Goal: Task Accomplishment & Management: Manage account settings

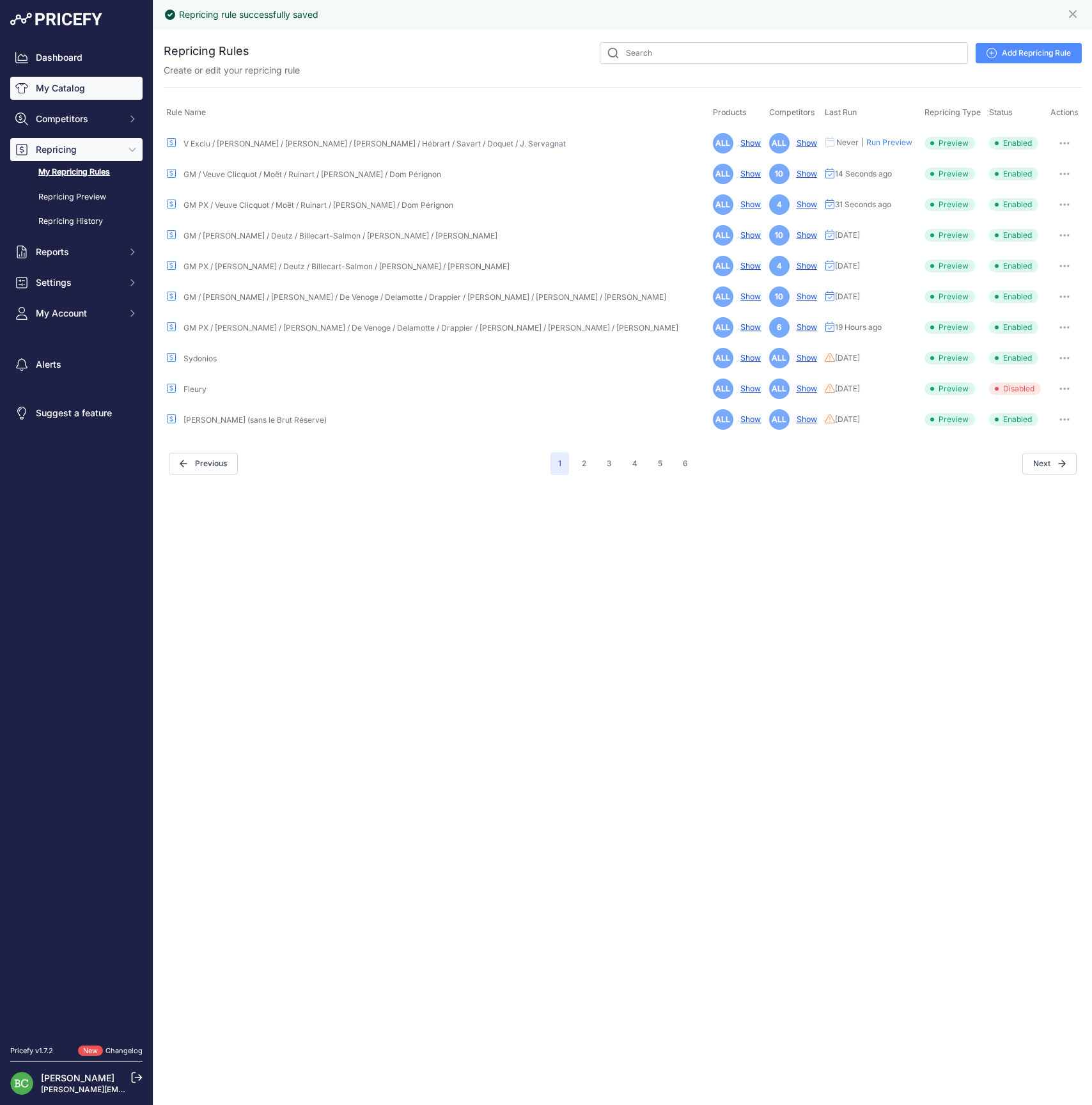
click at [63, 91] on link "My Catalog" at bounding box center [76, 88] width 132 height 23
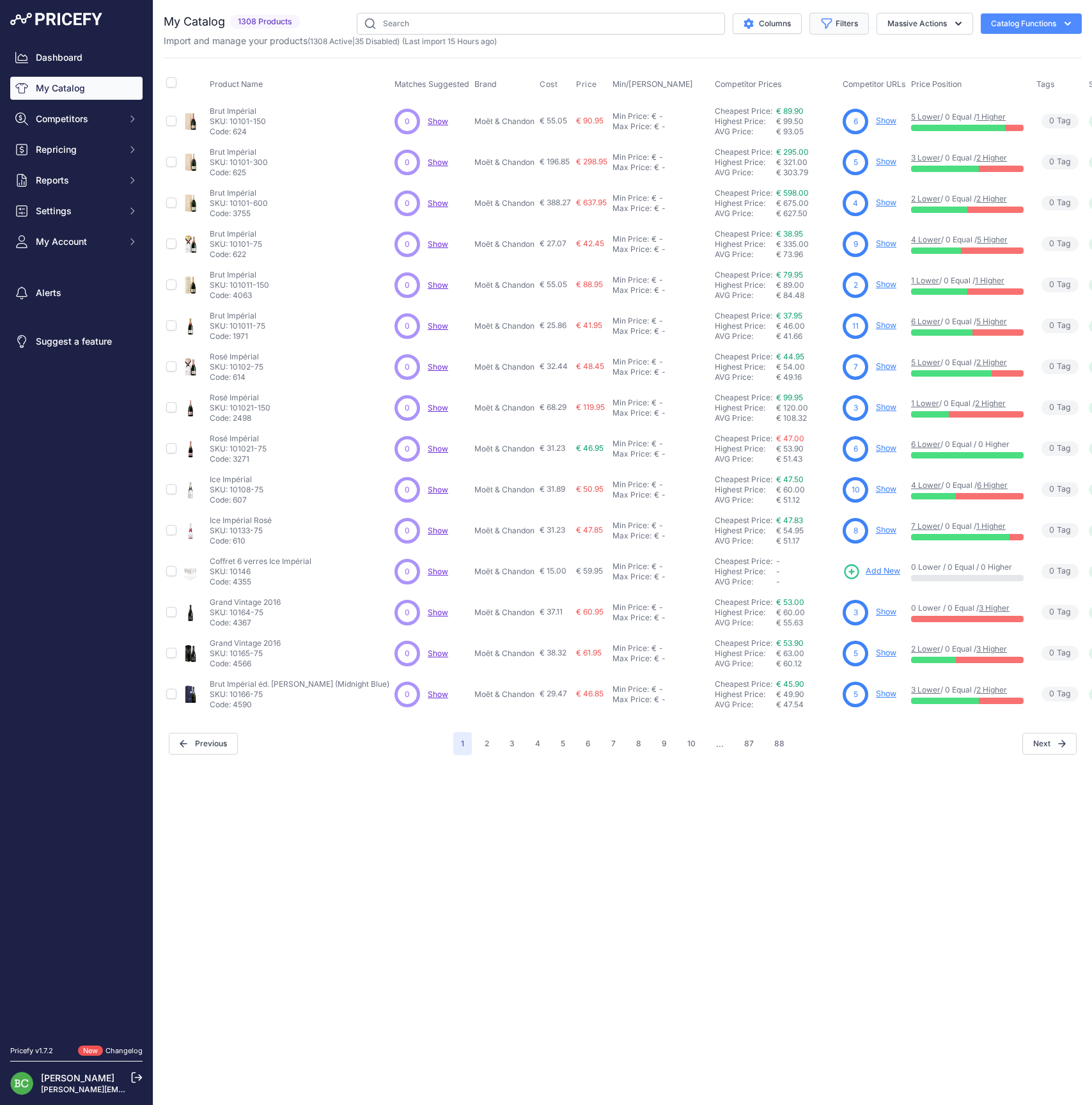
click at [844, 24] on button "Filters" at bounding box center [839, 23] width 60 height 22
select select "Louis Roederer"
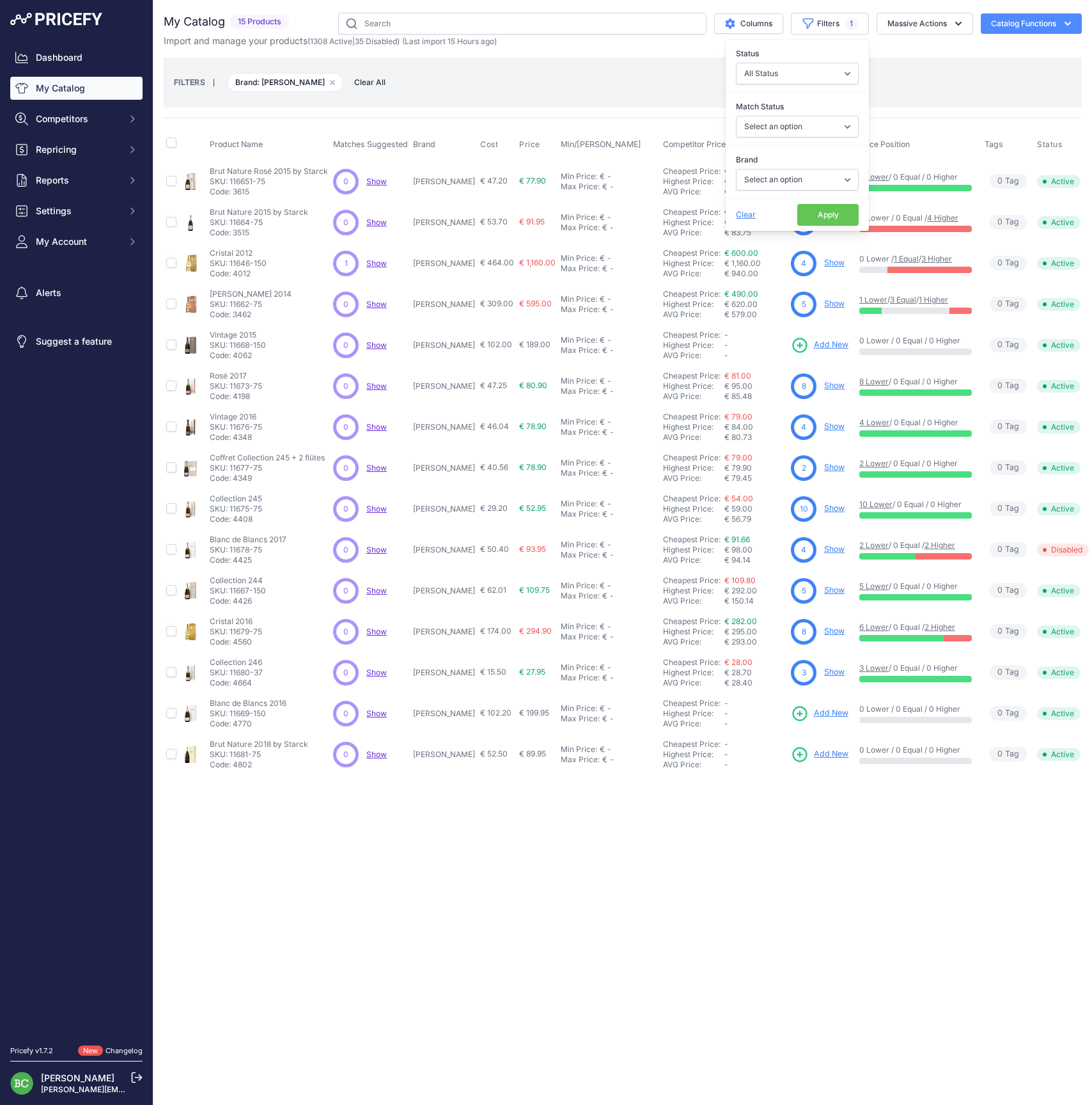
click at [827, 508] on link "Show" at bounding box center [834, 508] width 20 height 10
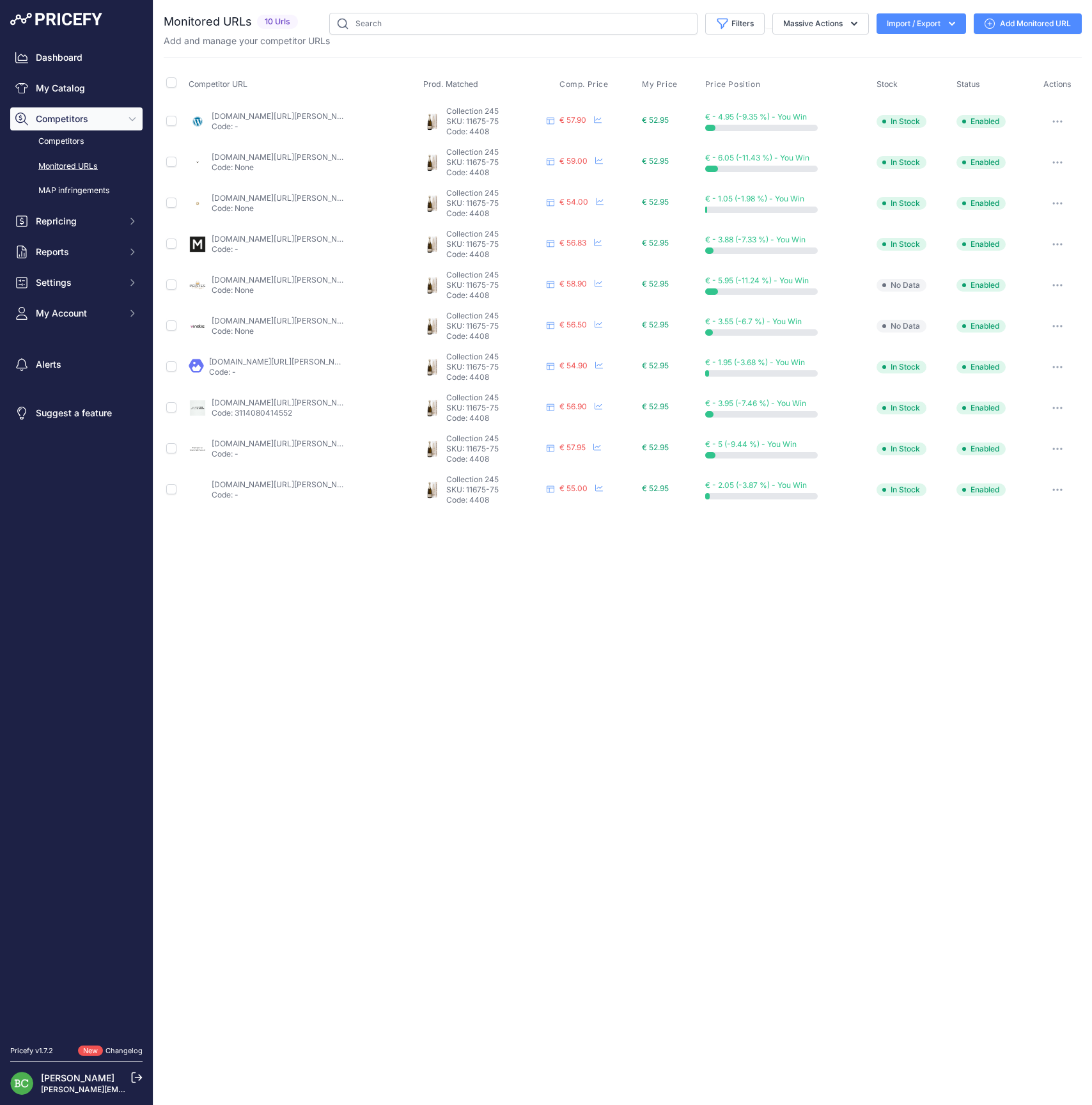
click at [1060, 199] on button "button" at bounding box center [1057, 203] width 26 height 18
click at [504, 601] on div "Close You are not connected to the internet." at bounding box center [622, 552] width 938 height 1105
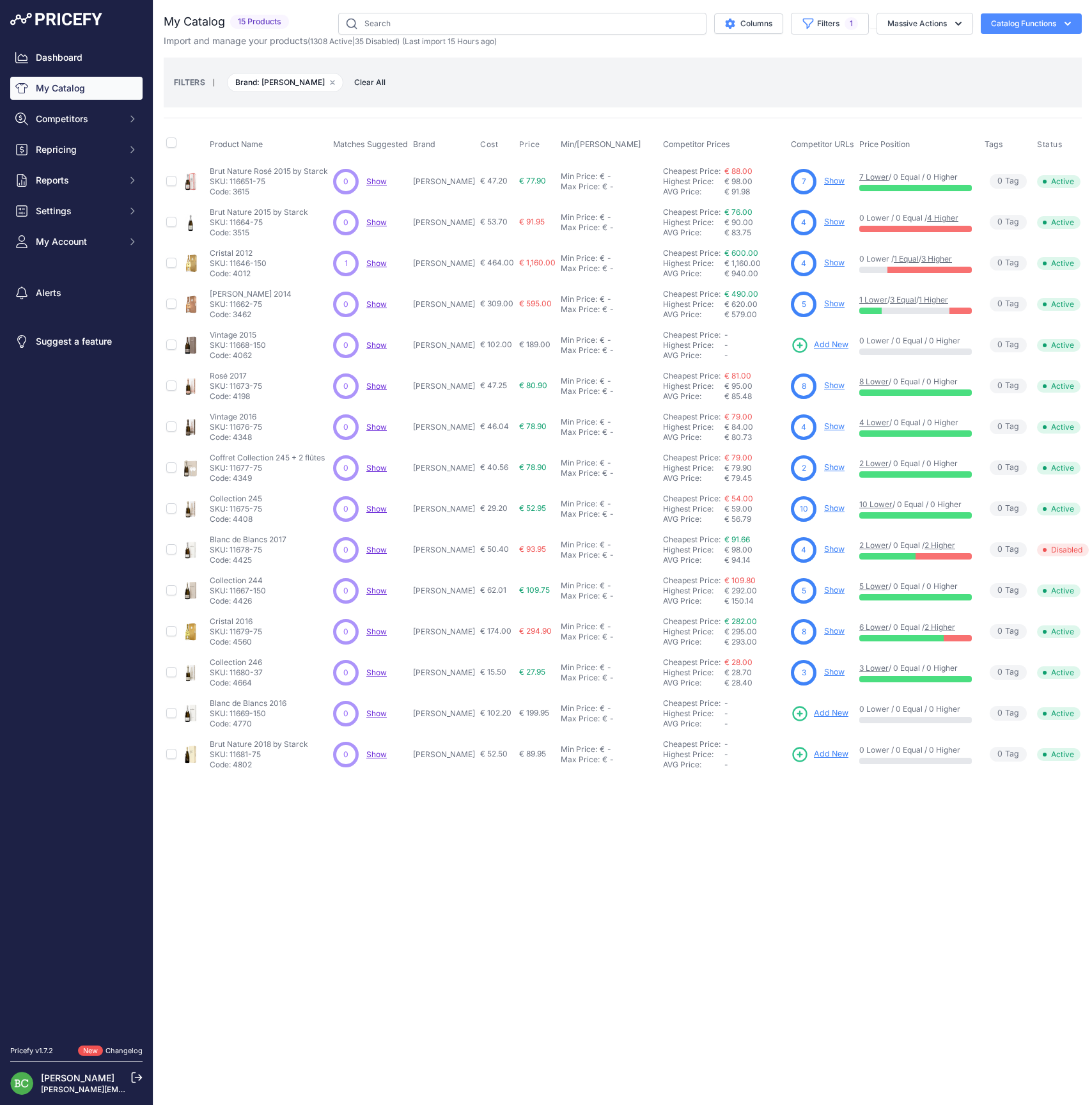
click at [828, 180] on link "Show" at bounding box center [834, 181] width 20 height 10
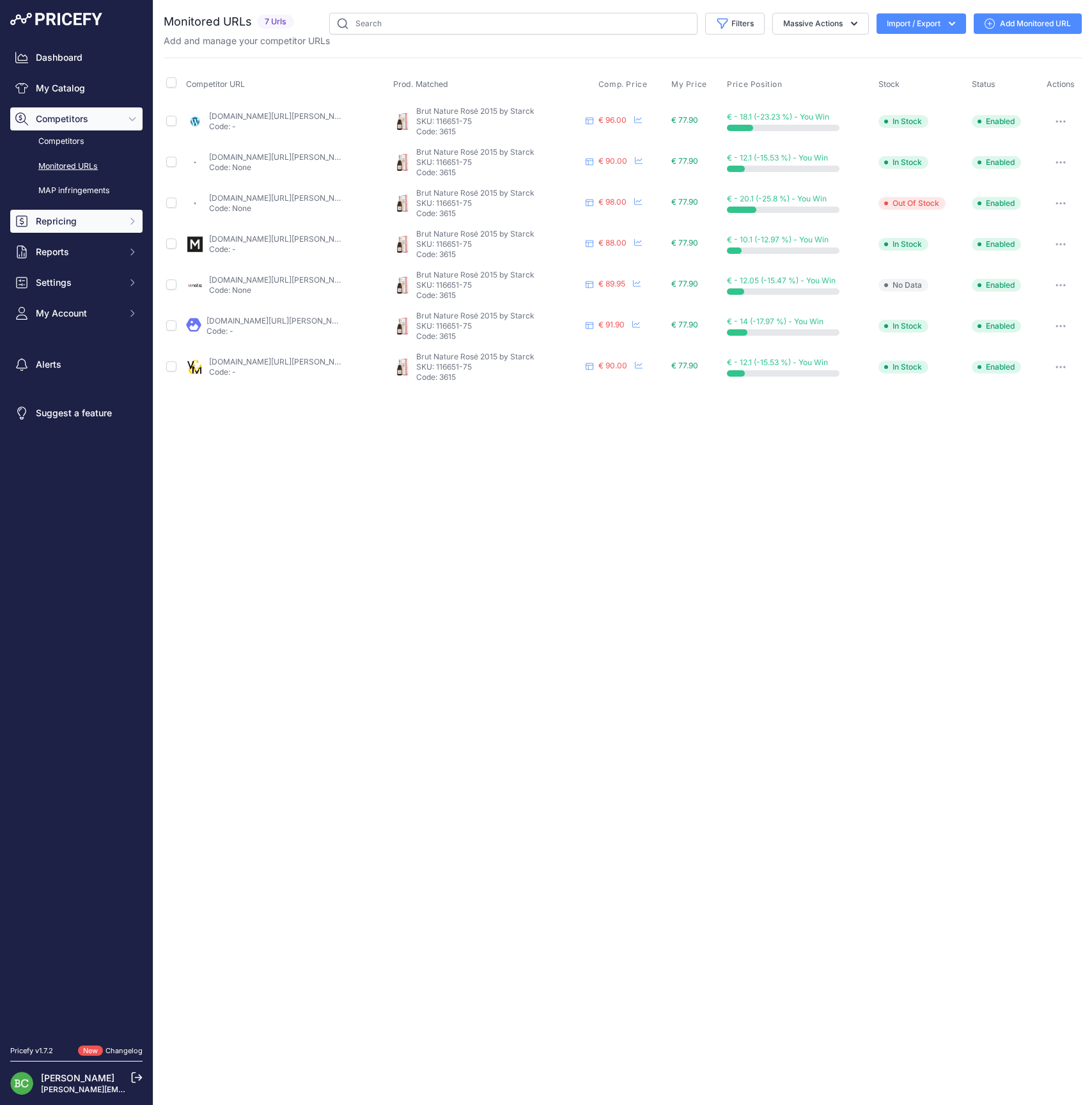
click at [63, 227] on span "Repricing" at bounding box center [77, 221] width 84 height 13
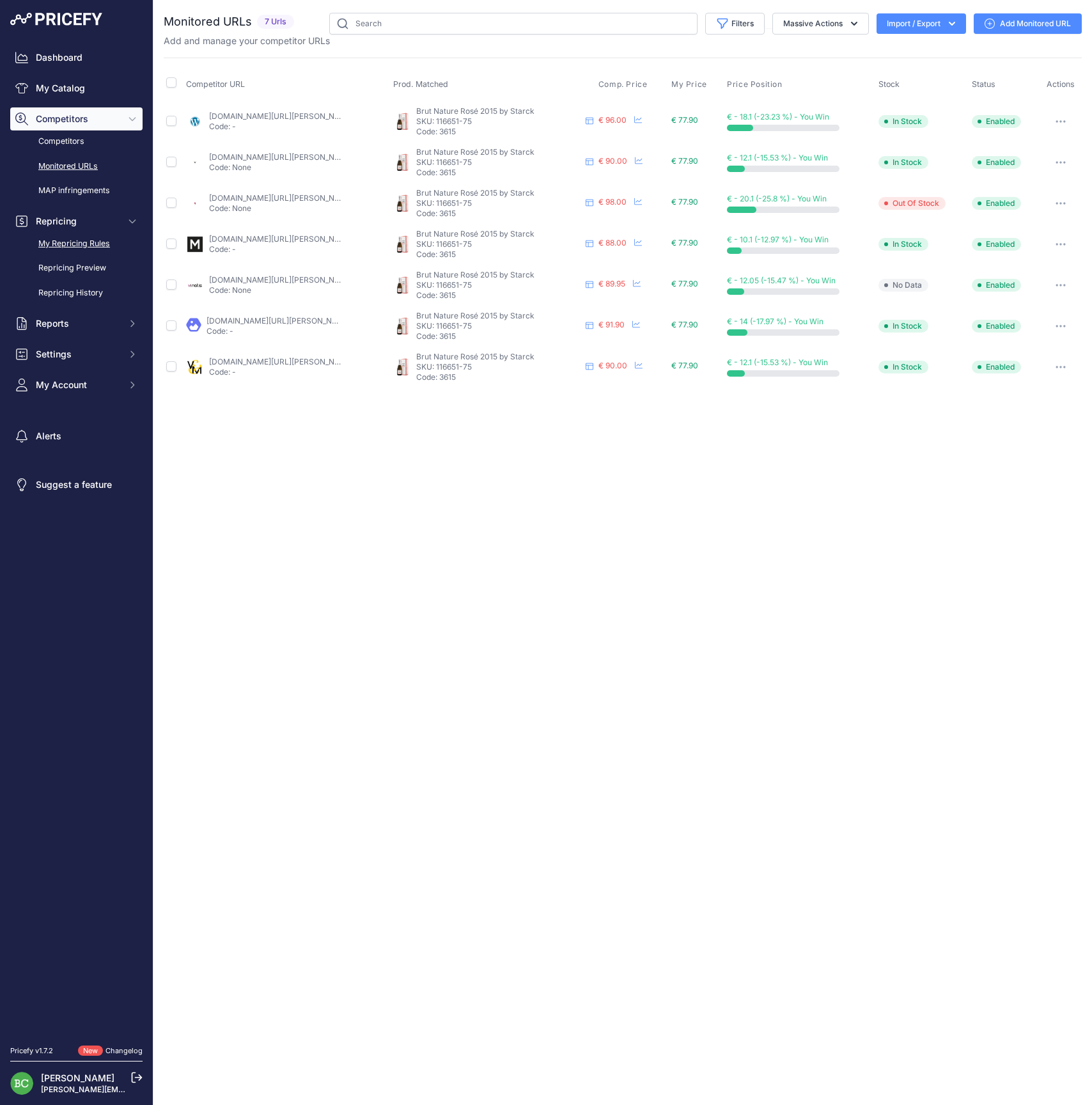
click at [68, 253] on link "My Repricing Rules" at bounding box center [76, 244] width 132 height 23
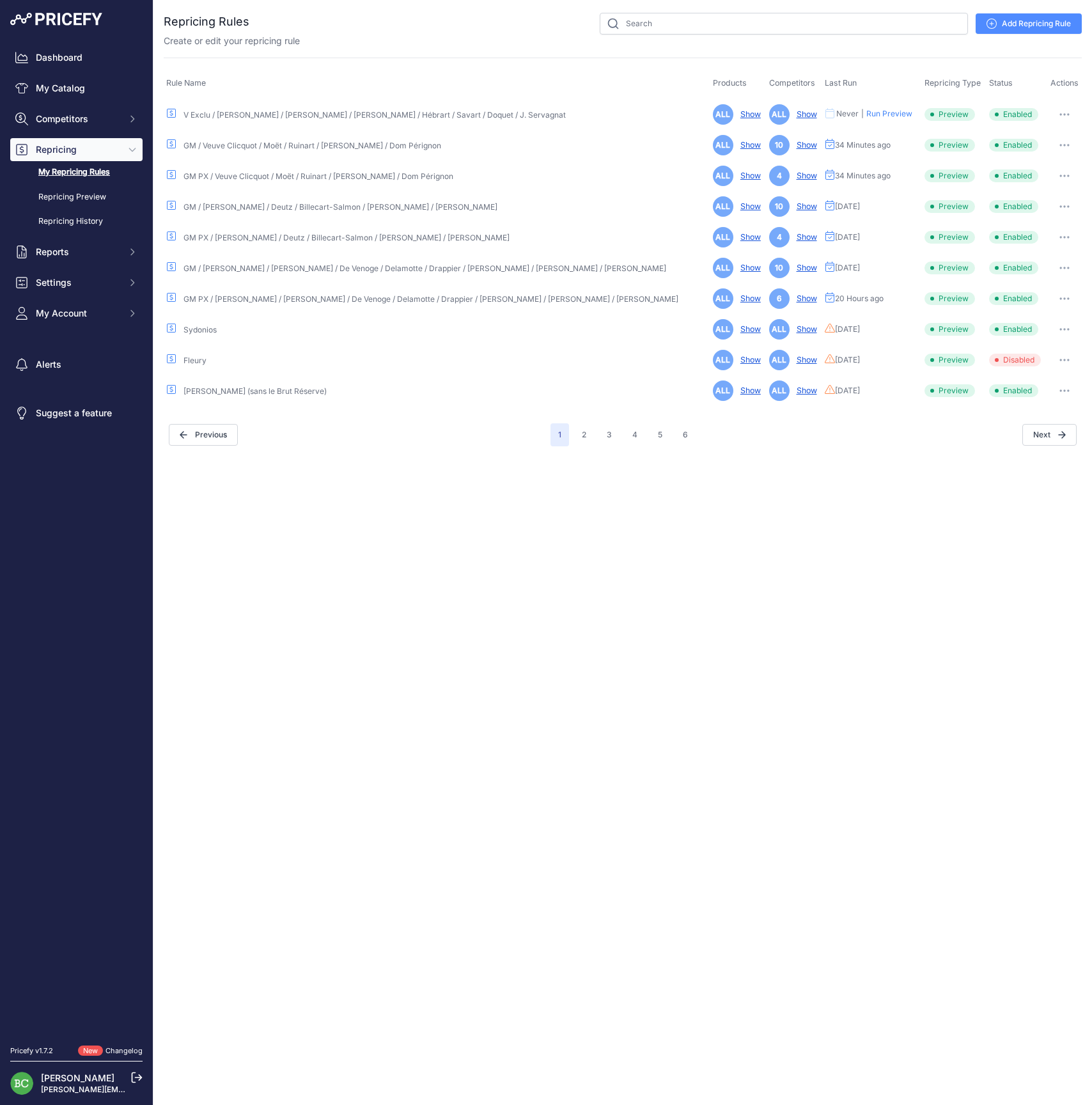
click at [1053, 205] on button "button" at bounding box center [1064, 207] width 26 height 18
click at [1038, 231] on link "Edit" at bounding box center [1038, 233] width 82 height 20
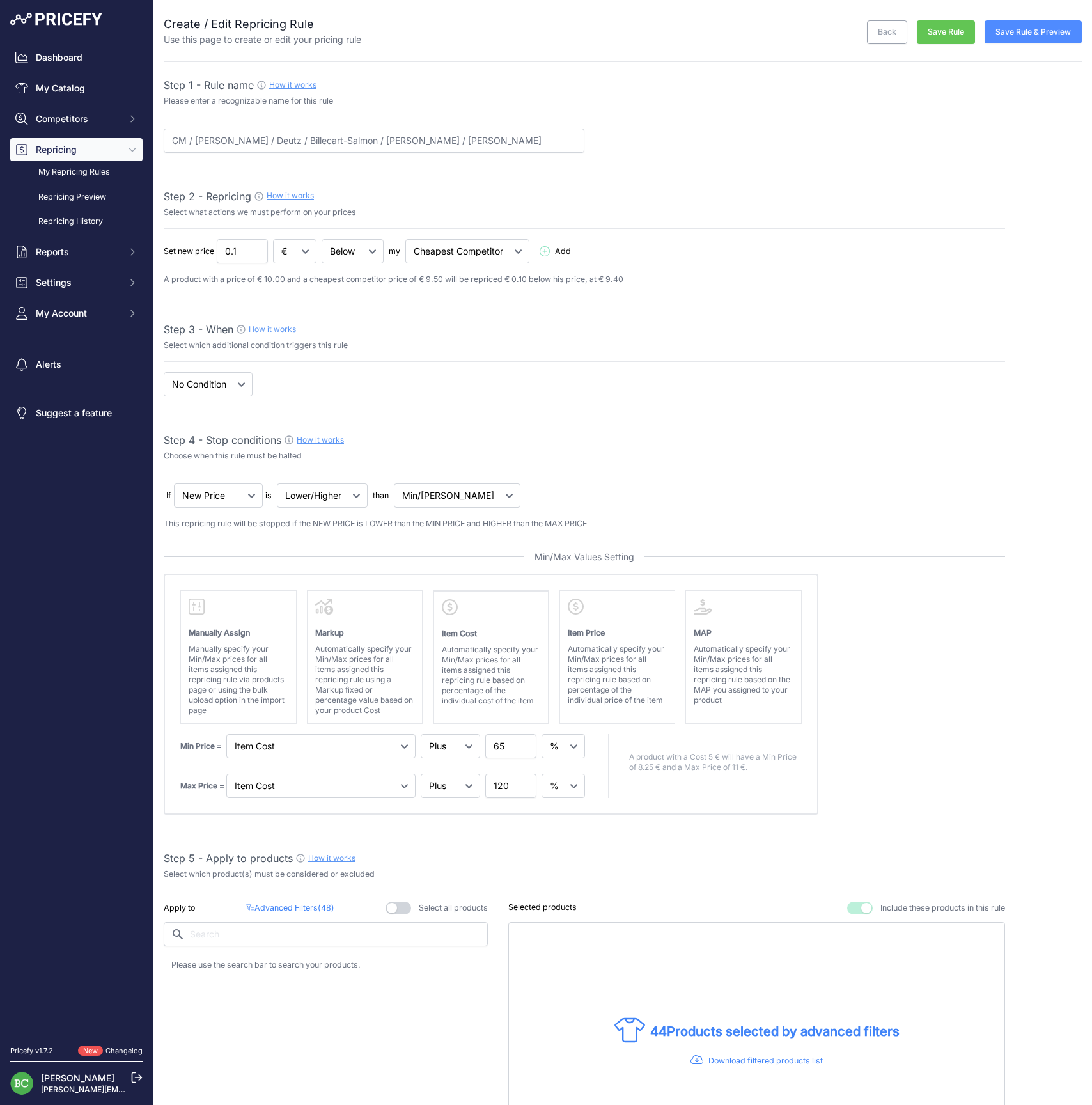
select select "percentage"
select select "7"
click at [1043, 31] on button "Save Rule & Preview" at bounding box center [1032, 32] width 97 height 23
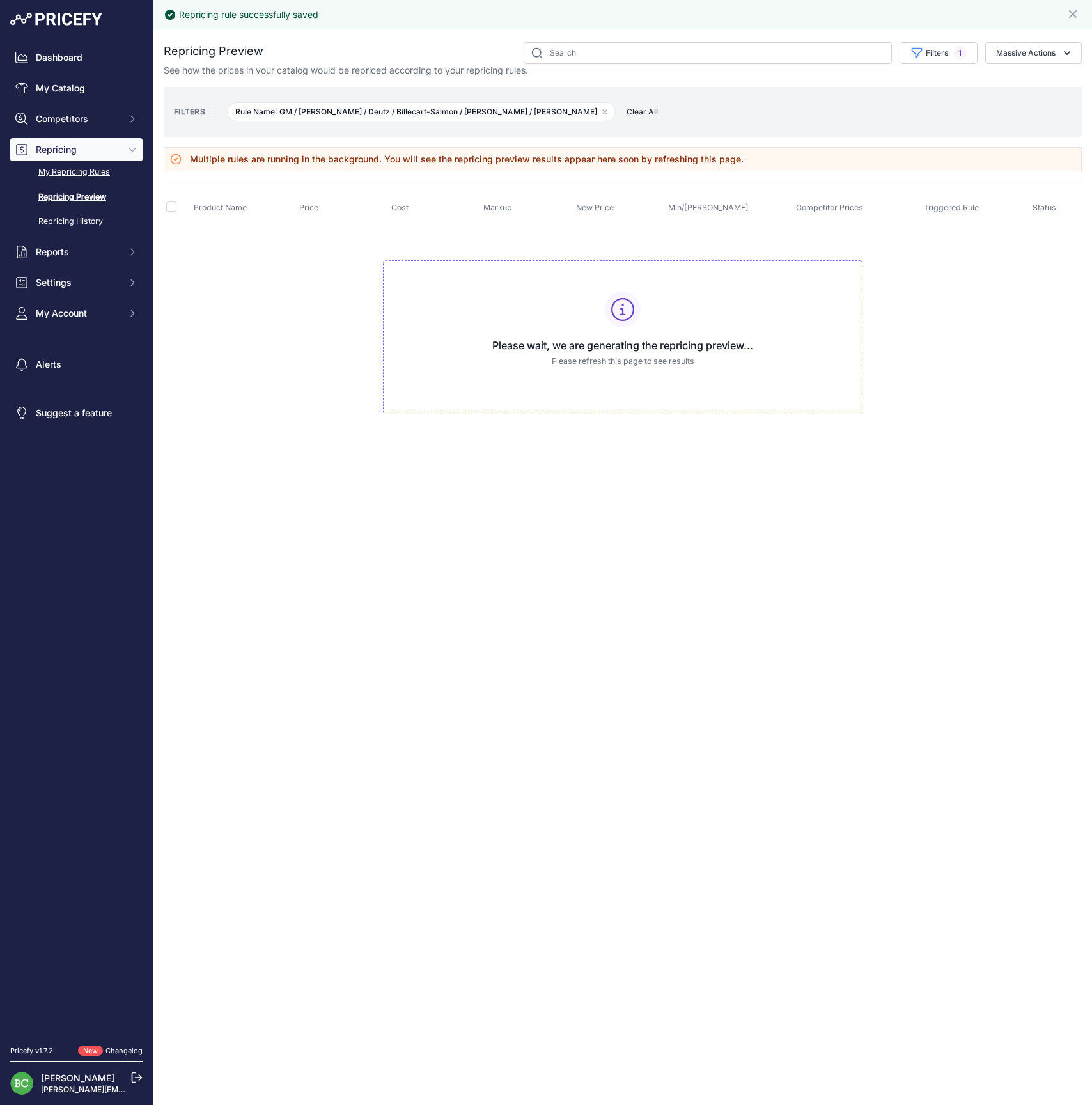
click at [82, 184] on link "My Repricing Rules" at bounding box center [76, 172] width 132 height 23
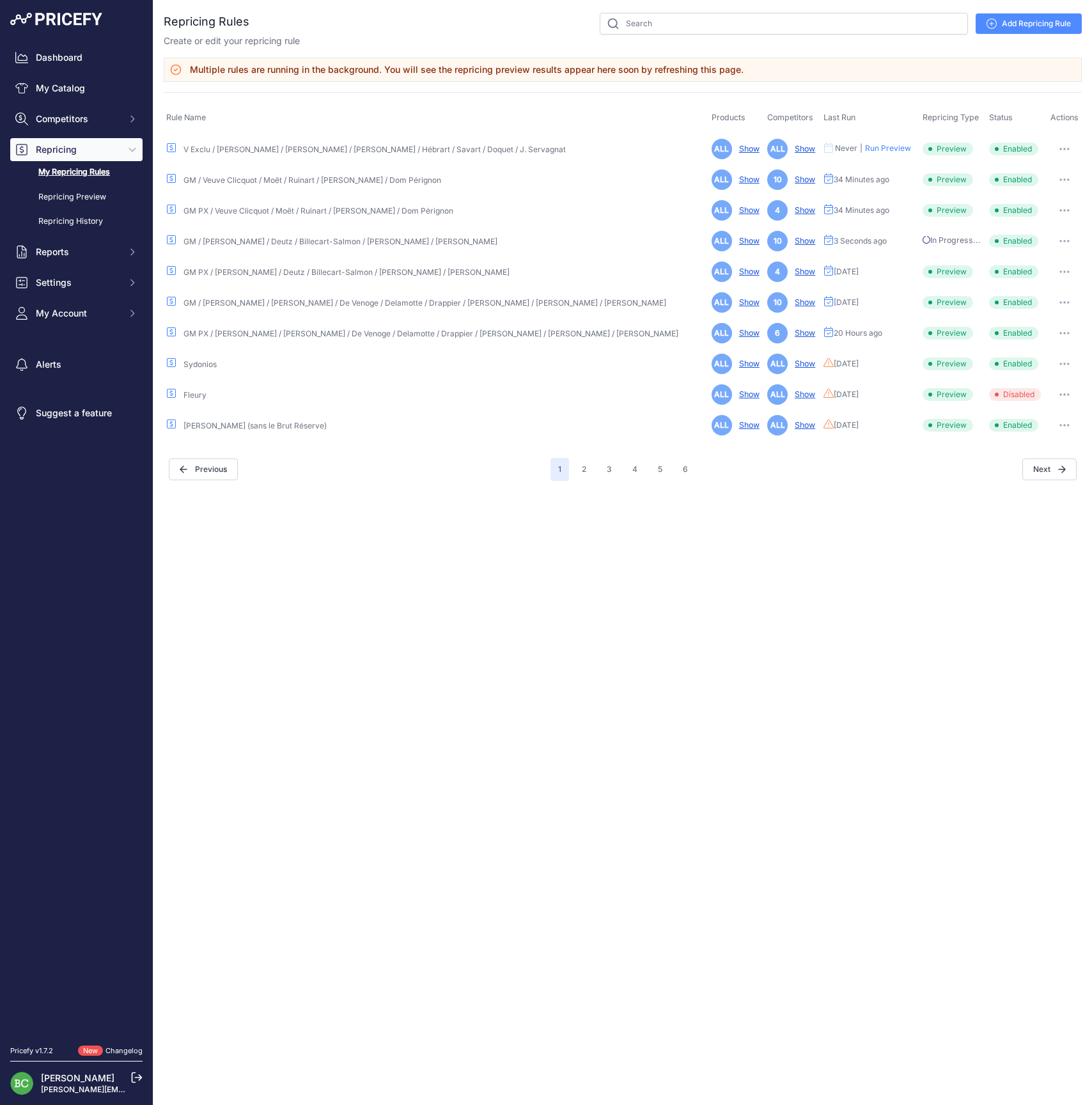
click at [1059, 271] on icon "button" at bounding box center [1064, 271] width 11 height 2
click at [1035, 297] on link "Edit" at bounding box center [1038, 298] width 82 height 20
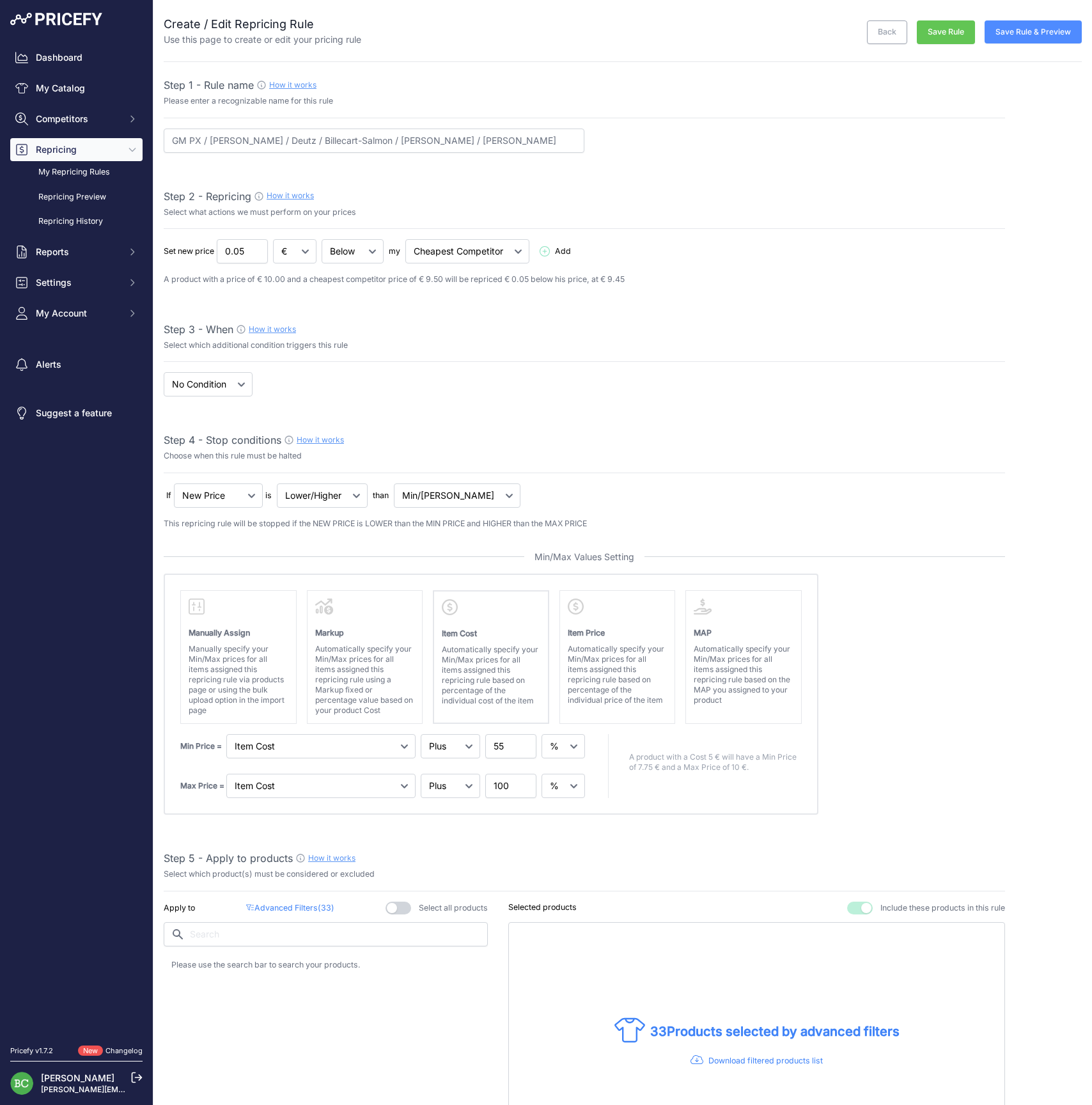
select select "percentage"
select select "7"
click at [1031, 35] on button "Save Rule & Preview" at bounding box center [1032, 32] width 97 height 23
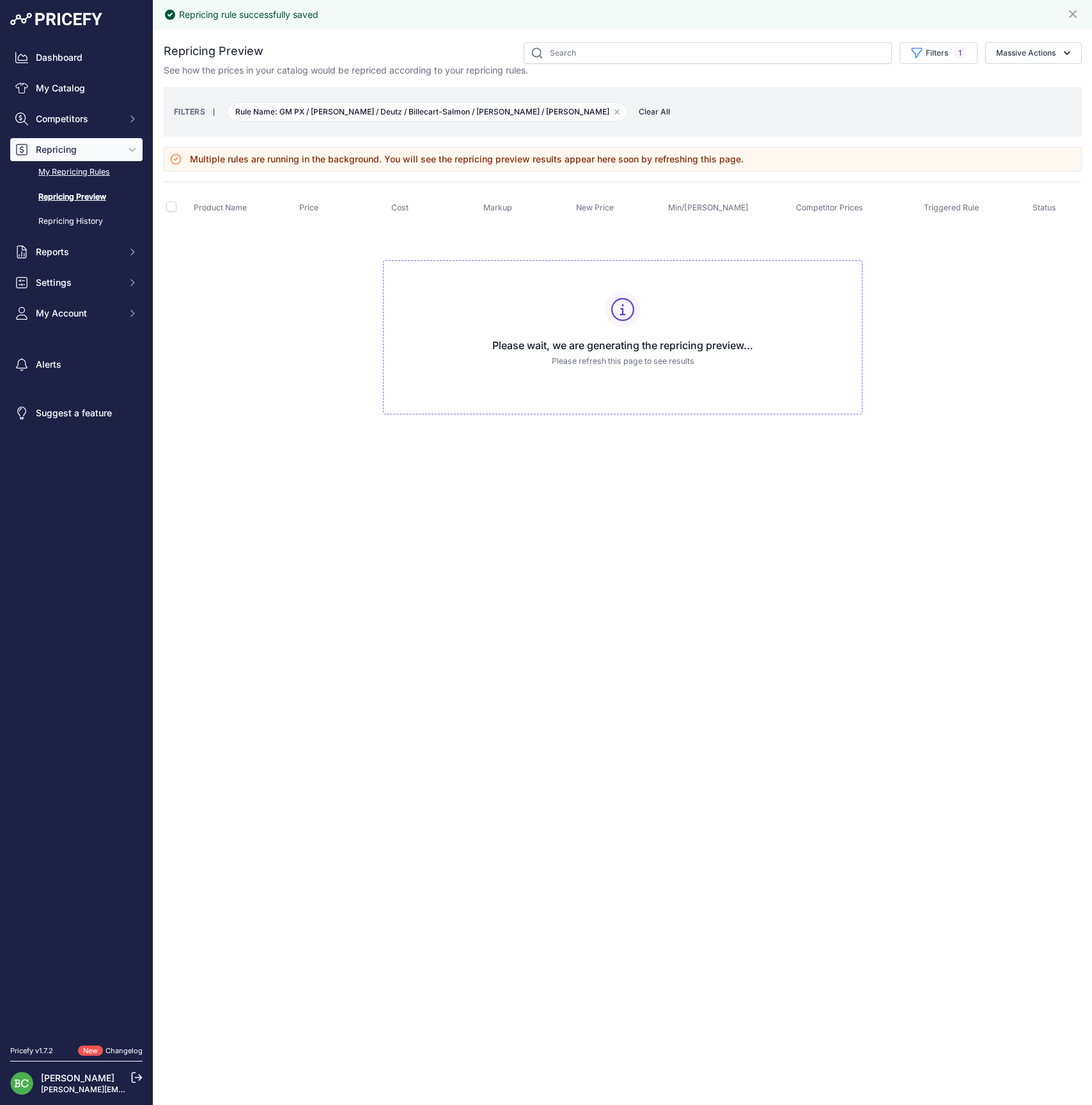
click at [78, 184] on link "My Repricing Rules" at bounding box center [76, 172] width 132 height 23
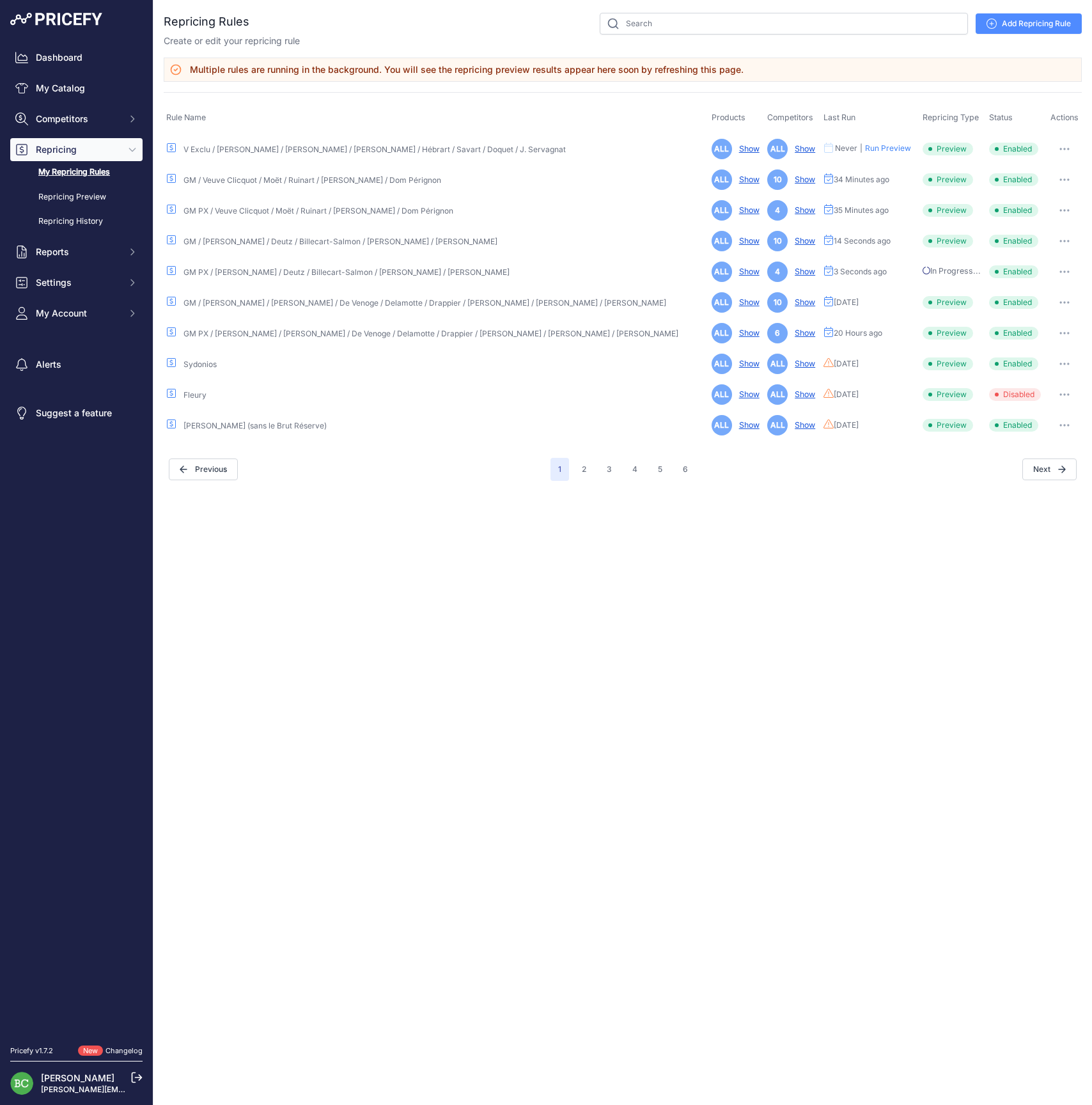
click at [1065, 301] on button "button" at bounding box center [1064, 302] width 26 height 18
click at [1035, 330] on link "Edit" at bounding box center [1038, 329] width 82 height 20
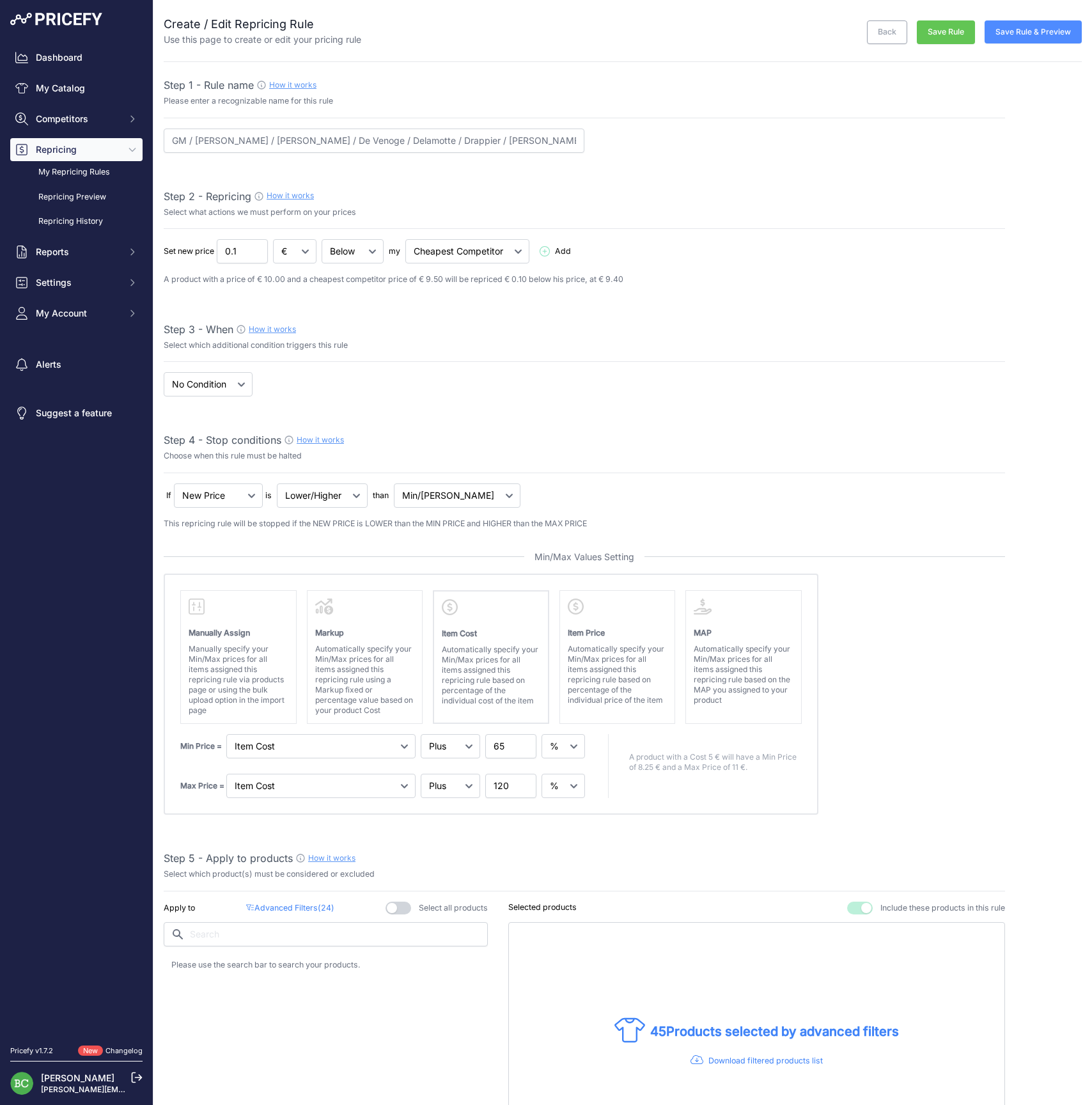
select select "percentage"
select select "7"
click at [1039, 32] on button "Save Rule & Preview" at bounding box center [1032, 32] width 97 height 23
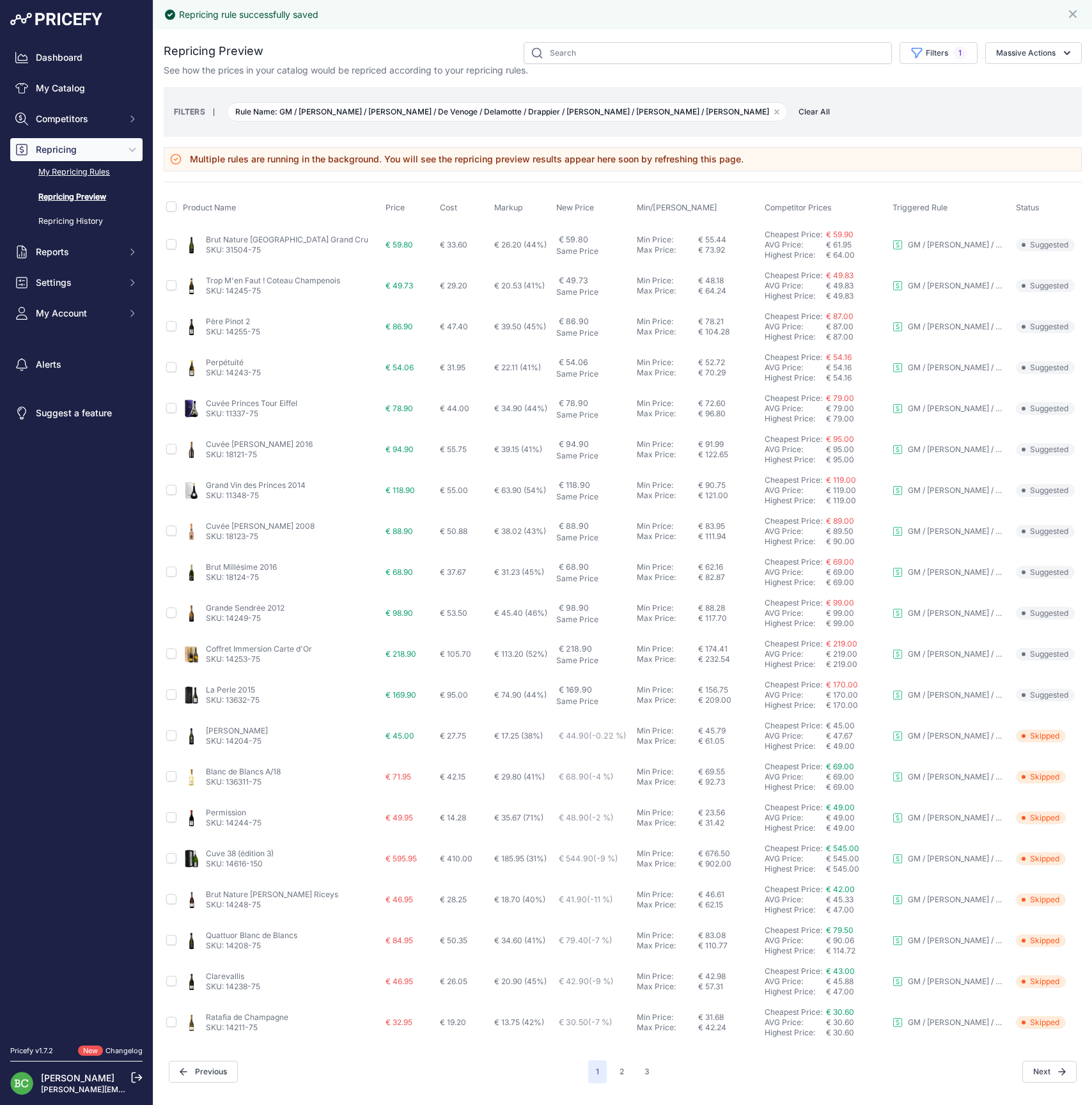
click at [77, 184] on link "My Repricing Rules" at bounding box center [76, 172] width 132 height 23
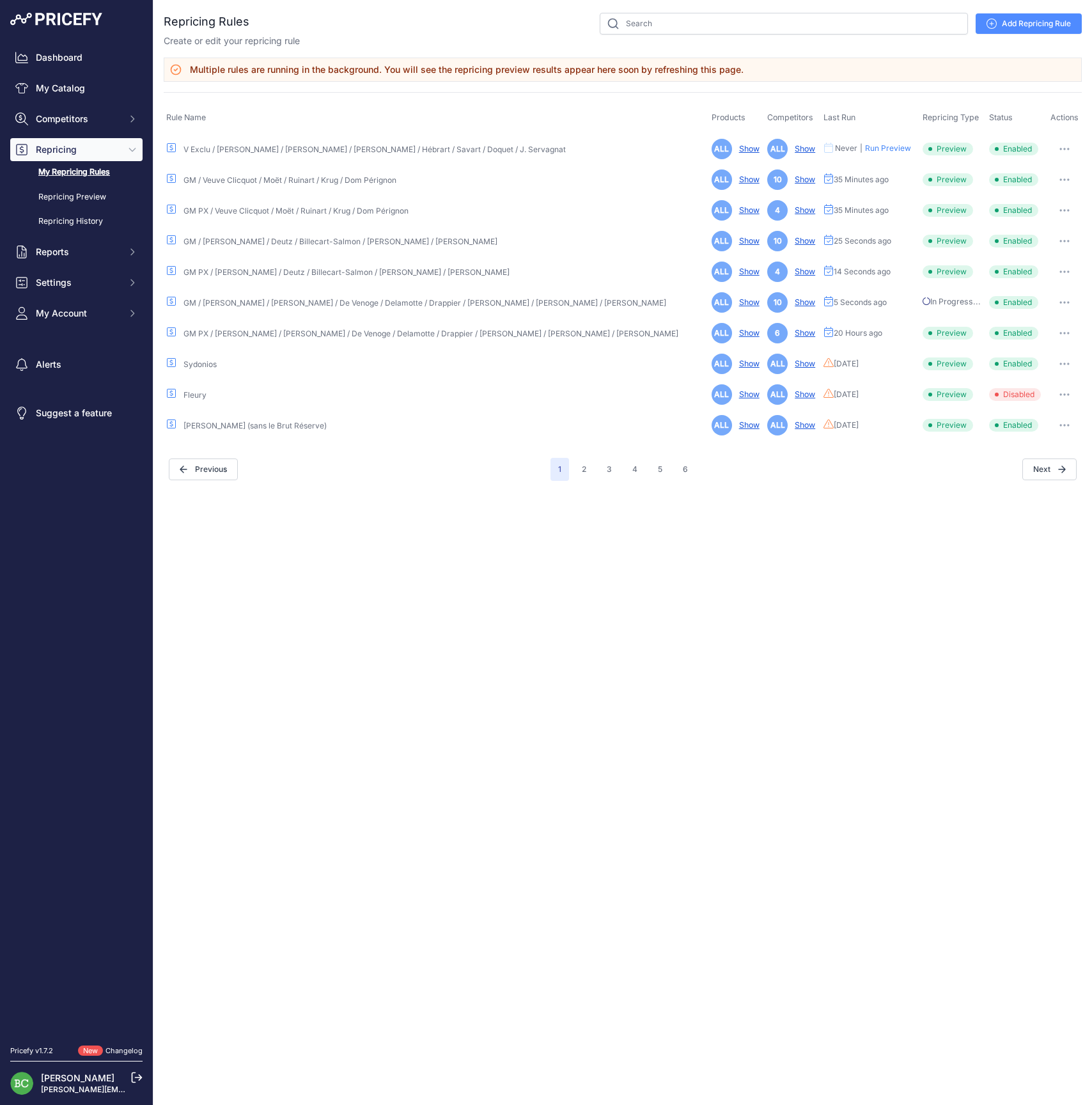
click at [1059, 330] on button "button" at bounding box center [1064, 333] width 26 height 18
click at [1037, 354] on link "Edit" at bounding box center [1038, 360] width 82 height 20
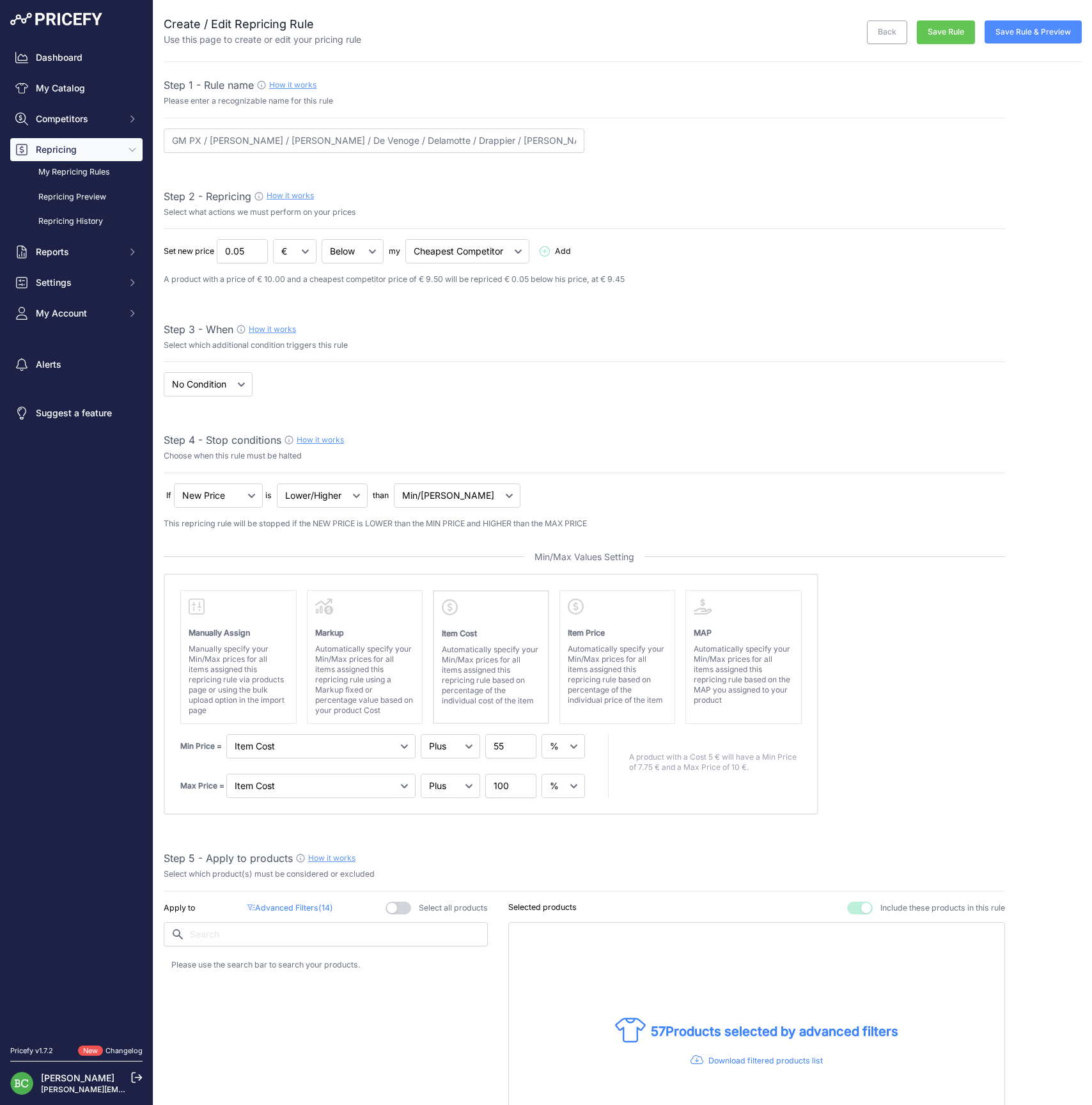
select select "percentage"
select select "7"
click at [1032, 23] on button "Save Rule & Preview" at bounding box center [1032, 32] width 97 height 23
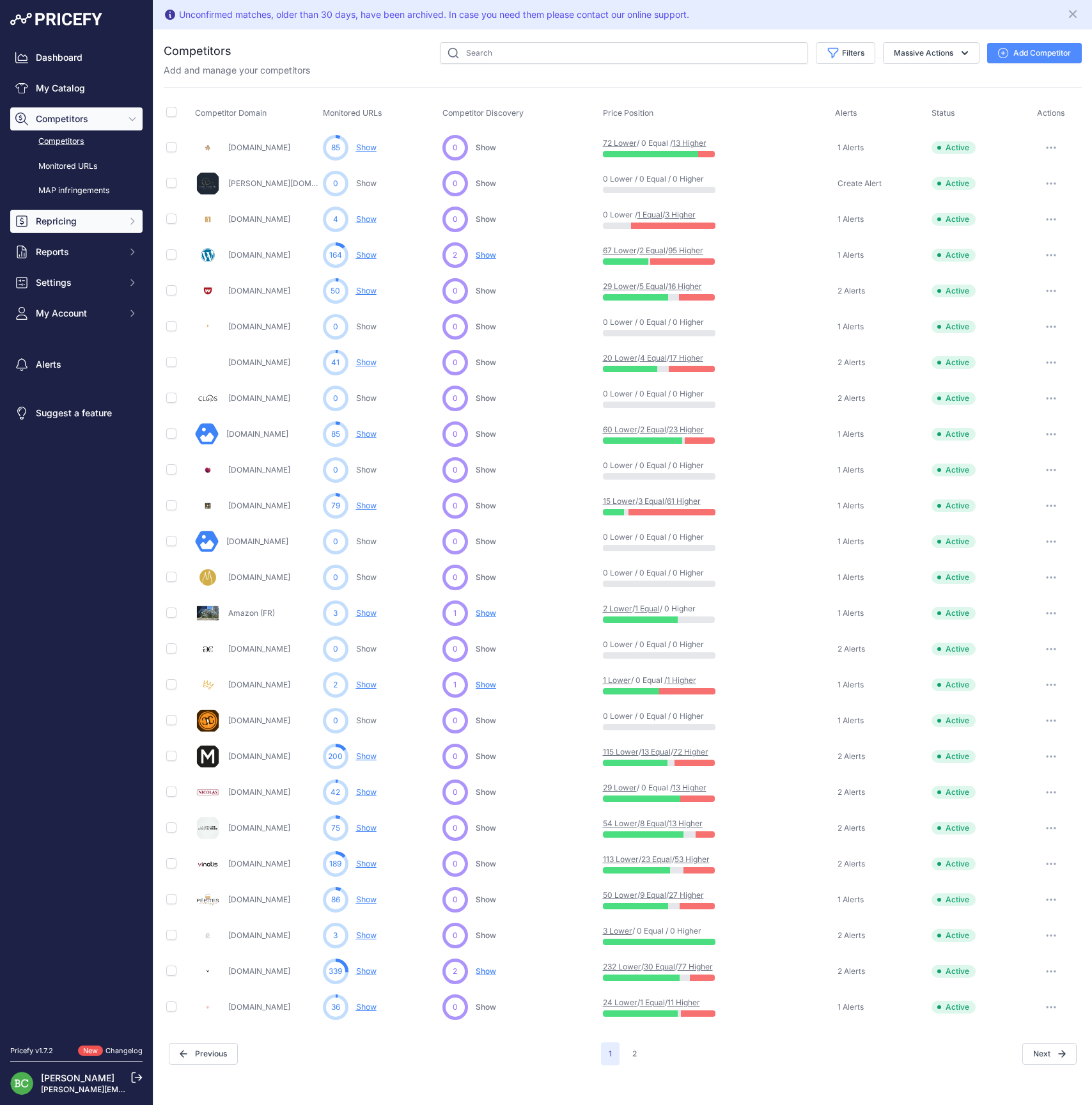
click at [61, 227] on span "Repricing" at bounding box center [77, 221] width 84 height 13
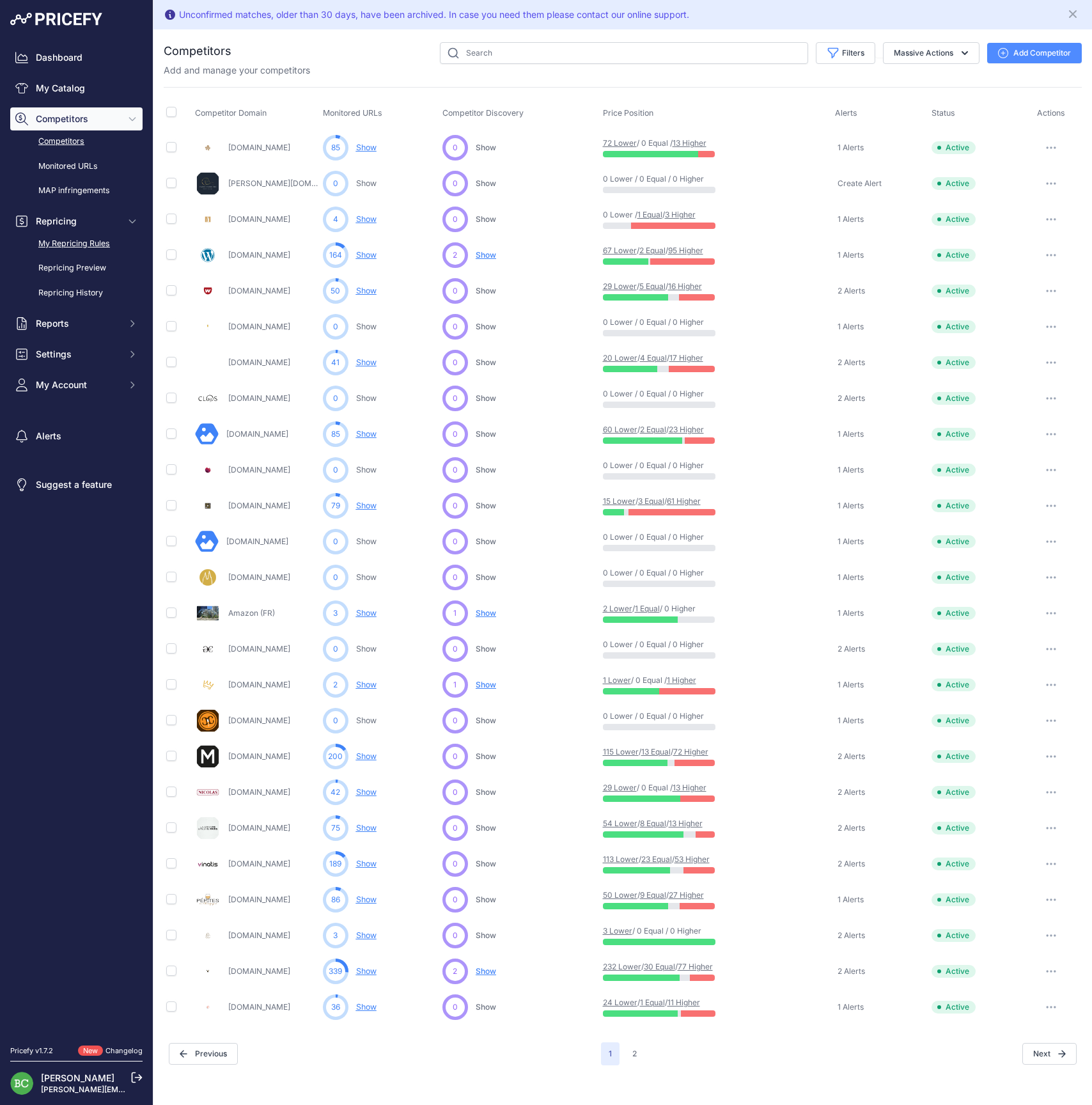
click at [67, 255] on link "My Repricing Rules" at bounding box center [76, 244] width 132 height 23
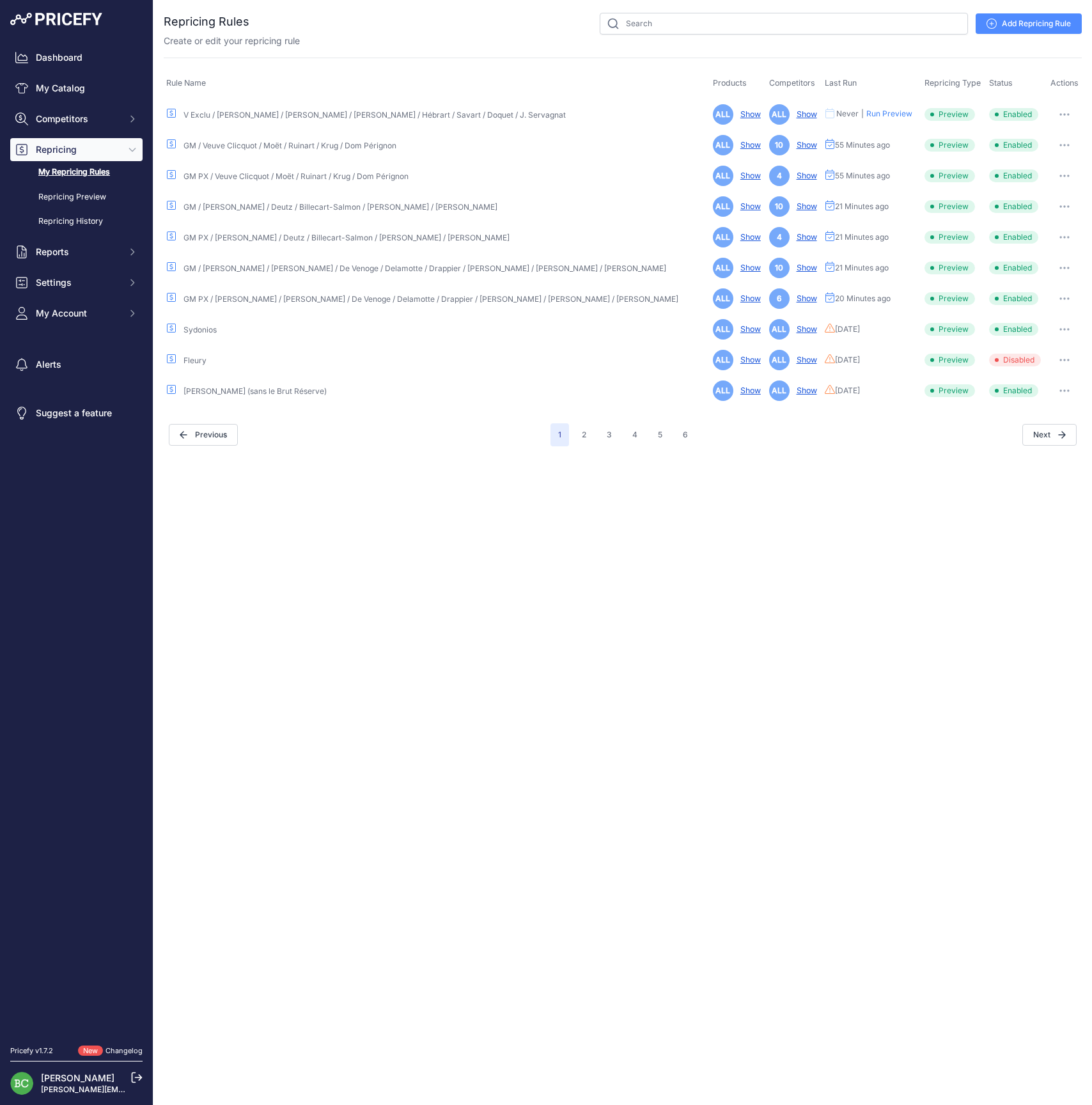
click at [1062, 236] on icon "button" at bounding box center [1064, 236] width 11 height 2
click at [1041, 262] on link "Edit" at bounding box center [1038, 264] width 82 height 20
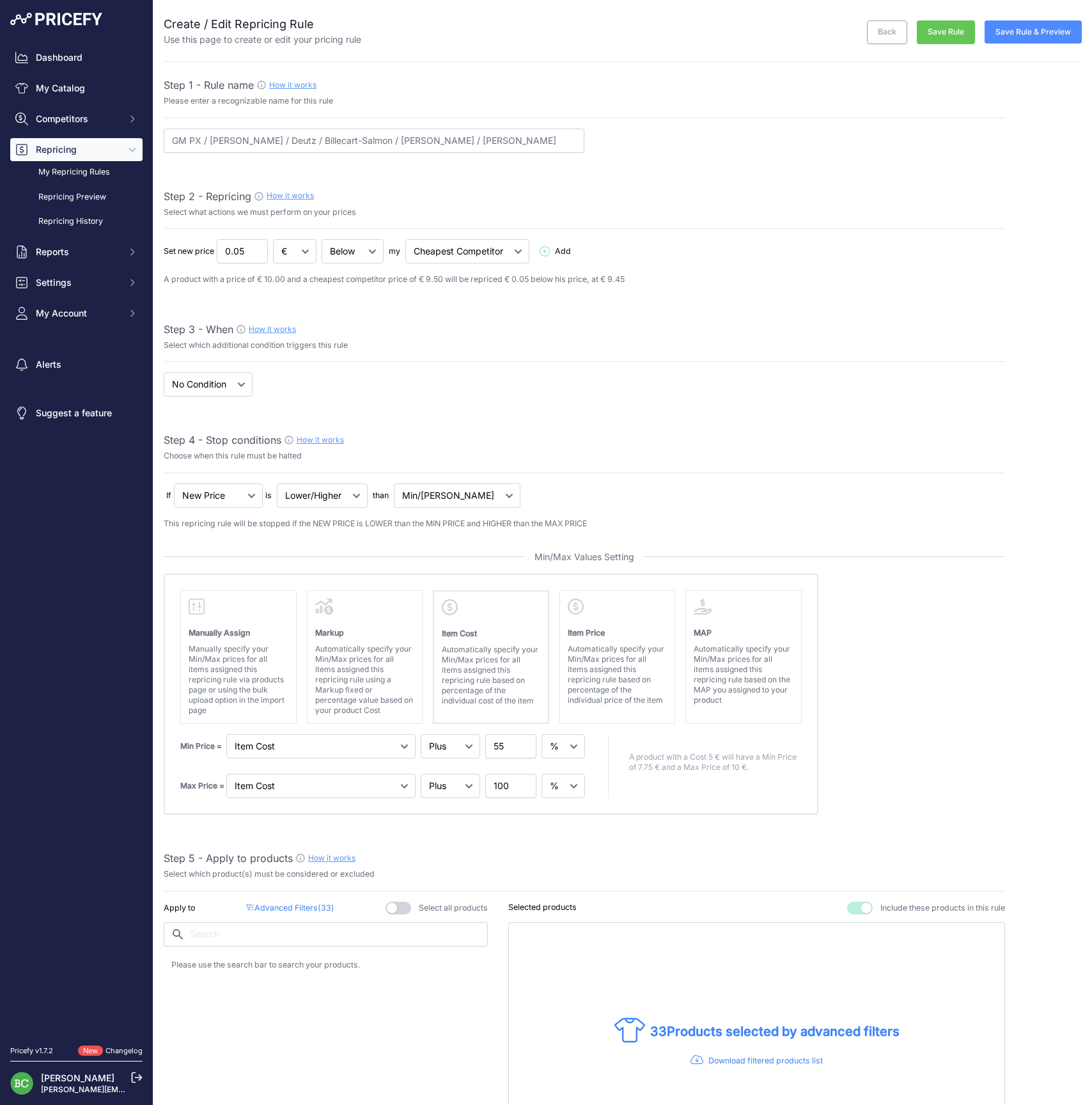
select select "percentage"
select select "7"
drag, startPoint x: 983, startPoint y: 239, endPoint x: 498, endPoint y: 144, distance: 494.2
click at [60, 184] on link "My Repricing Rules" at bounding box center [76, 172] width 132 height 23
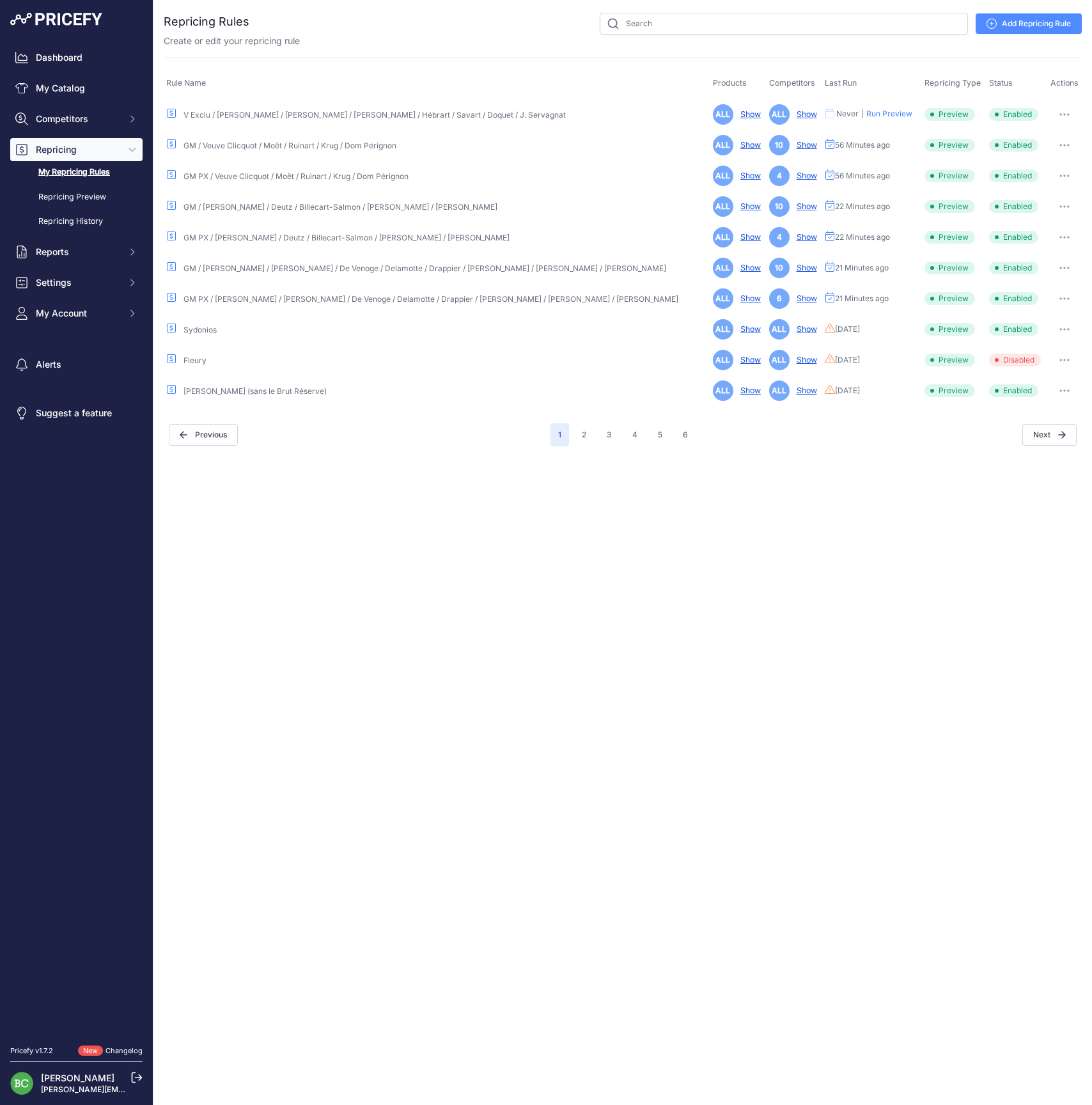
click at [1026, 20] on link "Add Repricing Rule" at bounding box center [1029, 23] width 106 height 20
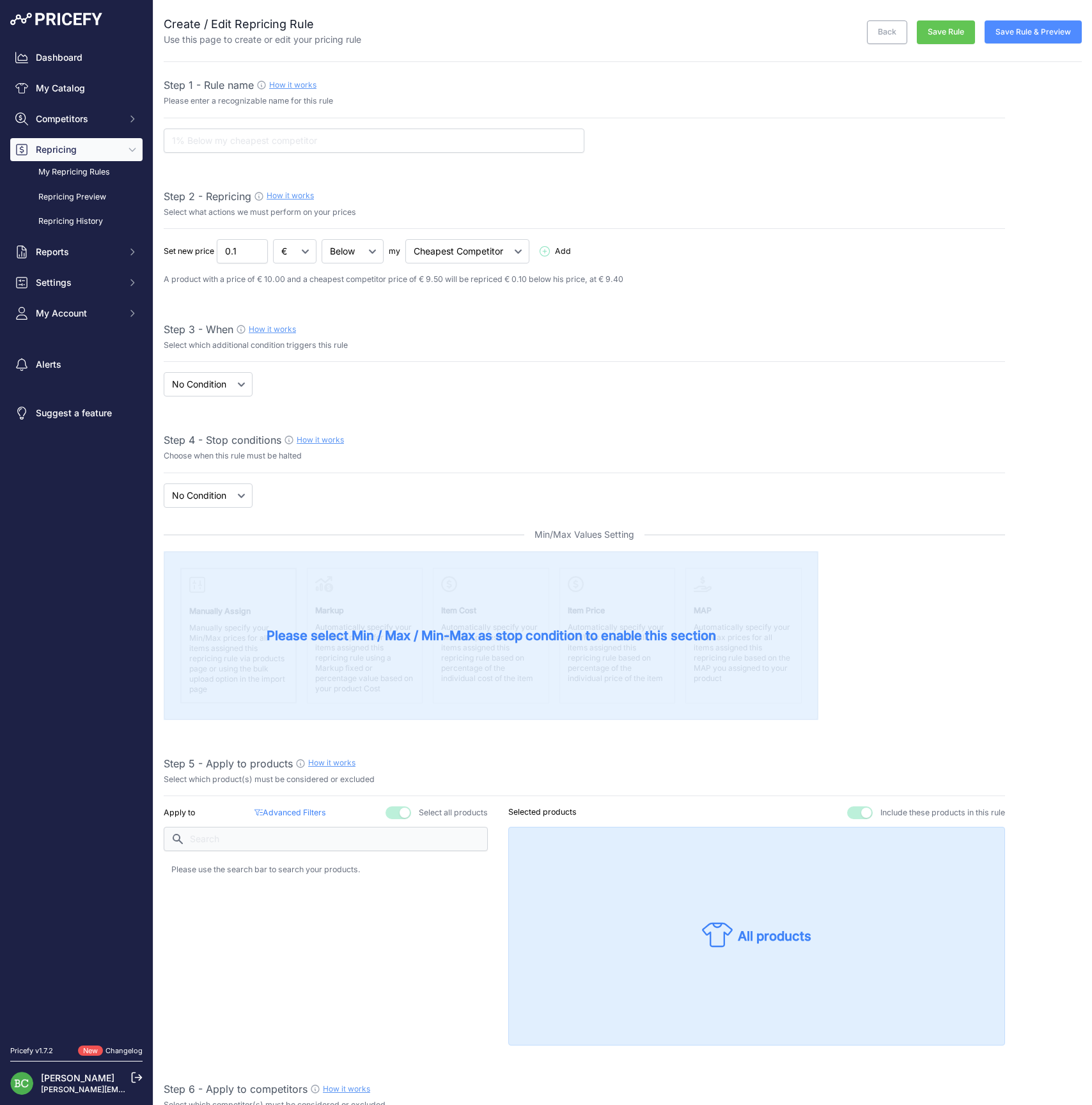
select select "7"
drag, startPoint x: 323, startPoint y: 140, endPoint x: 353, endPoint y: 147, distance: 30.8
click at [325, 141] on input "text" at bounding box center [374, 140] width 421 height 24
paste input "GM PX / Bollinger / Deutz / Billecart-Salmon / L. Roederer / Jacquesson"
type input "GM PX /"
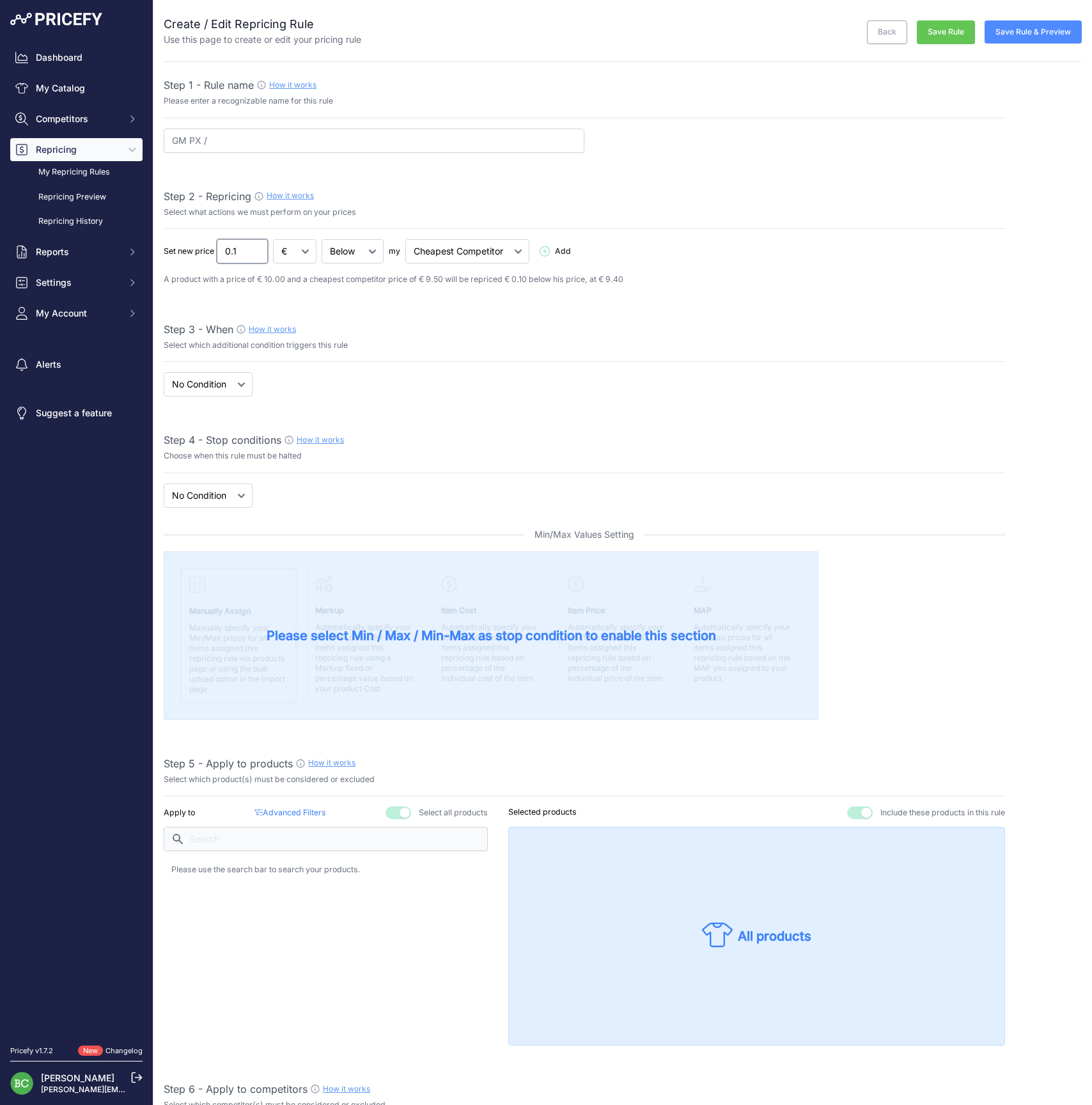
click at [242, 249] on input "0.1" at bounding box center [242, 252] width 51 height 24
type input "0.05"
select select "price"
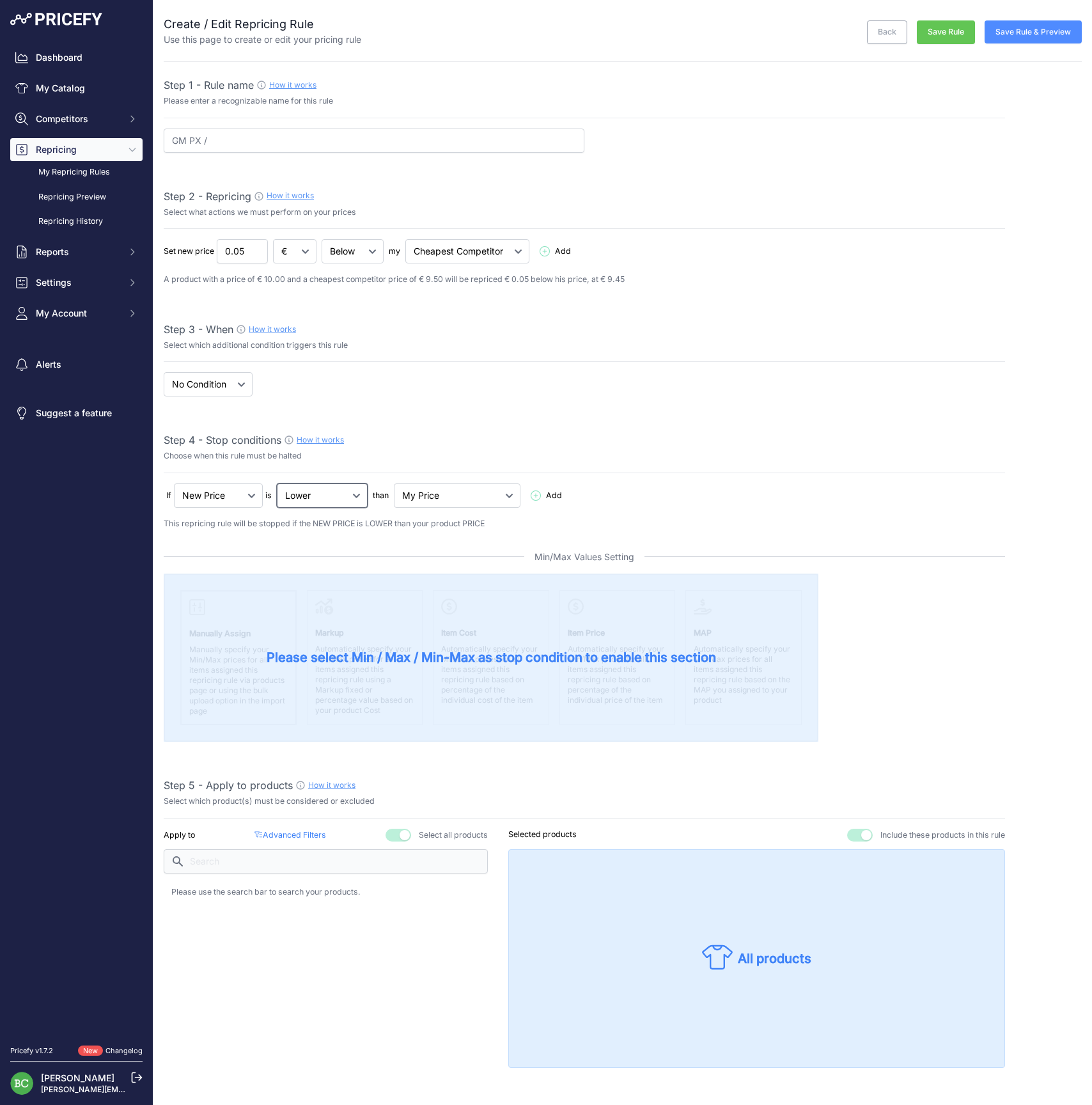
select select "not_lower_and_higher"
select select "min_max_price"
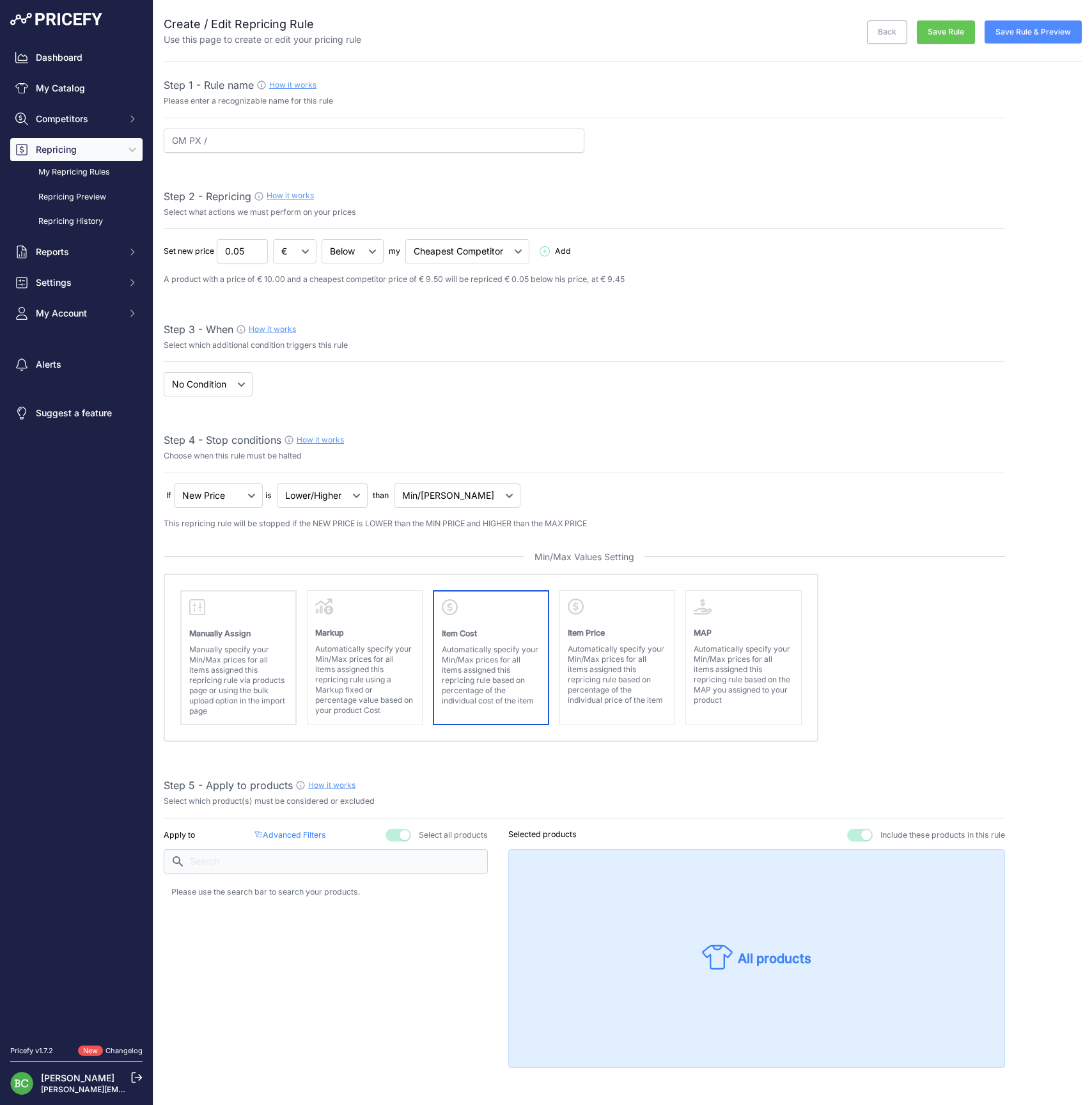
click at [489, 653] on p "Automatically specify your Min/Max prices for all items assigned this repricing…" at bounding box center [491, 674] width 98 height 61
select select "cost"
select select "above"
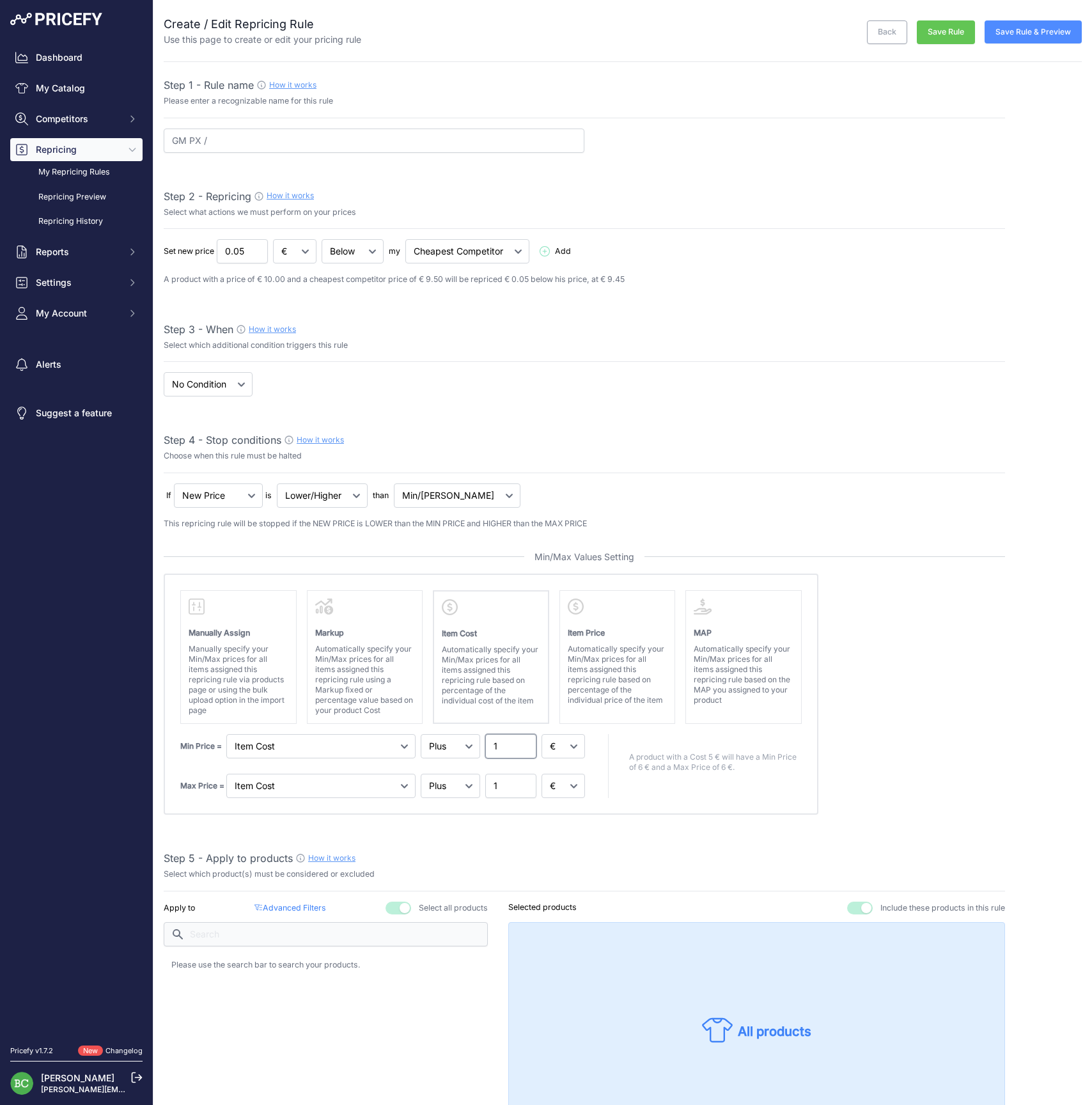
drag, startPoint x: 502, startPoint y: 747, endPoint x: 464, endPoint y: 742, distance: 38.3
click at [464, 742] on div "Min Price = Markup Item Cost Item Price 1" at bounding box center [384, 746] width 407 height 24
type input "60"
select select "percentage"
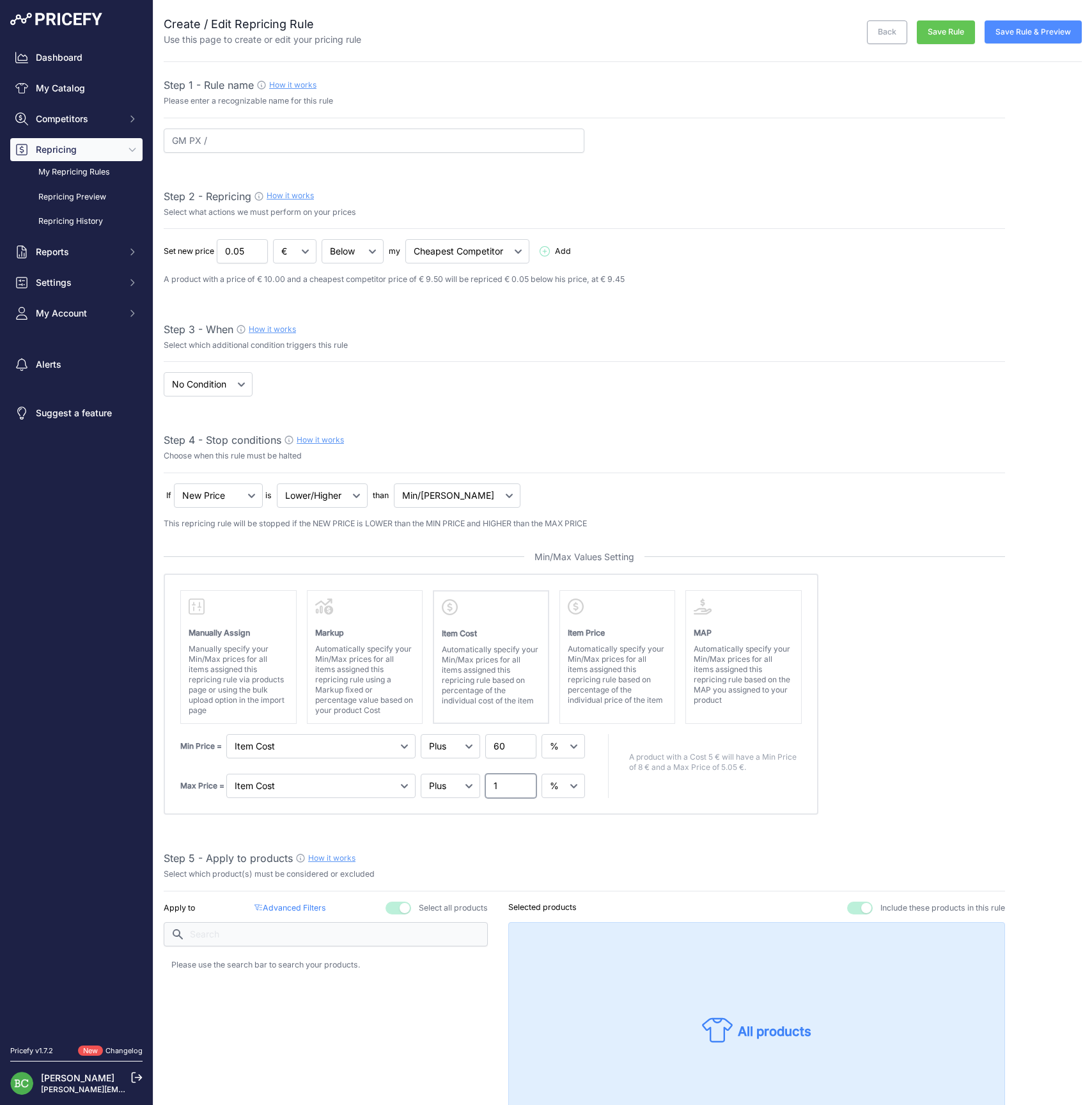
drag, startPoint x: 501, startPoint y: 784, endPoint x: 461, endPoint y: 780, distance: 40.2
click at [461, 780] on div "Max Price = Markup Item Cost Item Price 1" at bounding box center [384, 786] width 407 height 24
type input "100"
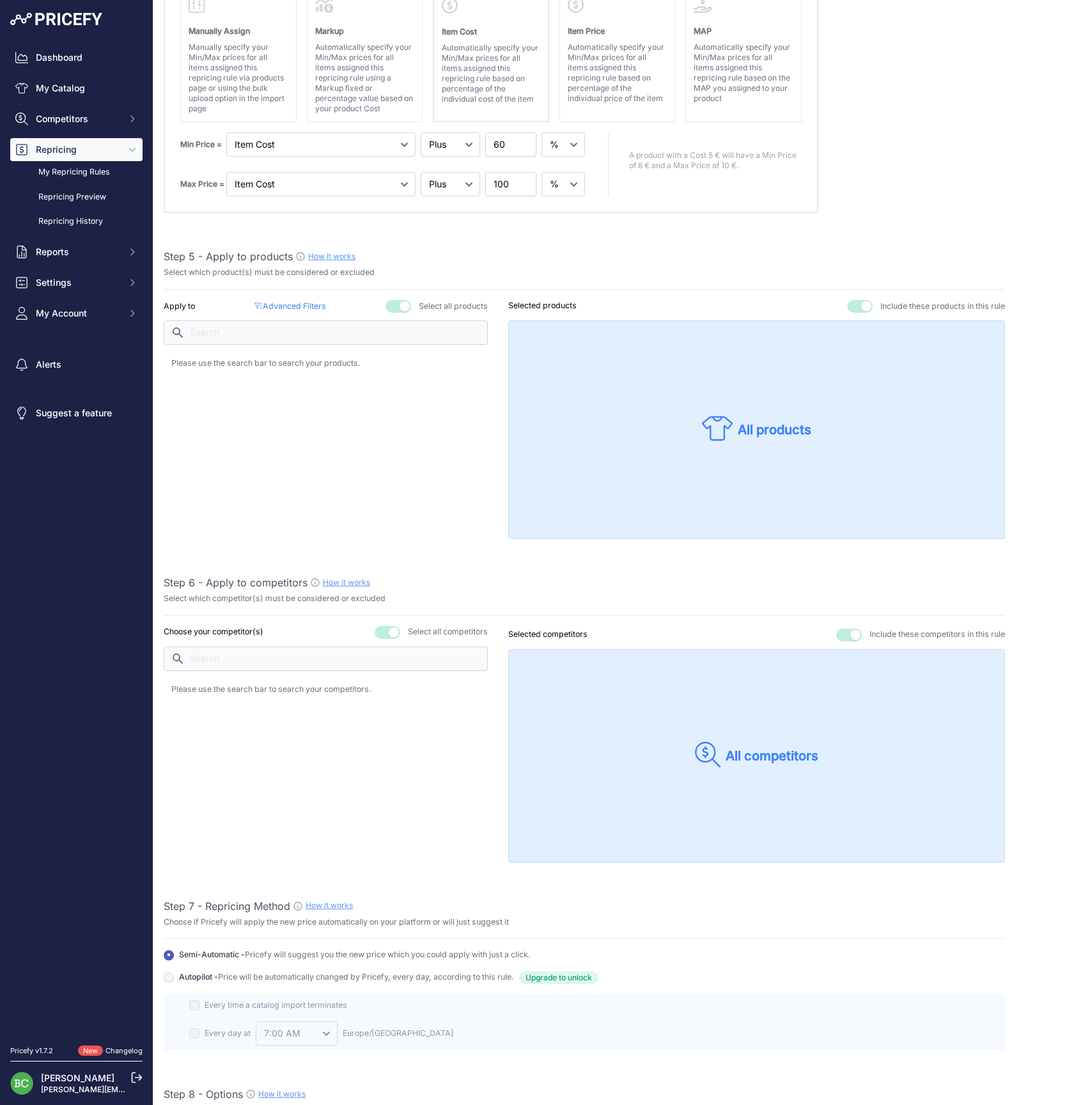
scroll to position [607, 0]
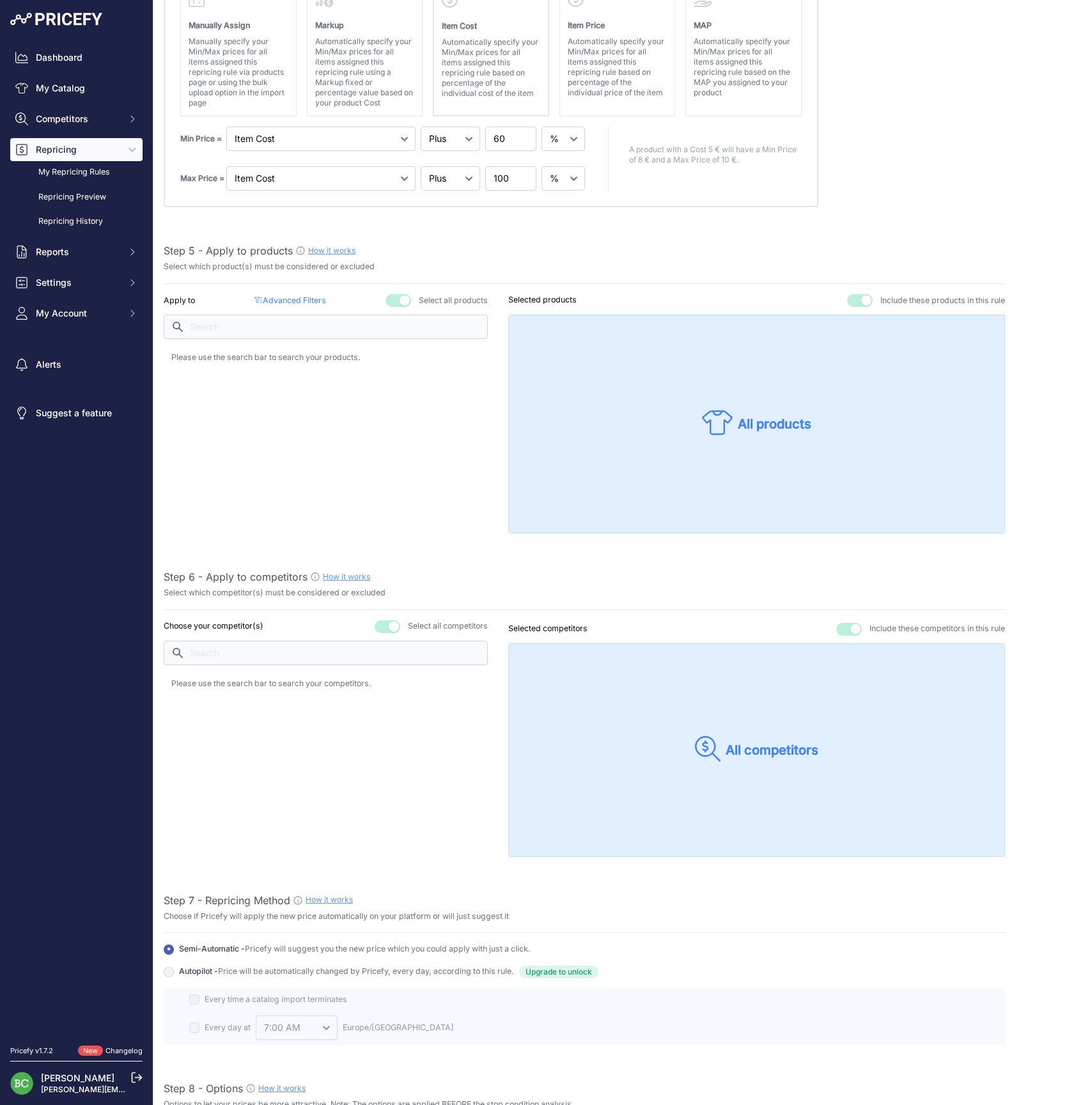
type input "GM PX / Philipponnat"
click at [841, 622] on button "button" at bounding box center [849, 628] width 26 height 13
click at [389, 625] on button "button" at bounding box center [387, 626] width 26 height 13
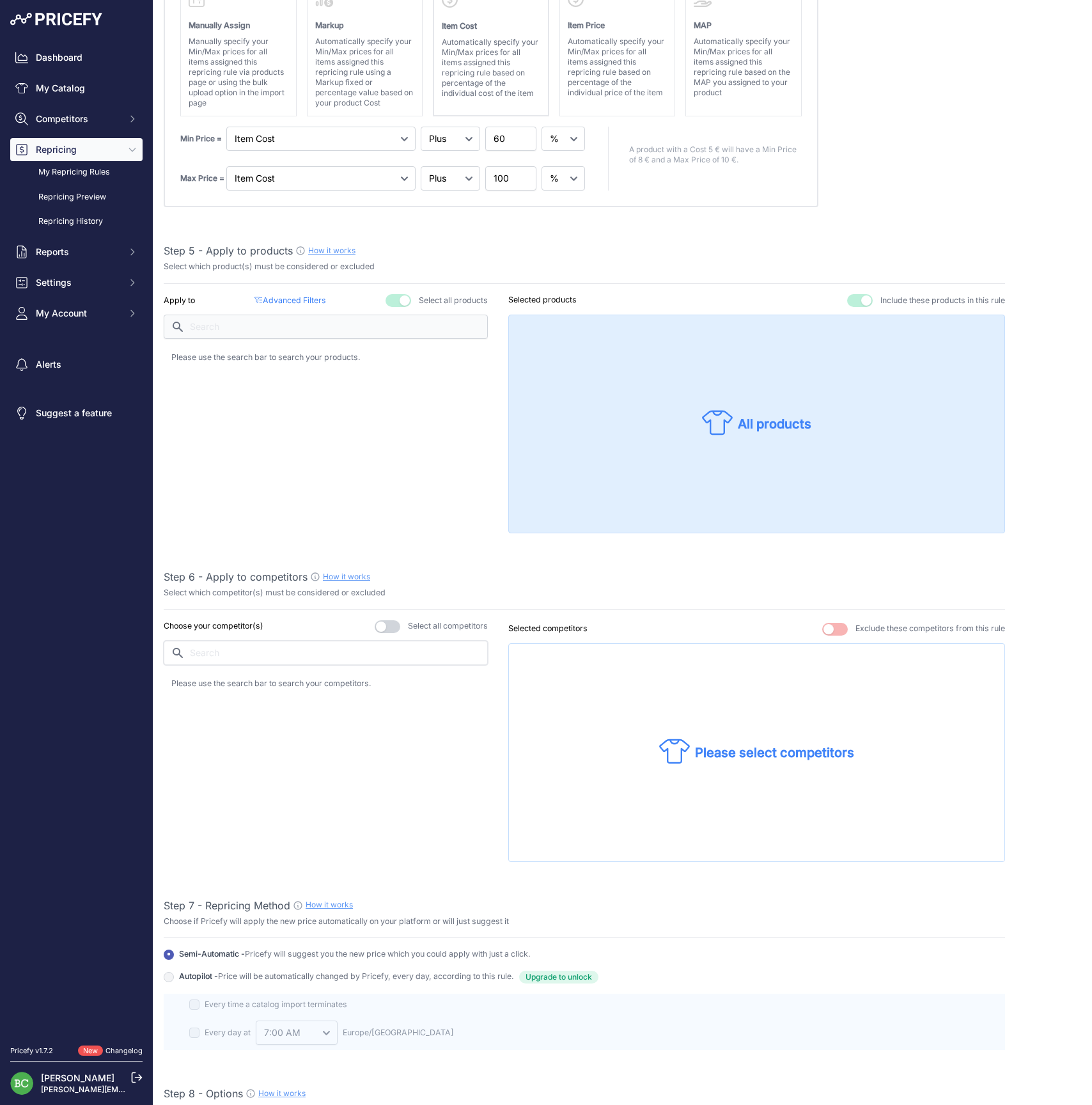
click at [352, 656] on input "text" at bounding box center [325, 653] width 324 height 24
drag, startPoint x: 352, startPoint y: 656, endPoint x: 206, endPoint y: 684, distance: 148.7
click at [206, 684] on p "[DOMAIN_NAME]" at bounding box center [231, 687] width 75 height 13
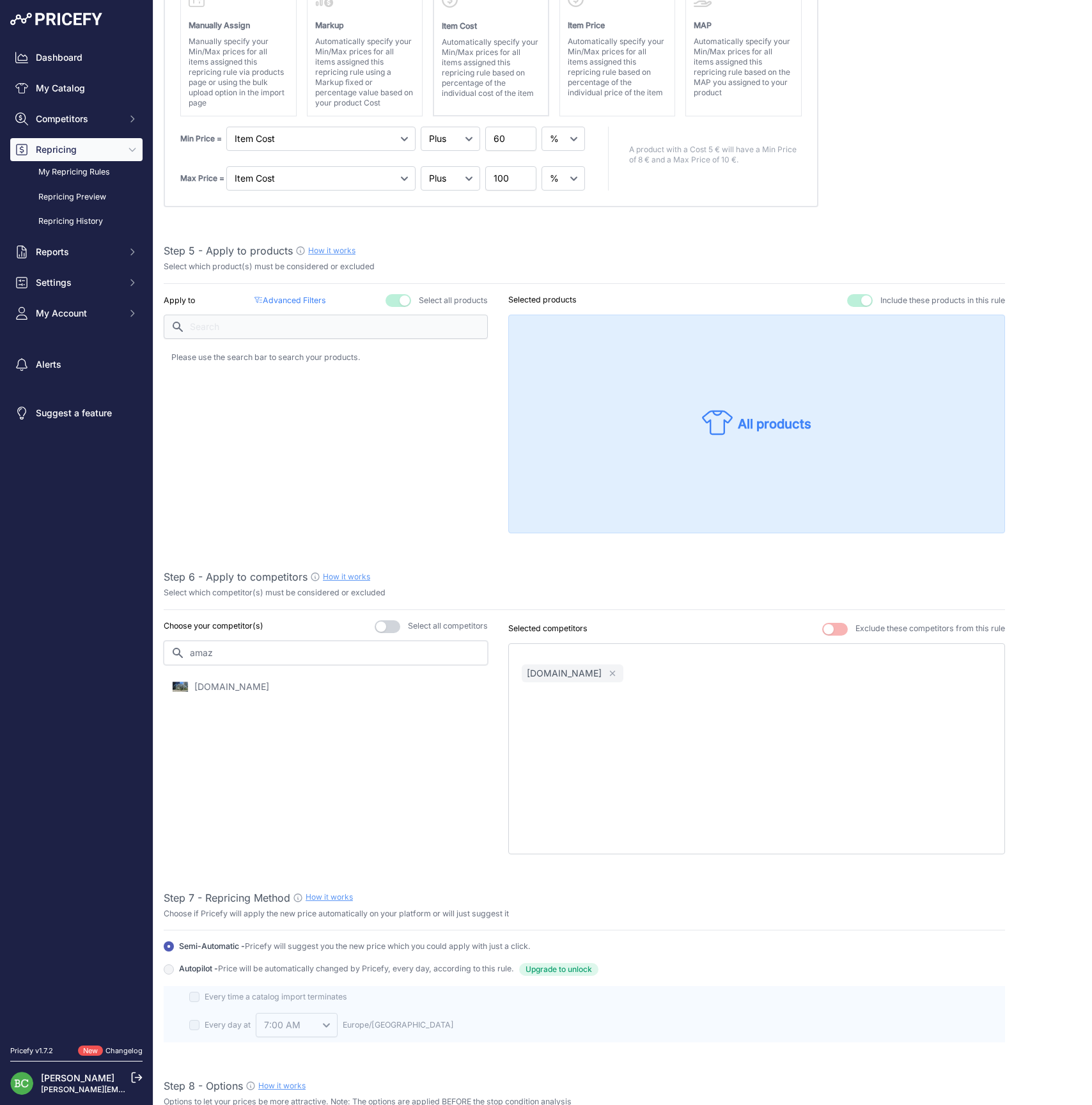
drag, startPoint x: 254, startPoint y: 646, endPoint x: 116, endPoint y: 643, distance: 138.0
click at [116, 643] on div "Dashboard My Catalog Competitors Competitors Monitored URLs MAP infringements R…" at bounding box center [546, 552] width 1092 height 1105
click at [236, 684] on p "[DOMAIN_NAME]" at bounding box center [231, 687] width 75 height 13
drag, startPoint x: 268, startPoint y: 650, endPoint x: 111, endPoint y: 639, distance: 157.4
click at [111, 639] on div "Dashboard My Catalog Competitors Competitors Monitored URLs MAP infringements R…" at bounding box center [546, 552] width 1092 height 1105
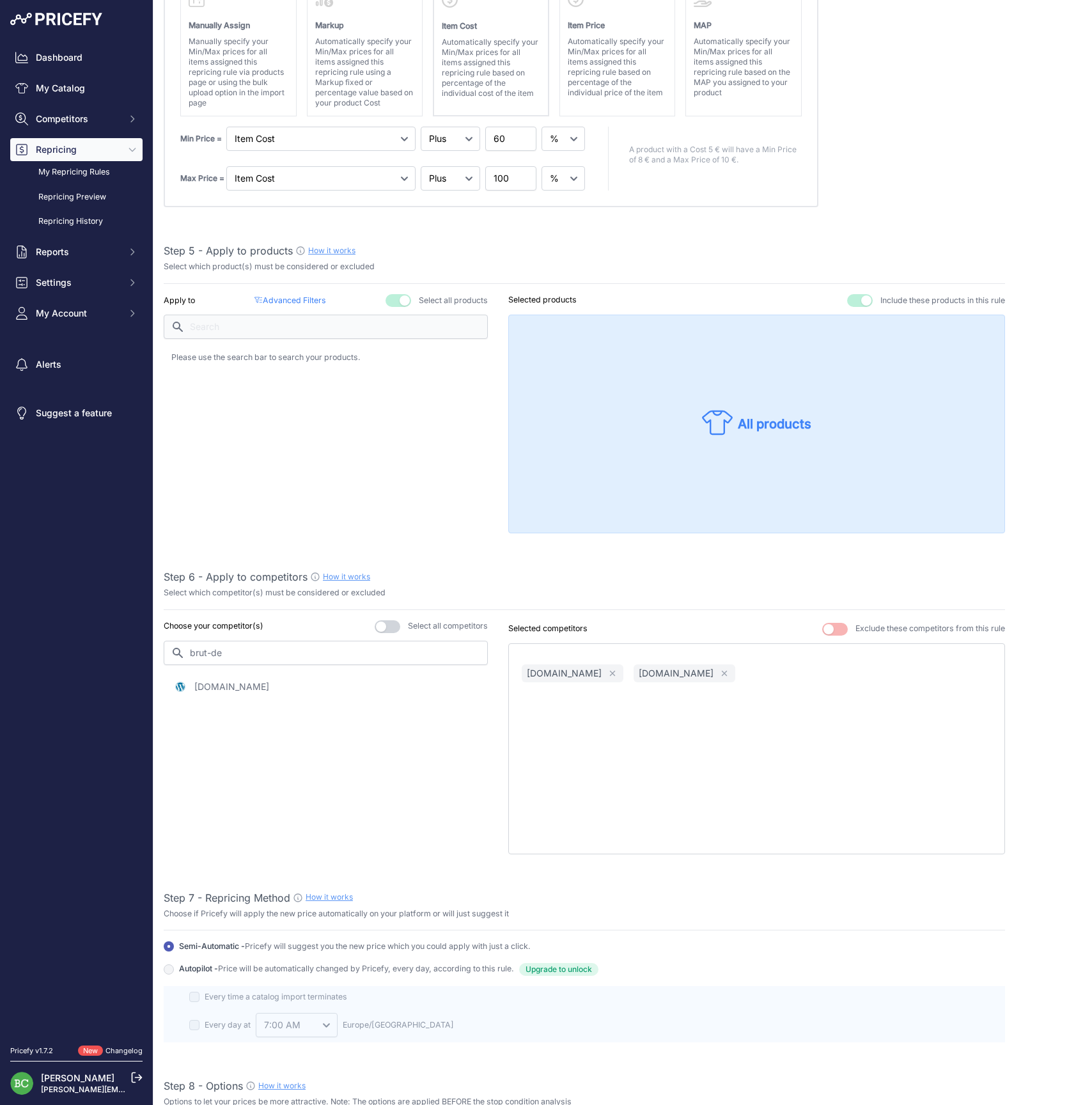
click at [227, 681] on p "[DOMAIN_NAME]" at bounding box center [231, 687] width 75 height 13
drag, startPoint x: 266, startPoint y: 643, endPoint x: 115, endPoint y: 647, distance: 151.1
click at [115, 647] on div "Dashboard My Catalog Competitors Competitors Monitored URLs MAP infringements R…" at bounding box center [546, 552] width 1092 height 1105
type input "we-love"
click at [261, 681] on p "[DOMAIN_NAME]" at bounding box center [231, 687] width 75 height 13
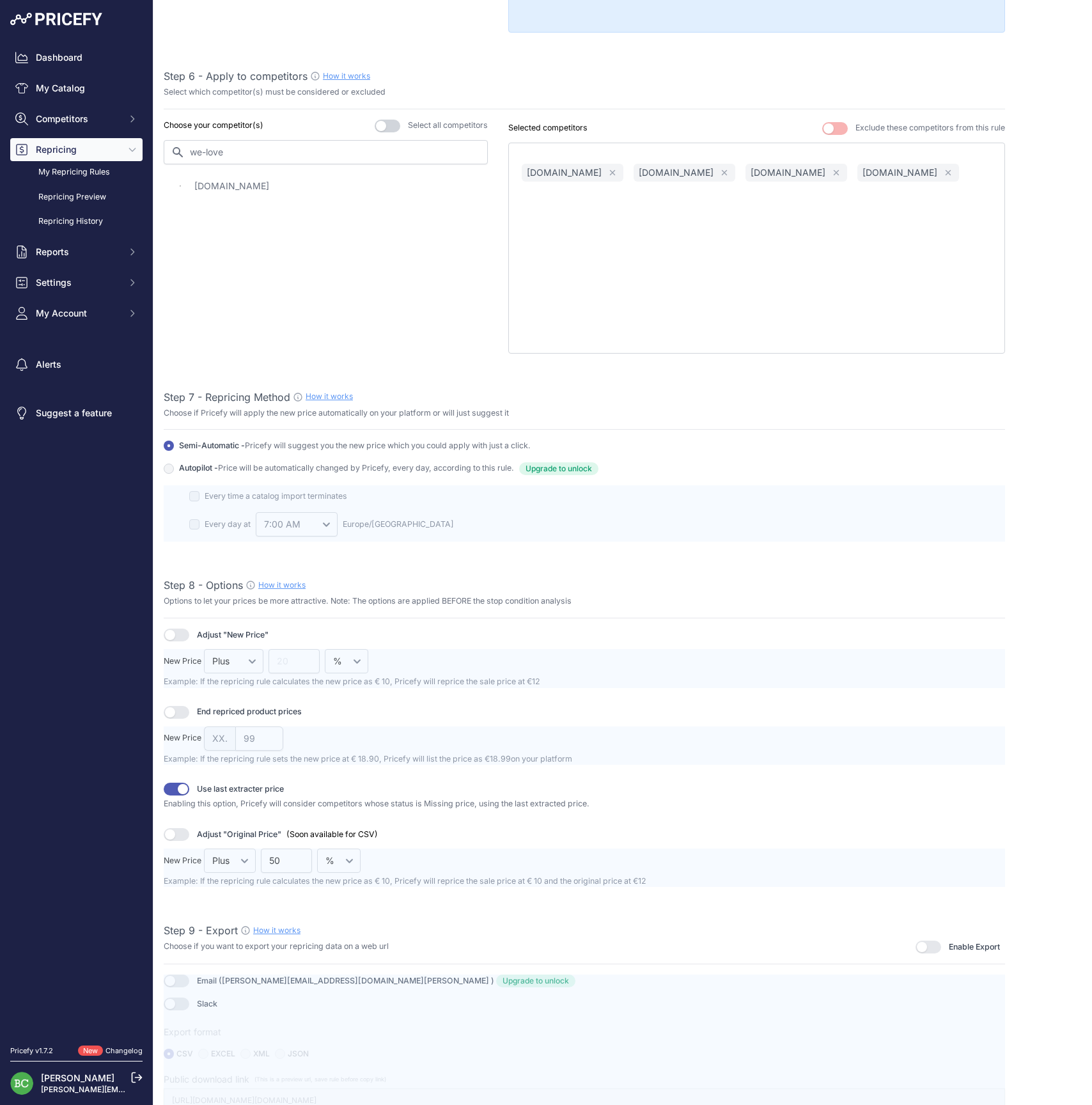
scroll to position [1107, 0]
click at [934, 941] on button "button" at bounding box center [928, 947] width 26 height 13
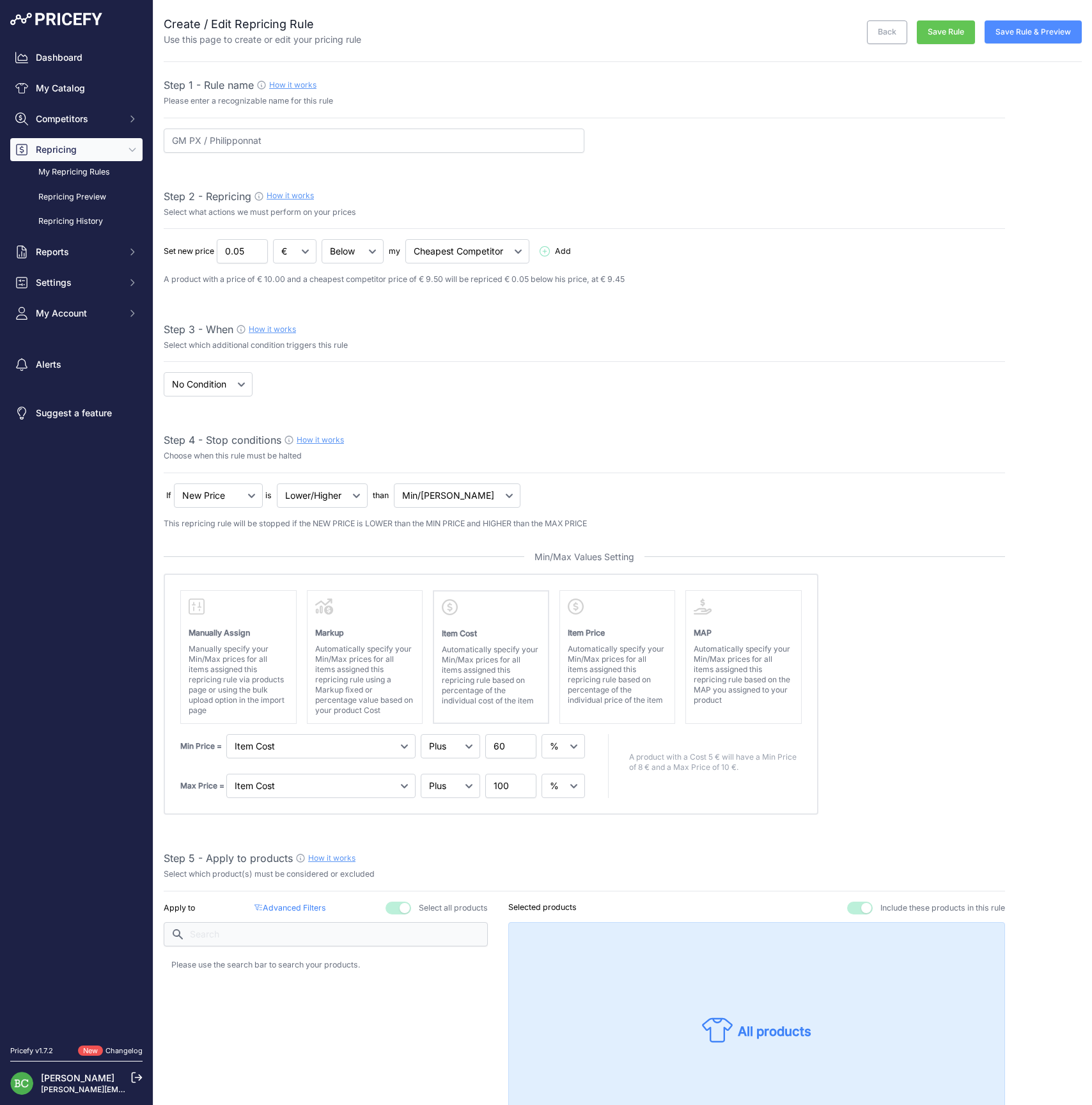
scroll to position [0, 0]
click at [947, 29] on button "Save Rule" at bounding box center [945, 32] width 58 height 23
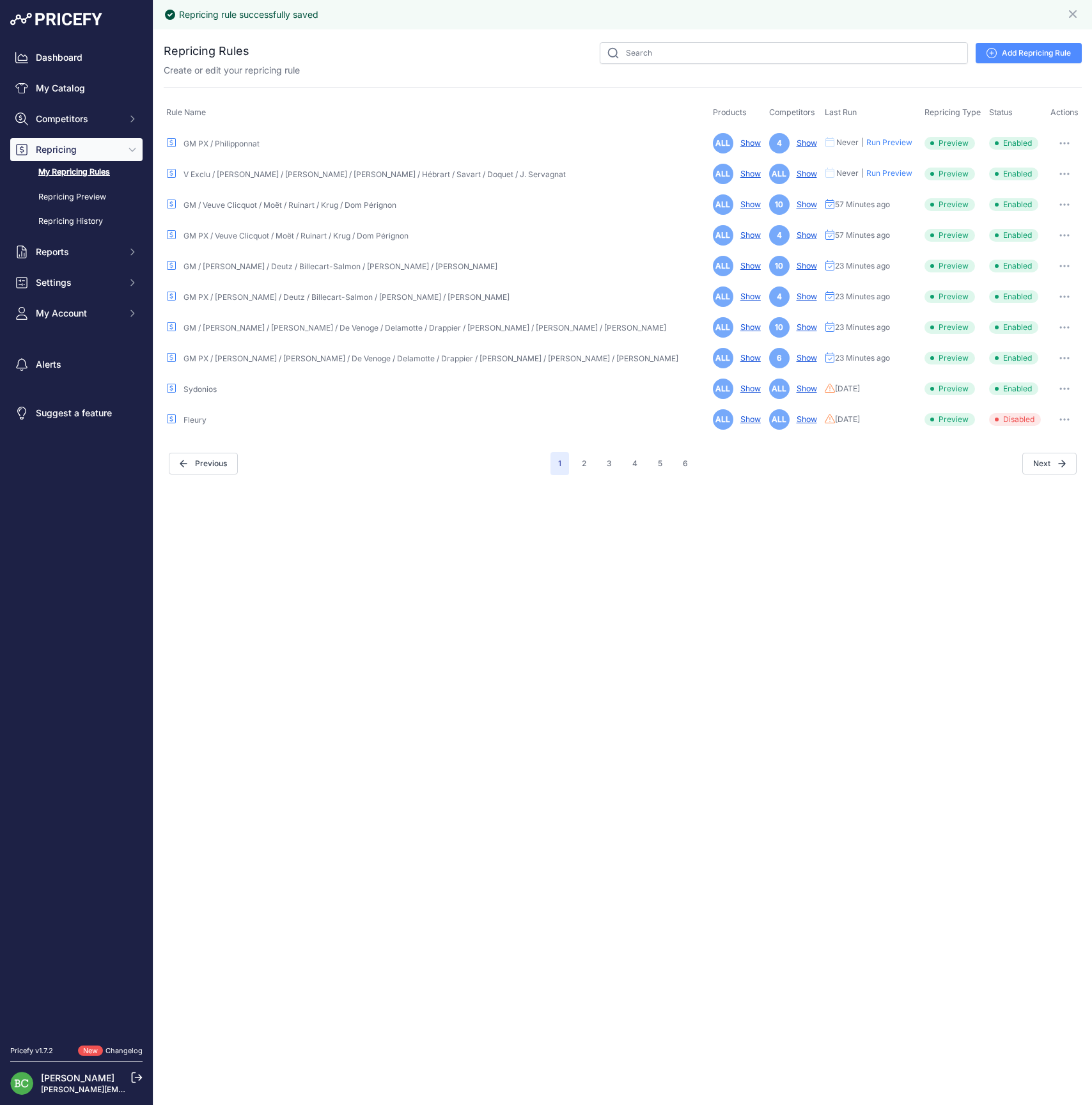
click at [1063, 142] on icon "button" at bounding box center [1064, 143] width 11 height 2
click at [1026, 169] on link "Edit" at bounding box center [1038, 170] width 82 height 20
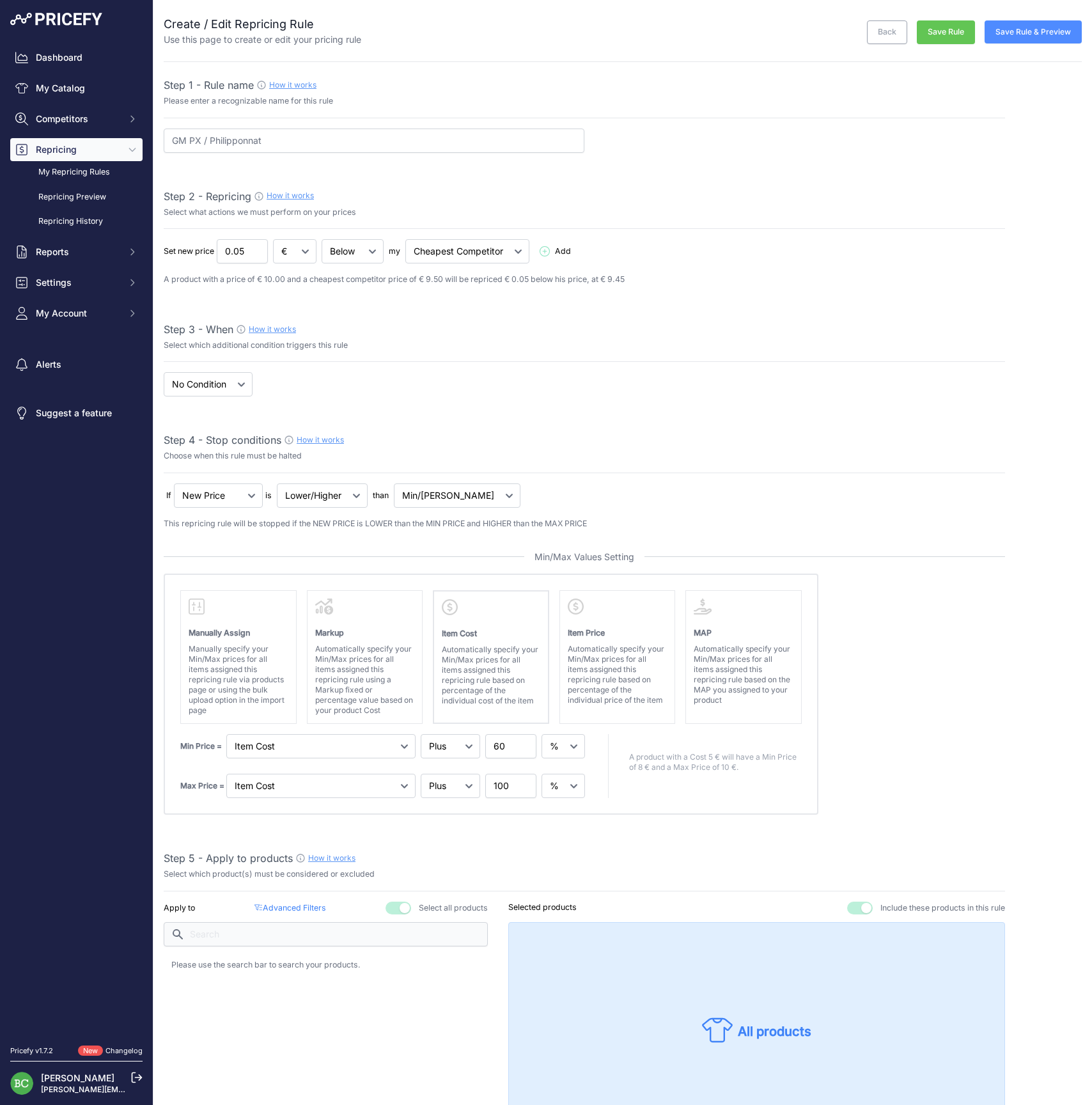
select select "percentage"
select select "7"
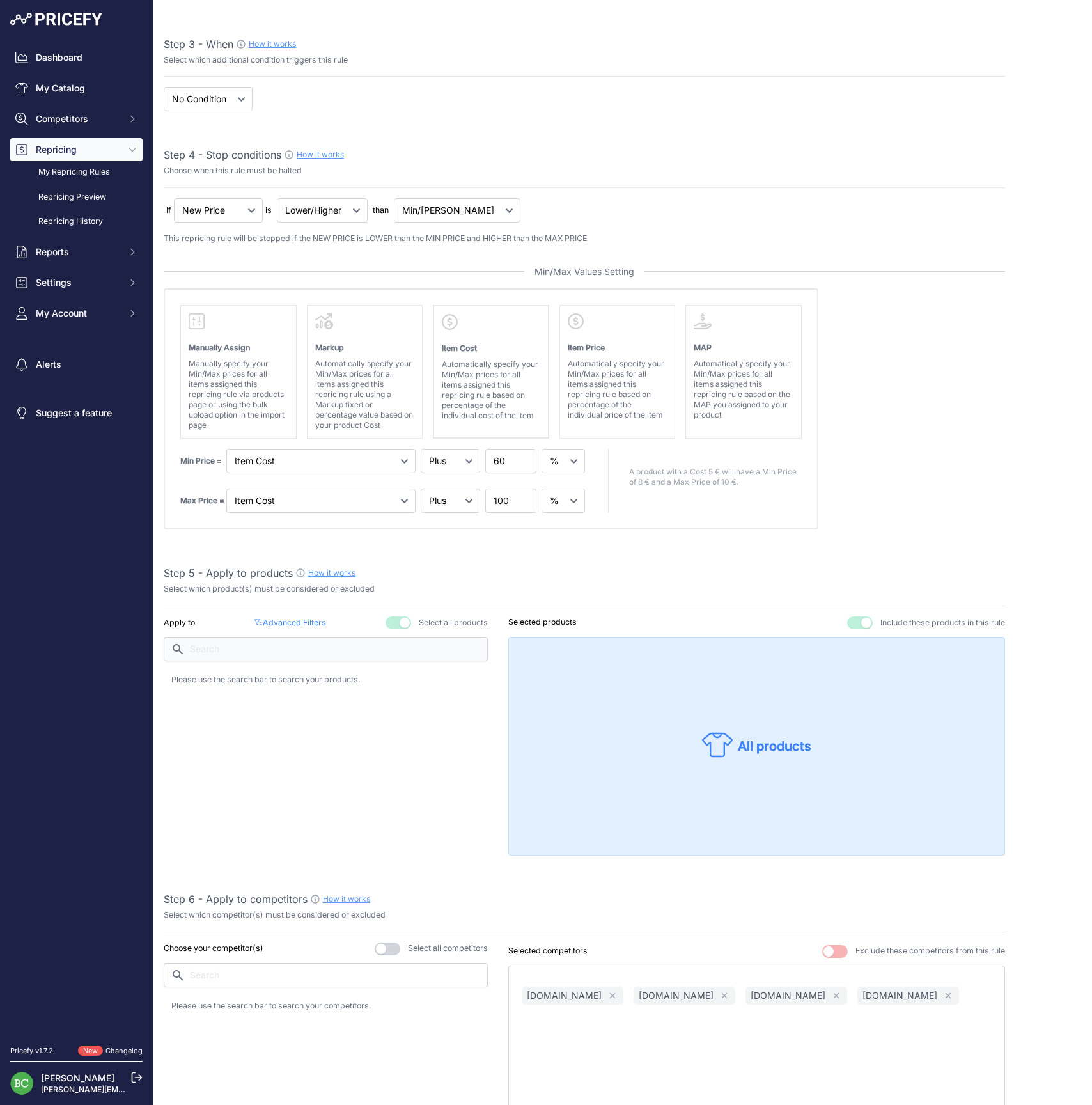
scroll to position [286, 0]
click at [295, 619] on p "Advanced Filters ( false )" at bounding box center [290, 622] width 71 height 12
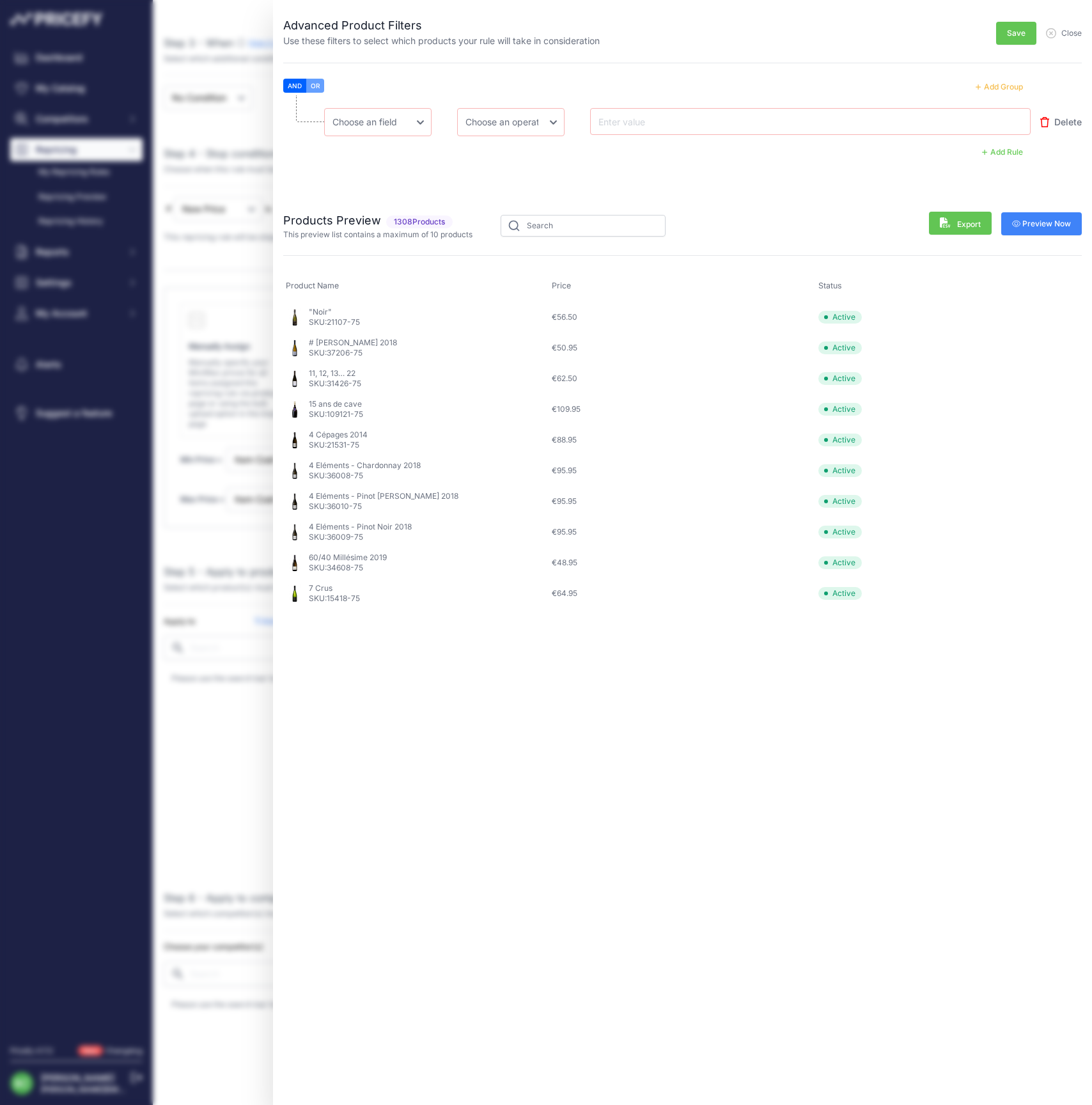
click at [318, 85] on button "OR" at bounding box center [315, 85] width 18 height 14
click at [996, 85] on button "Add Group" at bounding box center [998, 87] width 63 height 17
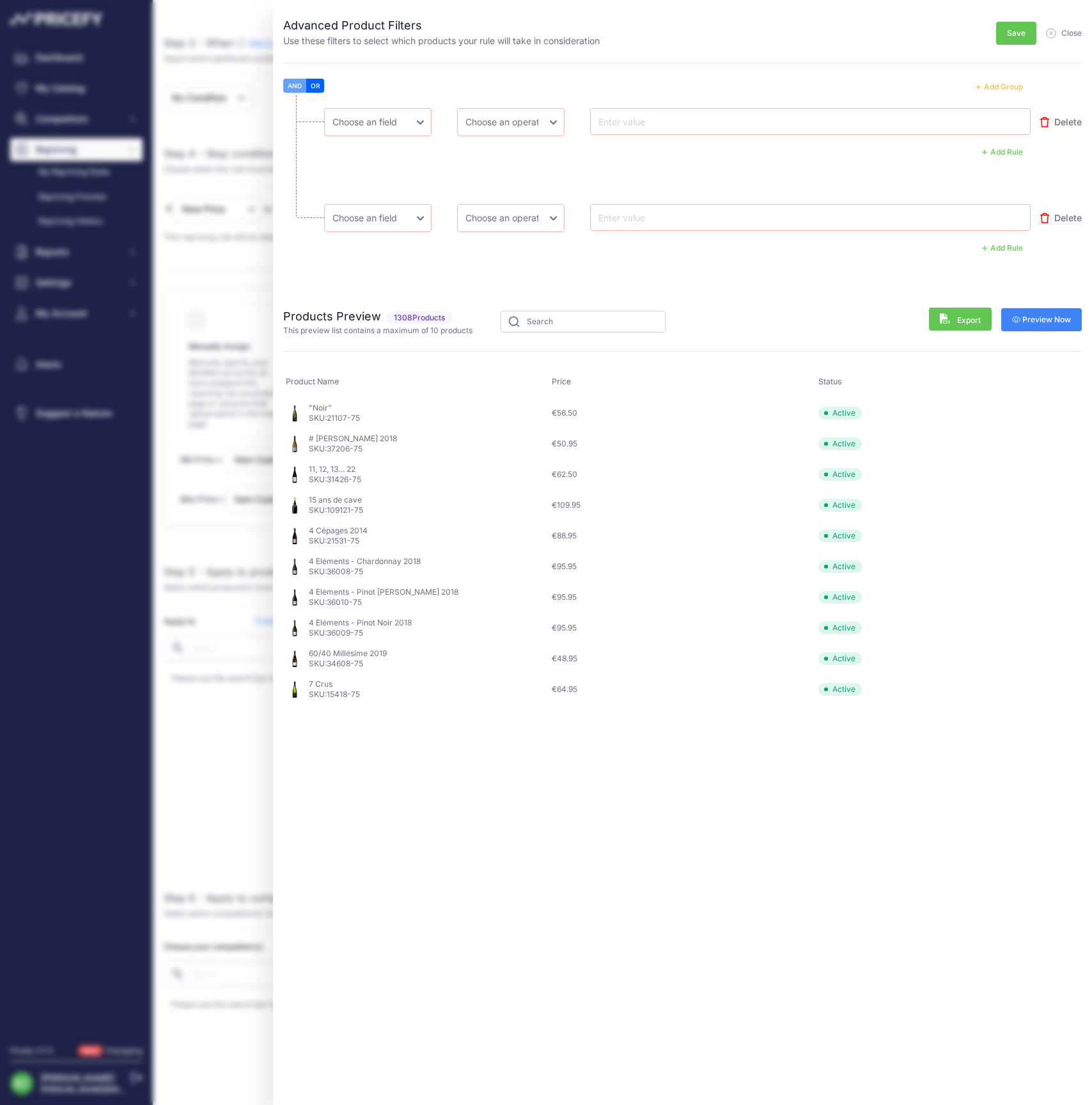
click at [996, 85] on button "Add Group" at bounding box center [998, 87] width 63 height 17
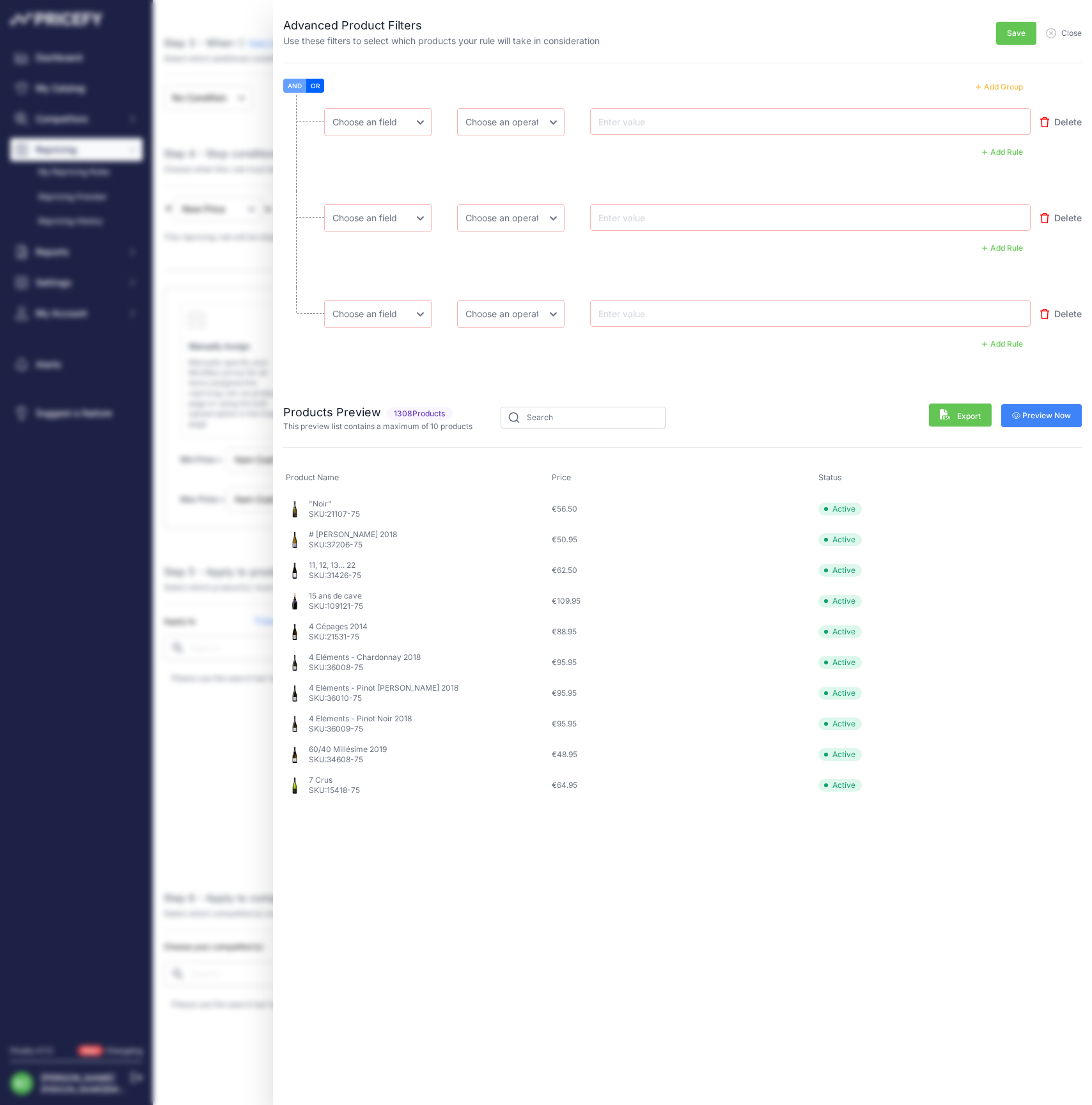
click at [996, 85] on button "Add Group" at bounding box center [998, 87] width 63 height 17
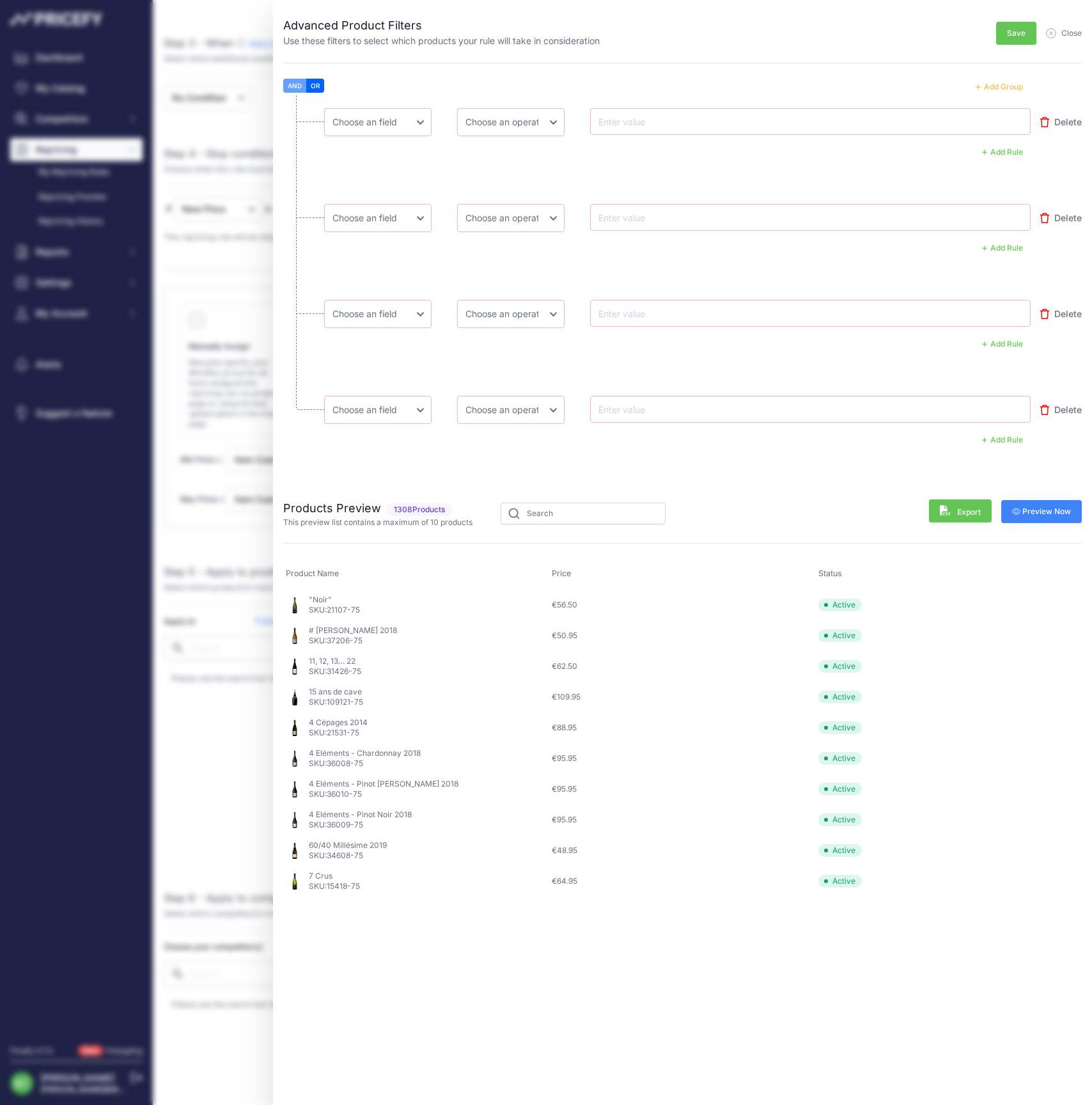
click at [996, 85] on button "Add Group" at bounding box center [998, 87] width 63 height 17
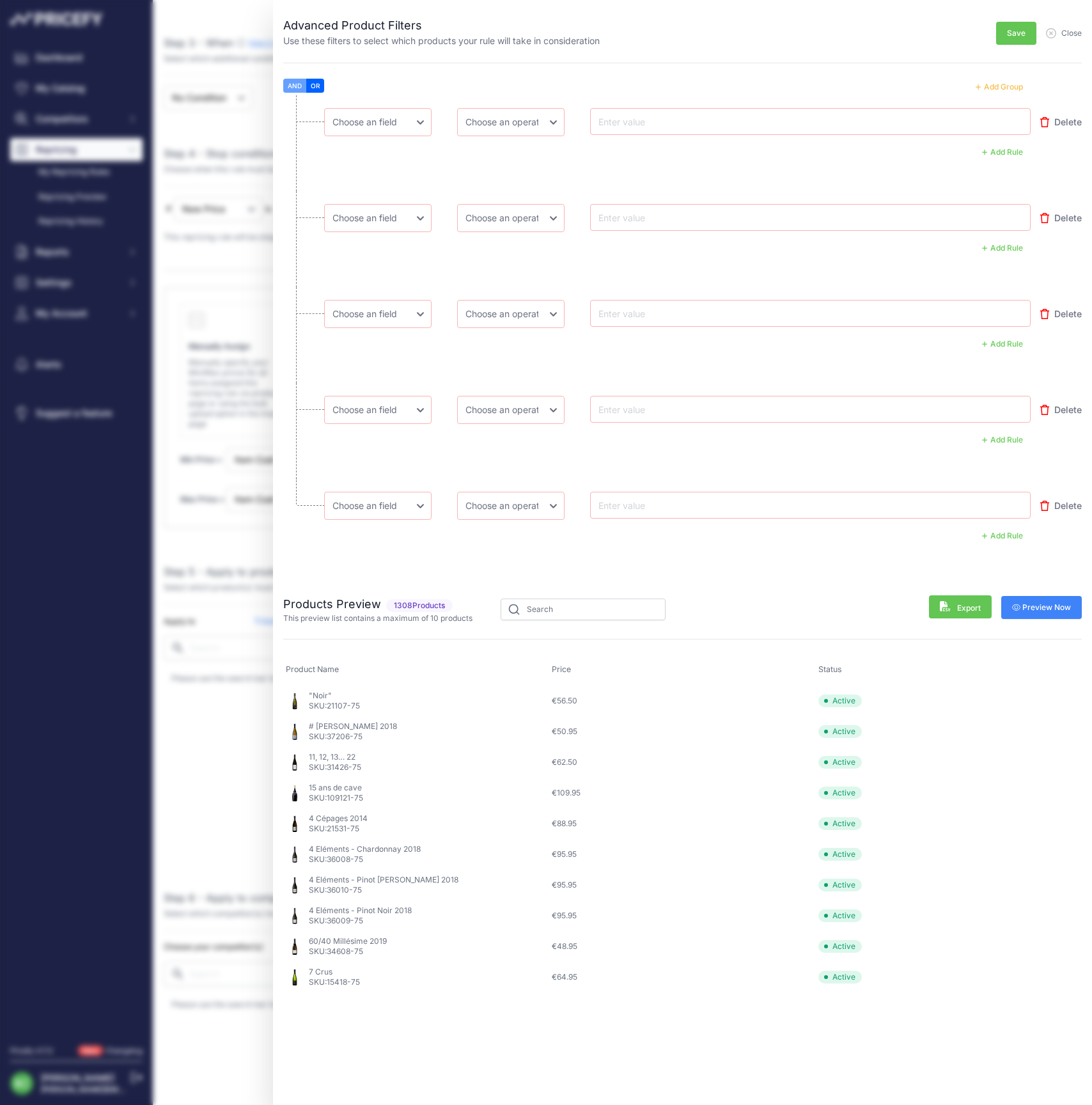
click at [996, 85] on button "Add Group" at bounding box center [998, 87] width 63 height 17
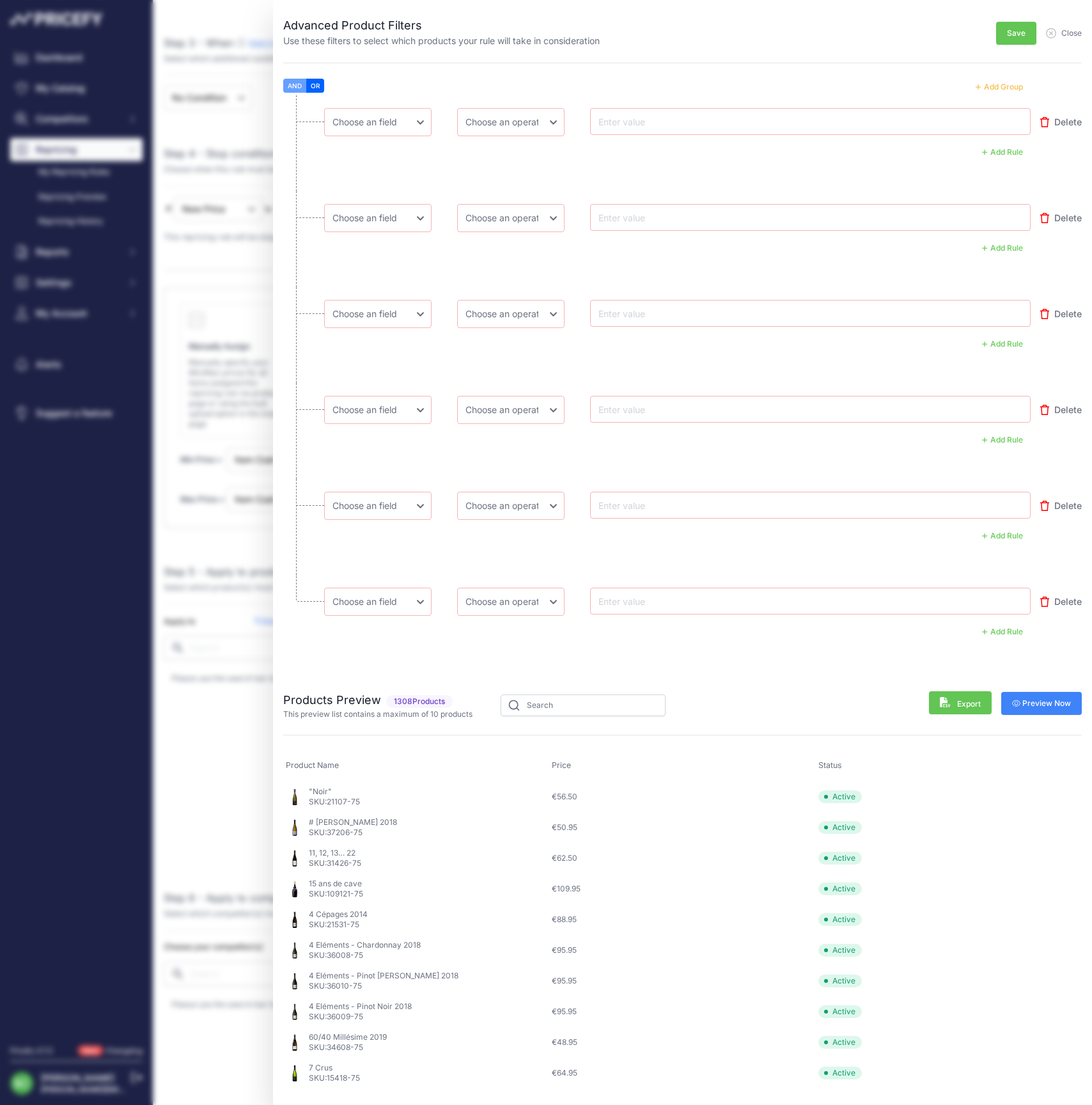
click at [996, 85] on button "Add Group" at bounding box center [998, 87] width 63 height 17
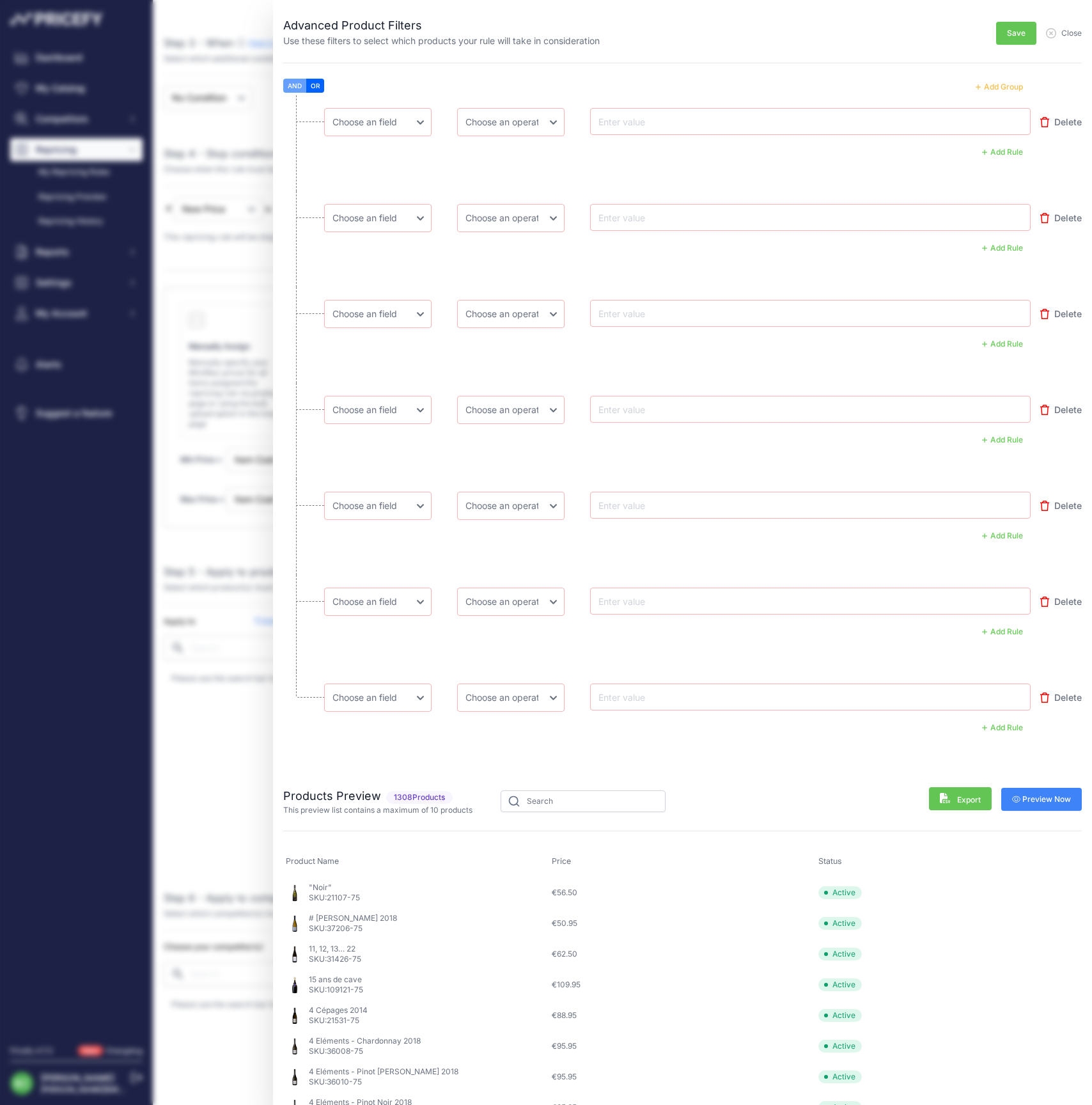
click at [996, 85] on button "Add Group" at bounding box center [998, 87] width 63 height 17
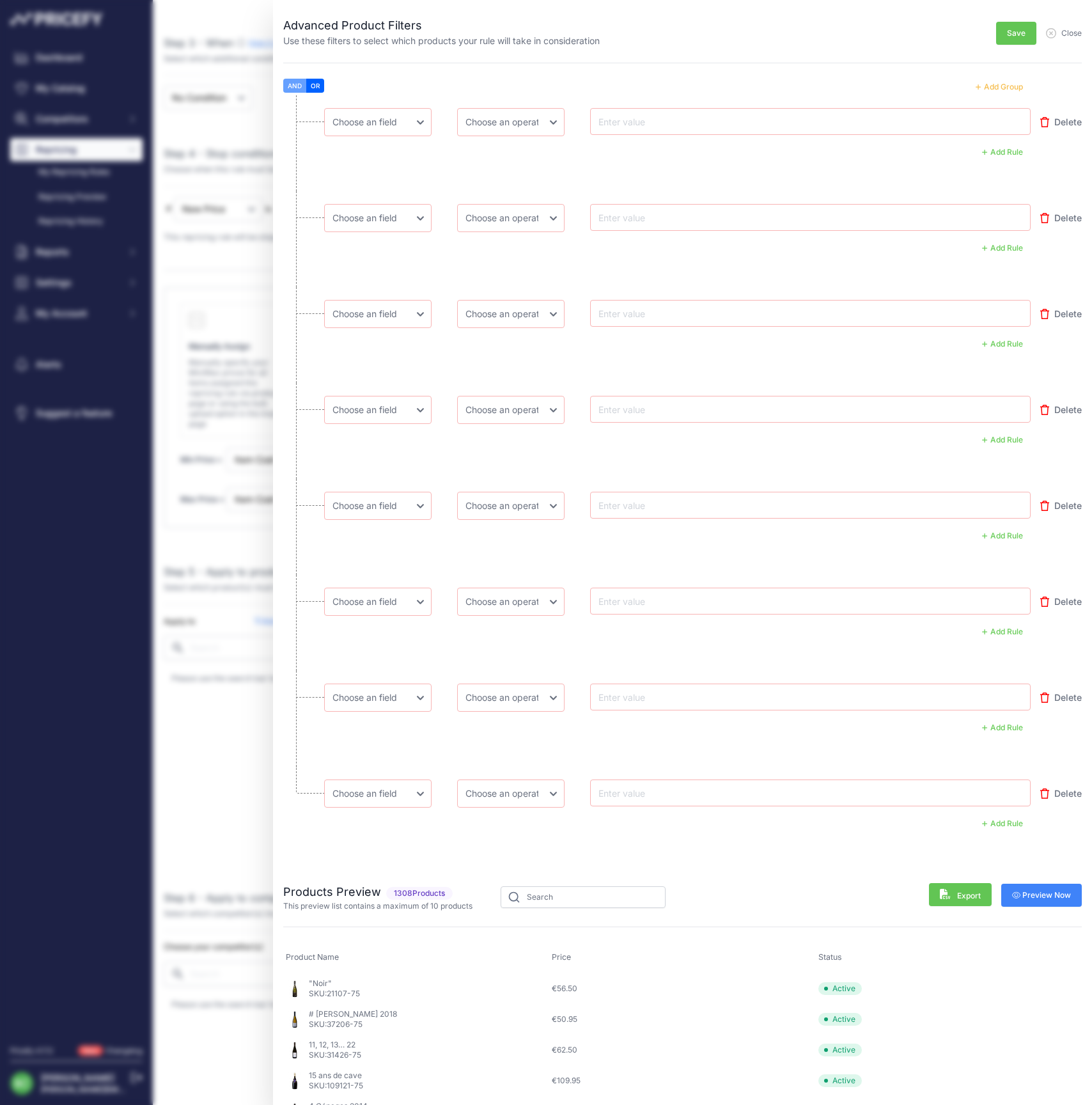
click at [996, 85] on button "Add Group" at bounding box center [998, 87] width 63 height 17
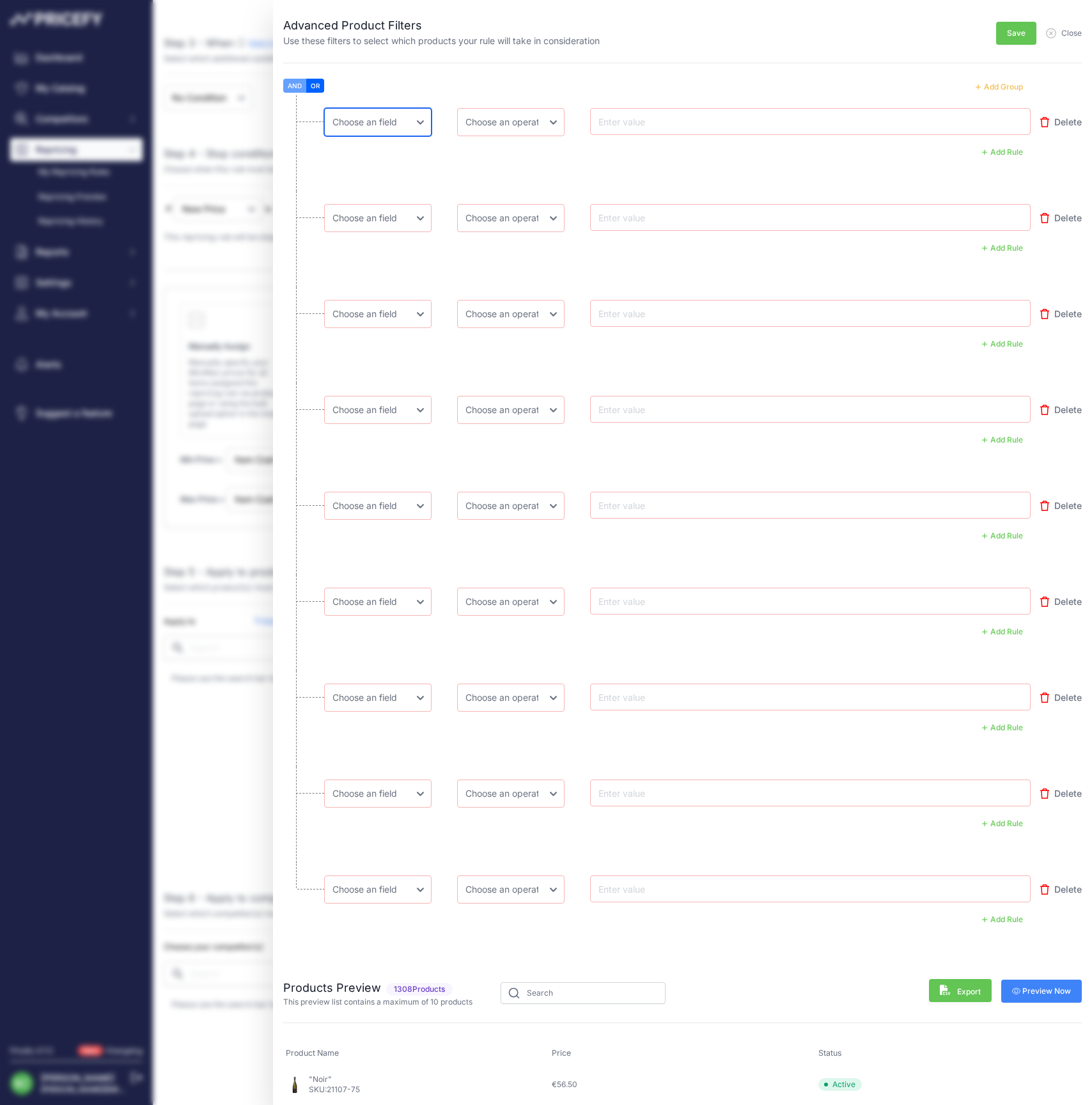
select select "mp.sku"
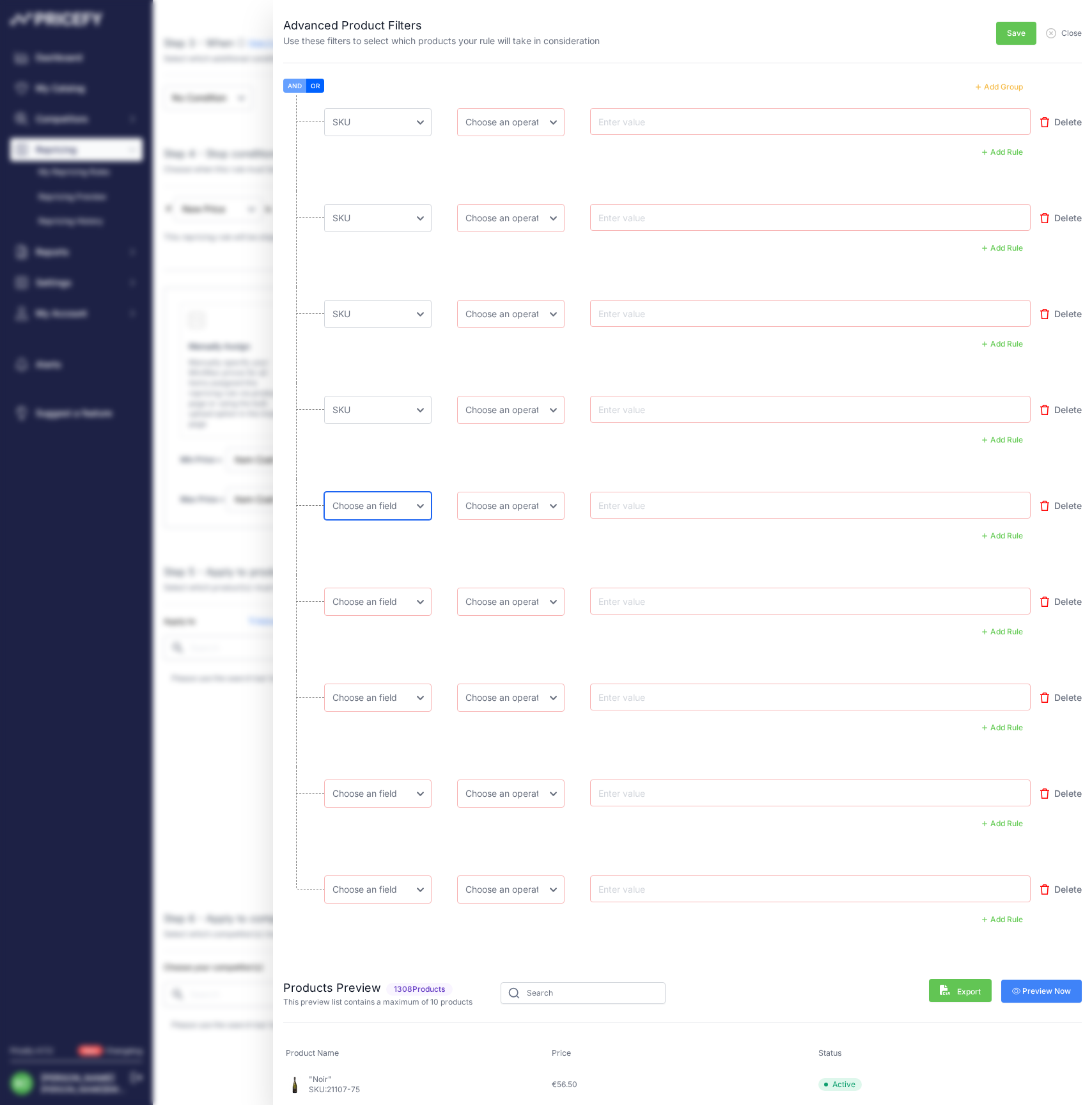
select select "mp.sku"
click at [374, 745] on li "Choose an field Name Price Cost MAP Brand Min Price Max Price SKU GTIN/EAN/ASIN…" at bounding box center [682, 718] width 798 height 96
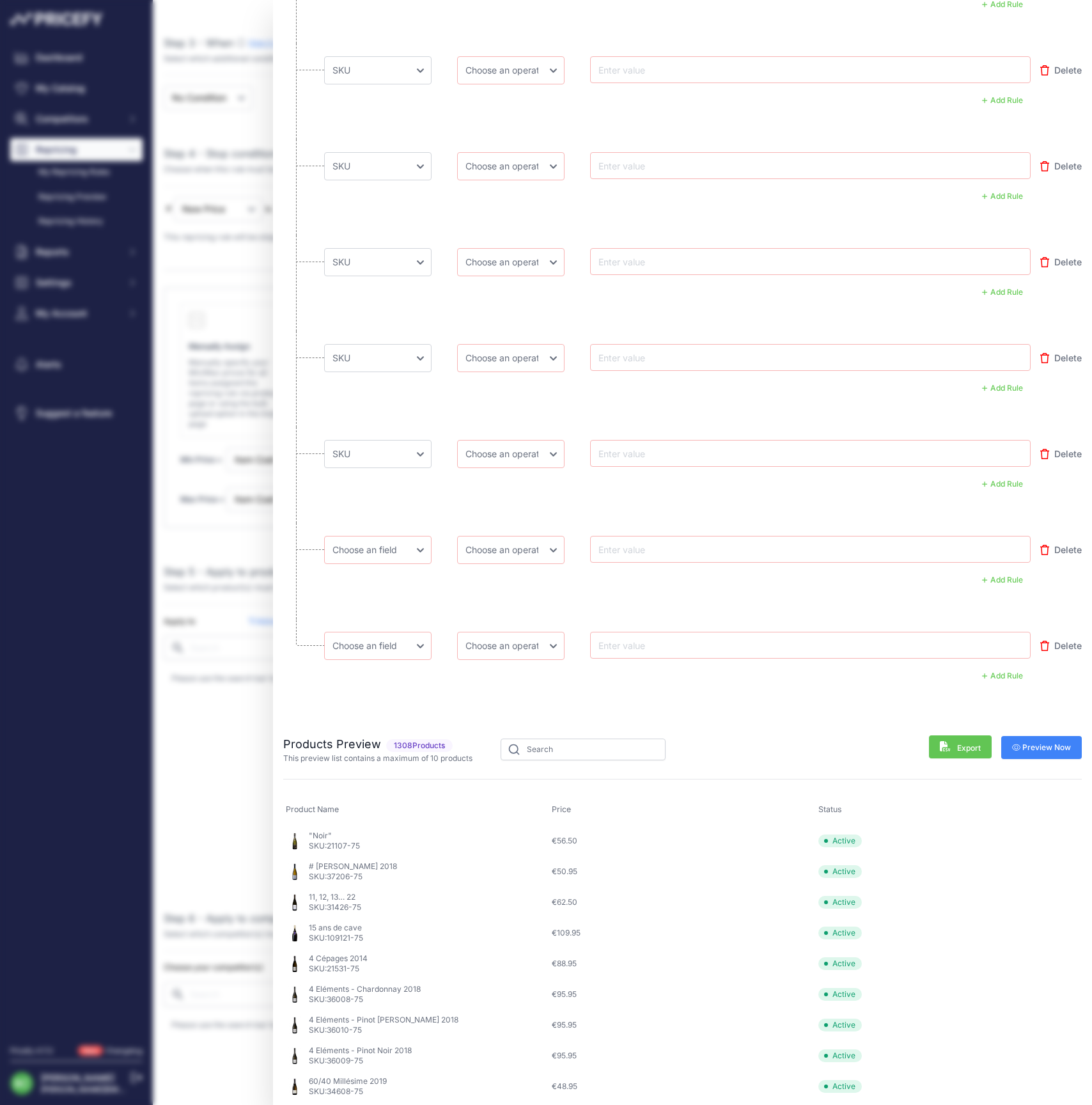
scroll to position [251, 0]
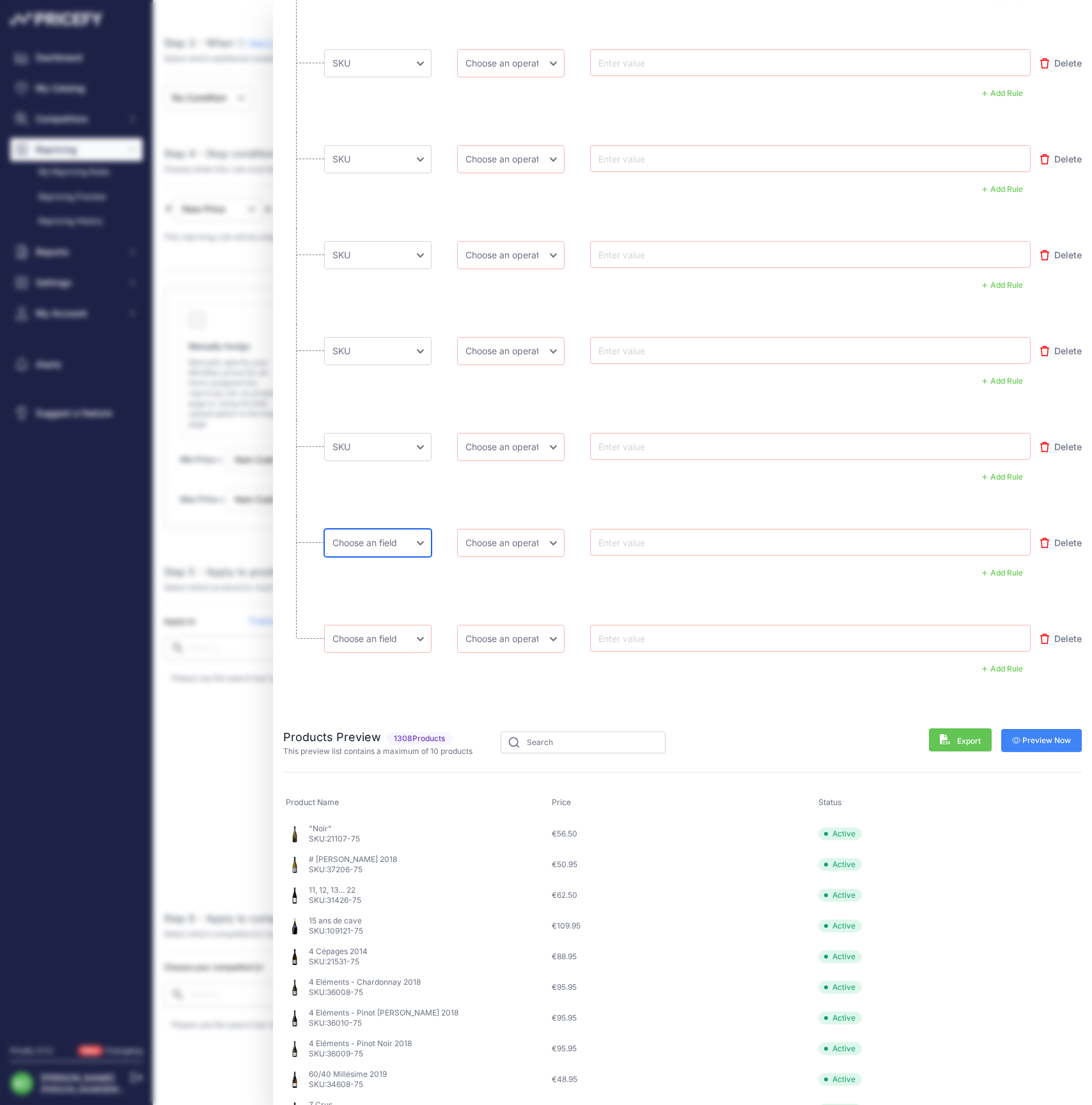
select select "mp.sku"
select select "equal"
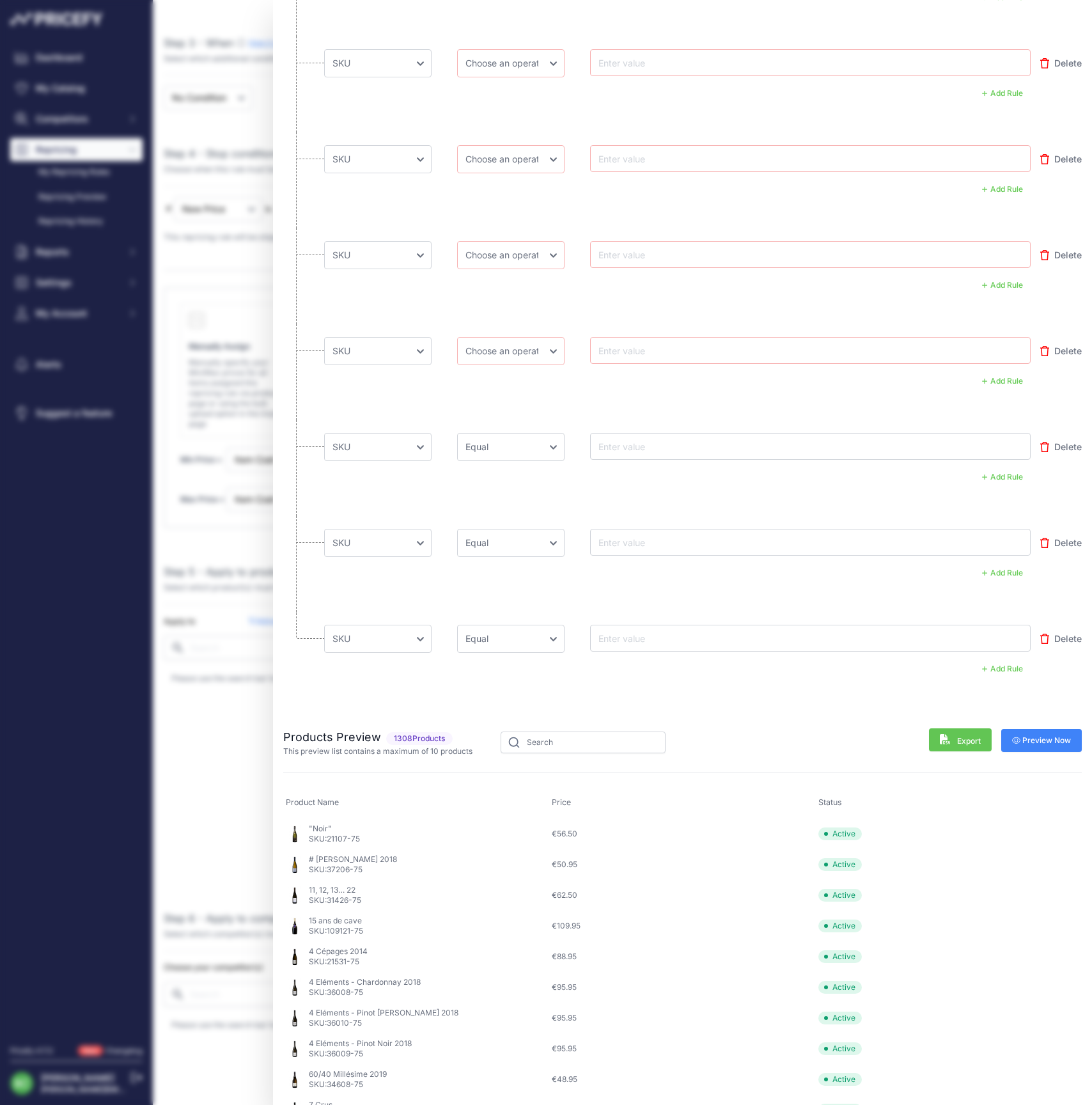
click at [495, 366] on li "Choose an field Name Price Cost MAP Brand Min Price Max Price SKU GTIN/EAN/ASIN…" at bounding box center [682, 372] width 798 height 96
select select "equal"
click at [443, 202] on li "Choose an field Name Price Cost MAP Brand Min Price Max Price SKU GTIN/EAN/ASIN…" at bounding box center [682, 180] width 798 height 96
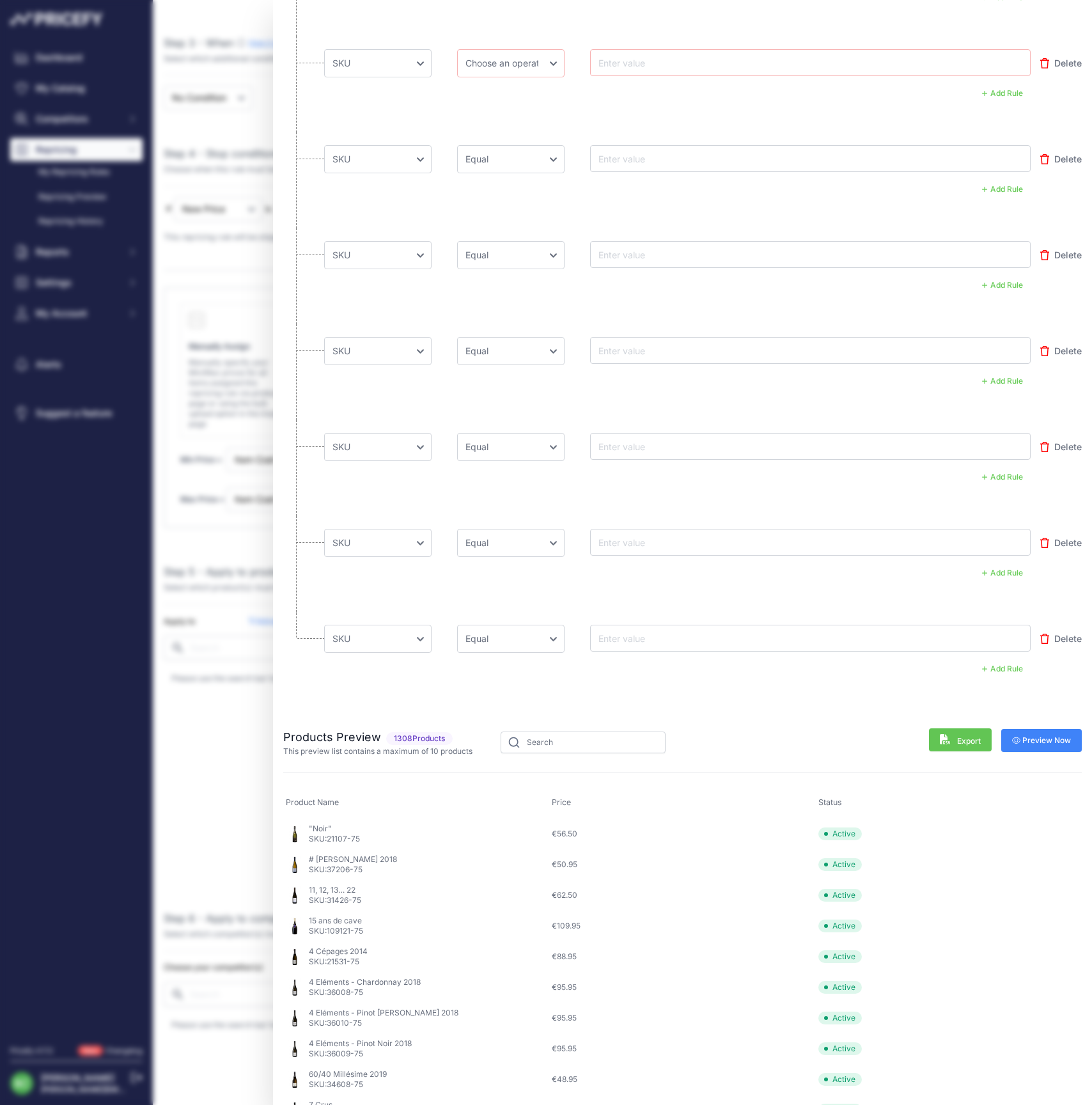
scroll to position [0, 0]
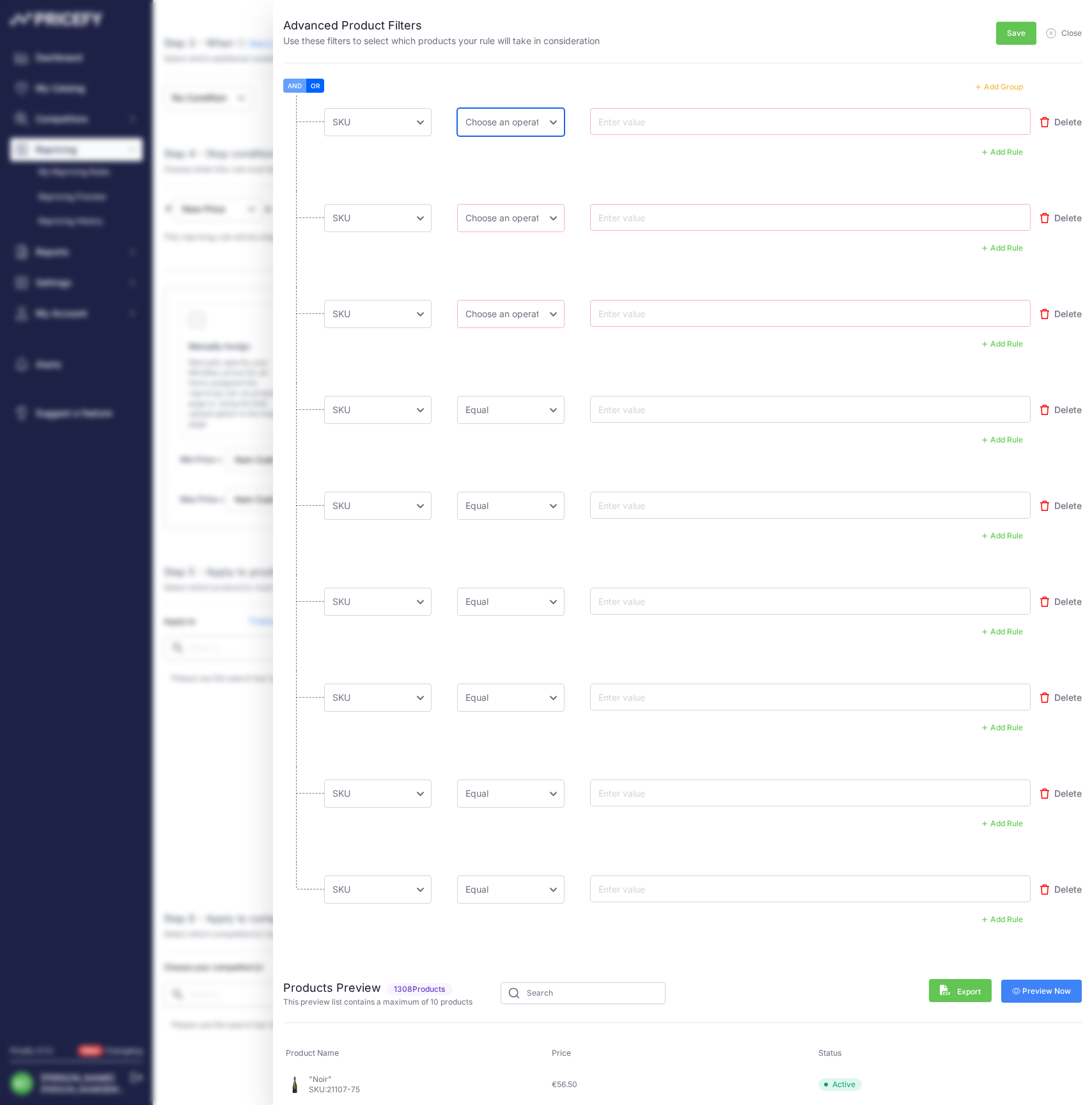
select select "equal"
click at [634, 133] on div at bounding box center [810, 122] width 440 height 27
click at [639, 120] on input "text" at bounding box center [646, 122] width 102 height 15
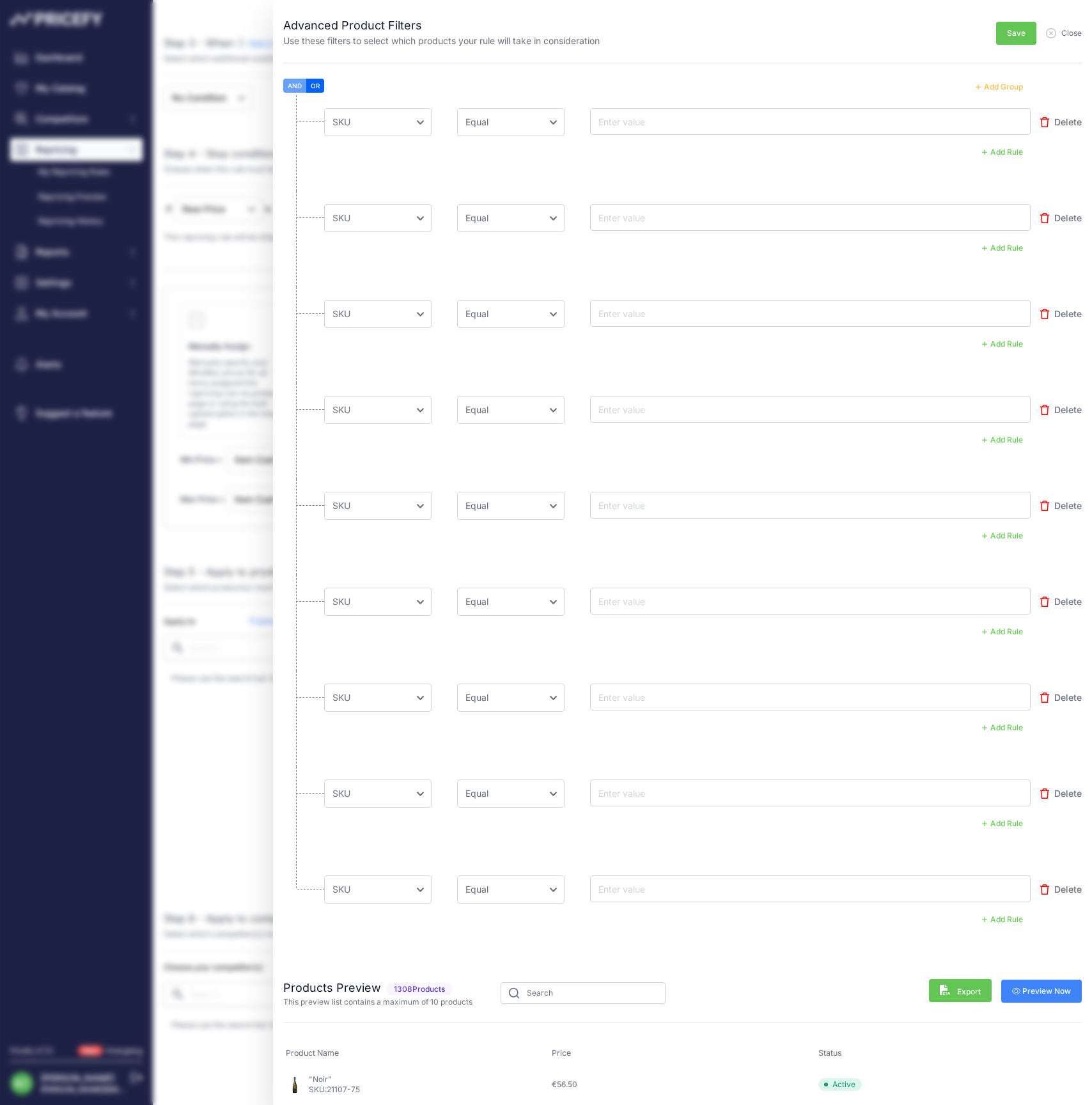
scroll to position [284, 0]
click at [631, 122] on input "text" at bounding box center [646, 122] width 102 height 15
paste input "14091-75"
type input "14091-75"
click at [622, 224] on div at bounding box center [810, 218] width 440 height 27
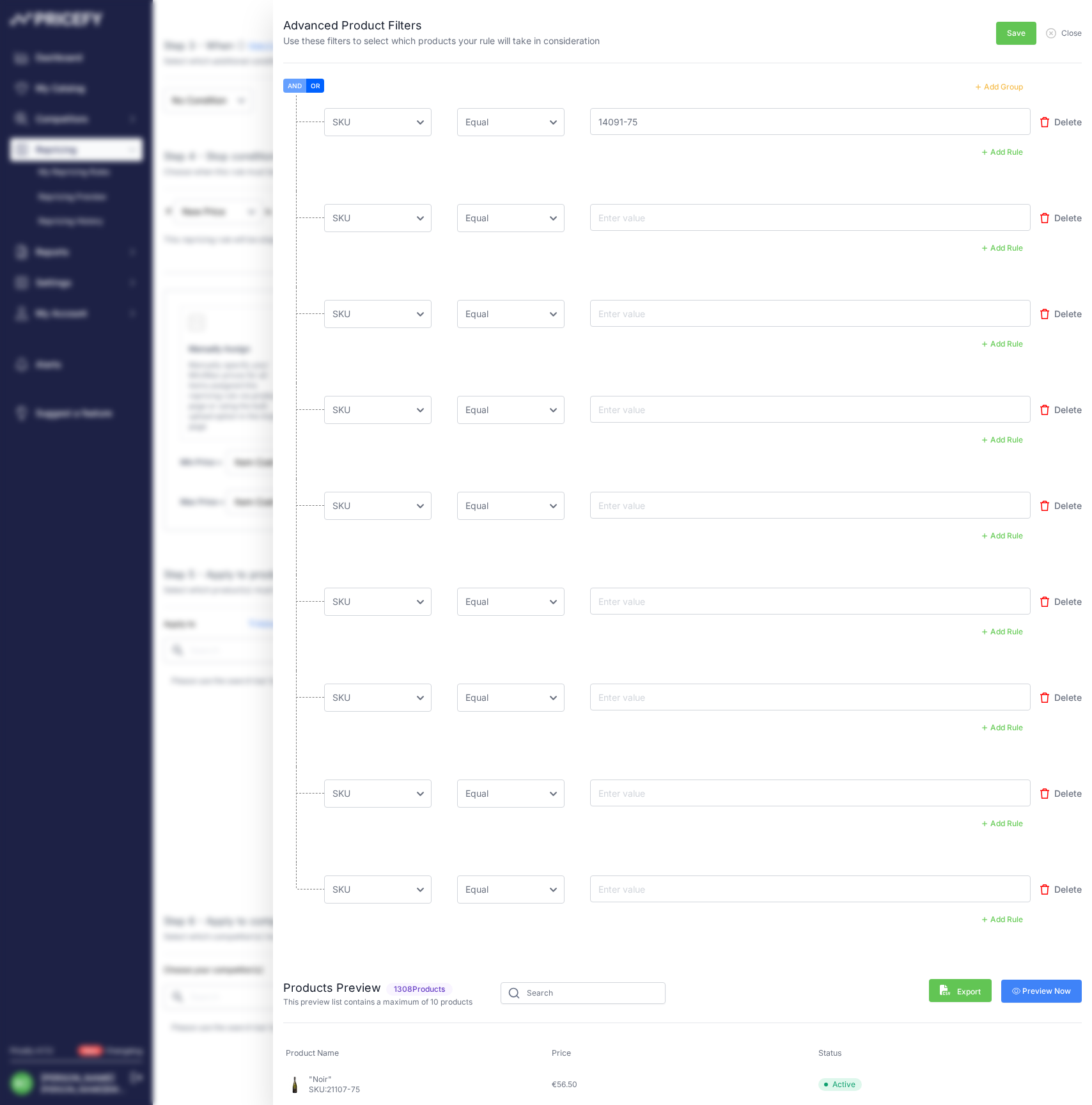
click at [626, 215] on input "text" at bounding box center [646, 218] width 102 height 15
click at [650, 218] on input "text" at bounding box center [646, 218] width 102 height 15
paste input "140911-75"
type input "140911-75"
click at [660, 313] on input "text" at bounding box center [646, 313] width 102 height 15
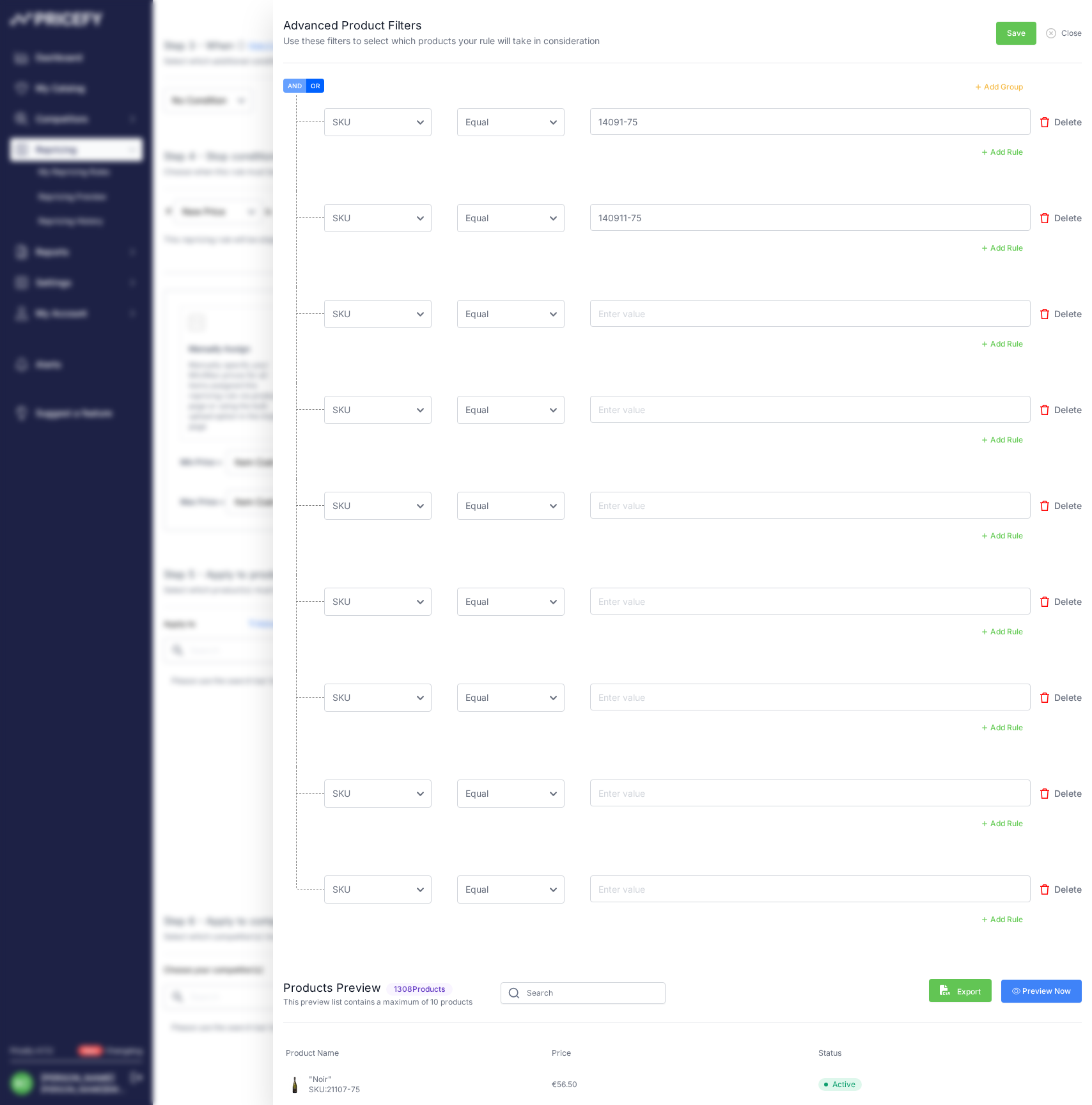
paste input "14001-150"
type input "14001-150"
click at [661, 406] on input "text" at bounding box center [646, 409] width 102 height 15
paste input "14001-300"
type input "14001-300"
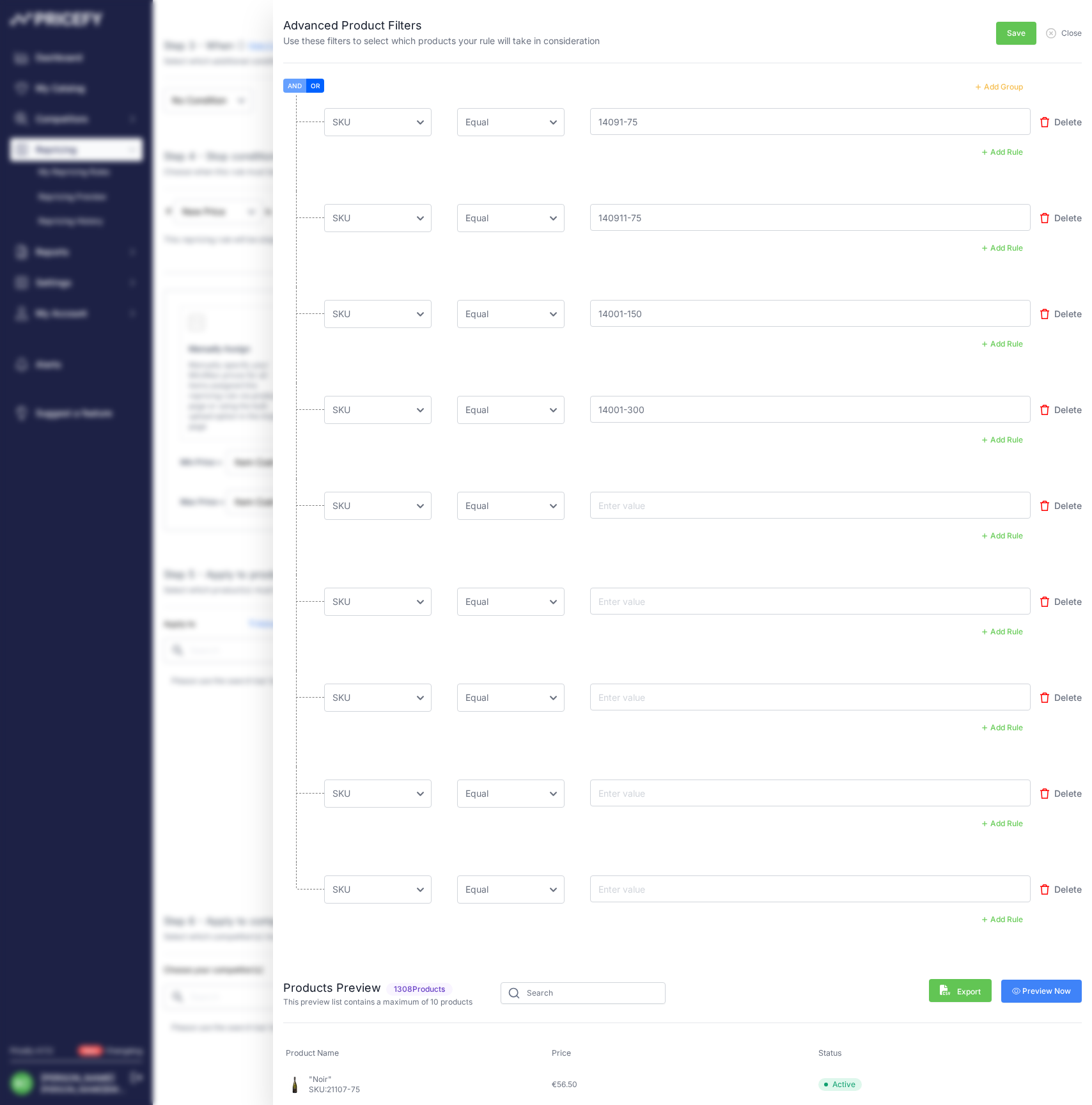
click at [631, 502] on input "text" at bounding box center [646, 505] width 102 height 15
paste input "14092-75"
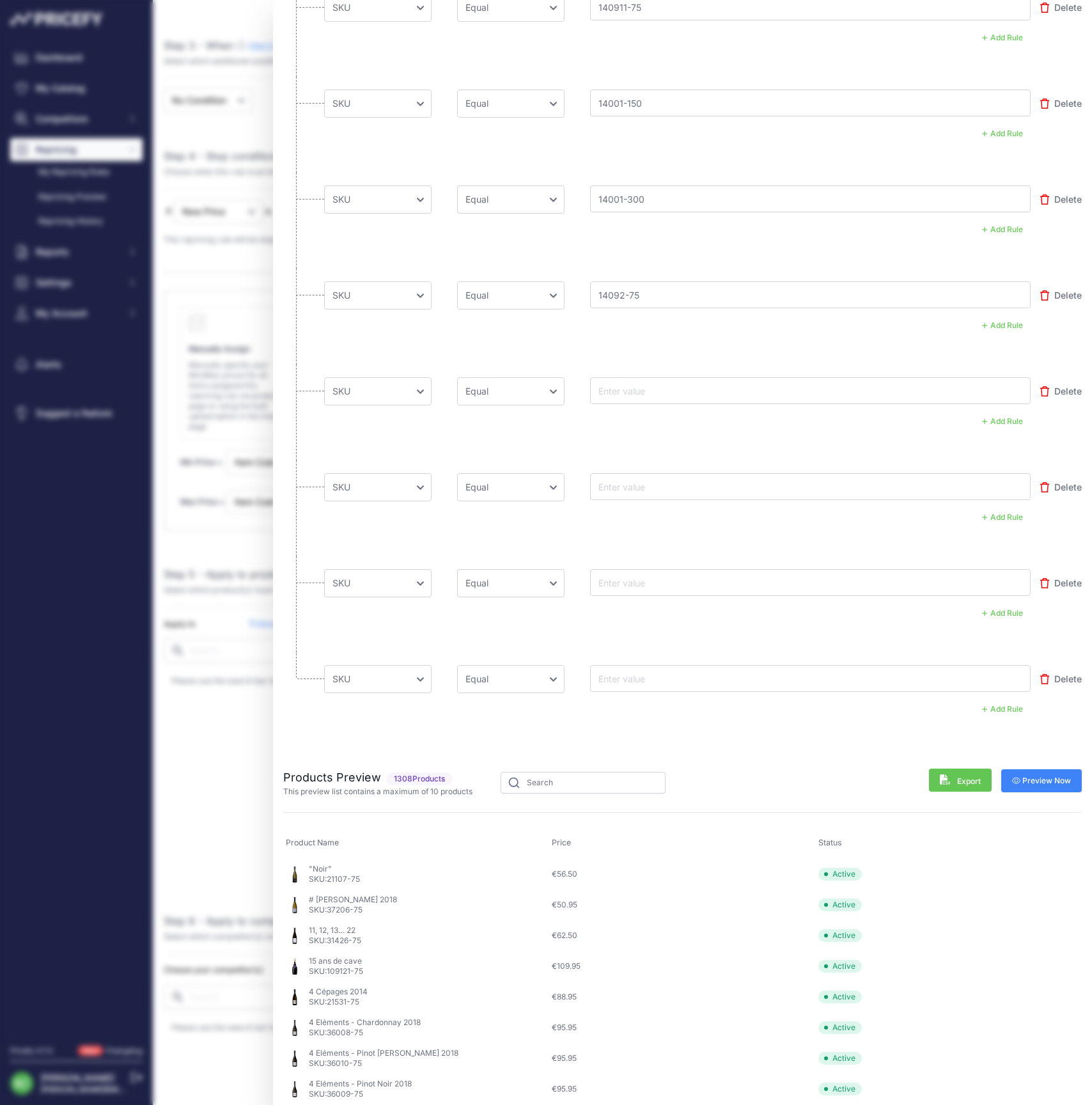
scroll to position [214, 0]
type input "14092-75"
click at [627, 385] on input "text" at bounding box center [646, 387] width 102 height 15
paste input "140921-75"
type input "140921-75"
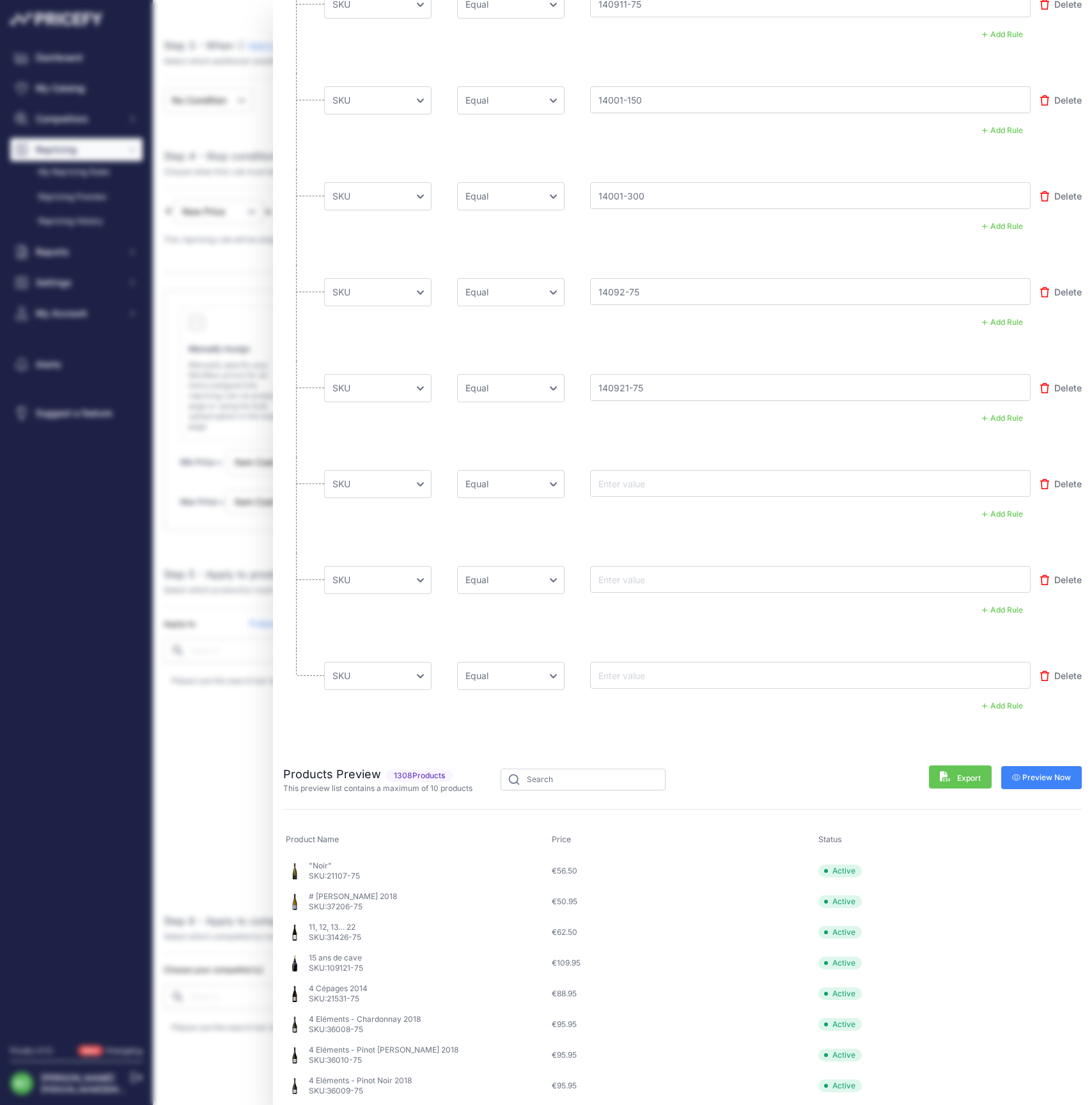
click at [624, 477] on input "text" at bounding box center [646, 483] width 102 height 15
paste input "140921-150"
type input "140921-150"
click at [637, 576] on input "text" at bounding box center [646, 579] width 102 height 15
paste input "140031-75"
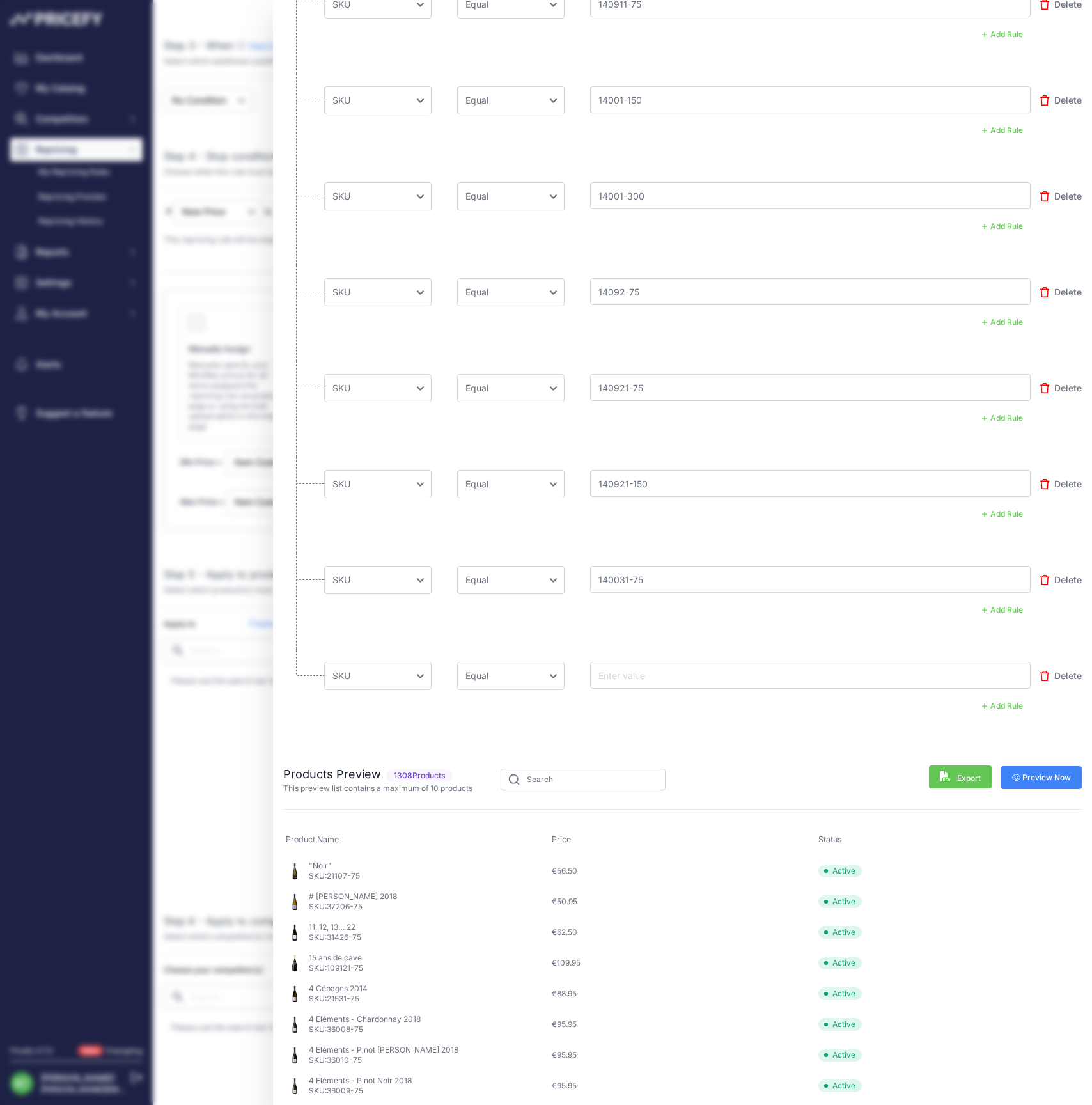
type input "140031-75"
click at [643, 670] on input "text" at bounding box center [646, 675] width 102 height 15
paste input "14003-75"
type input "14003-75"
click at [1043, 772] on span "Preview Now" at bounding box center [1041, 777] width 60 height 11
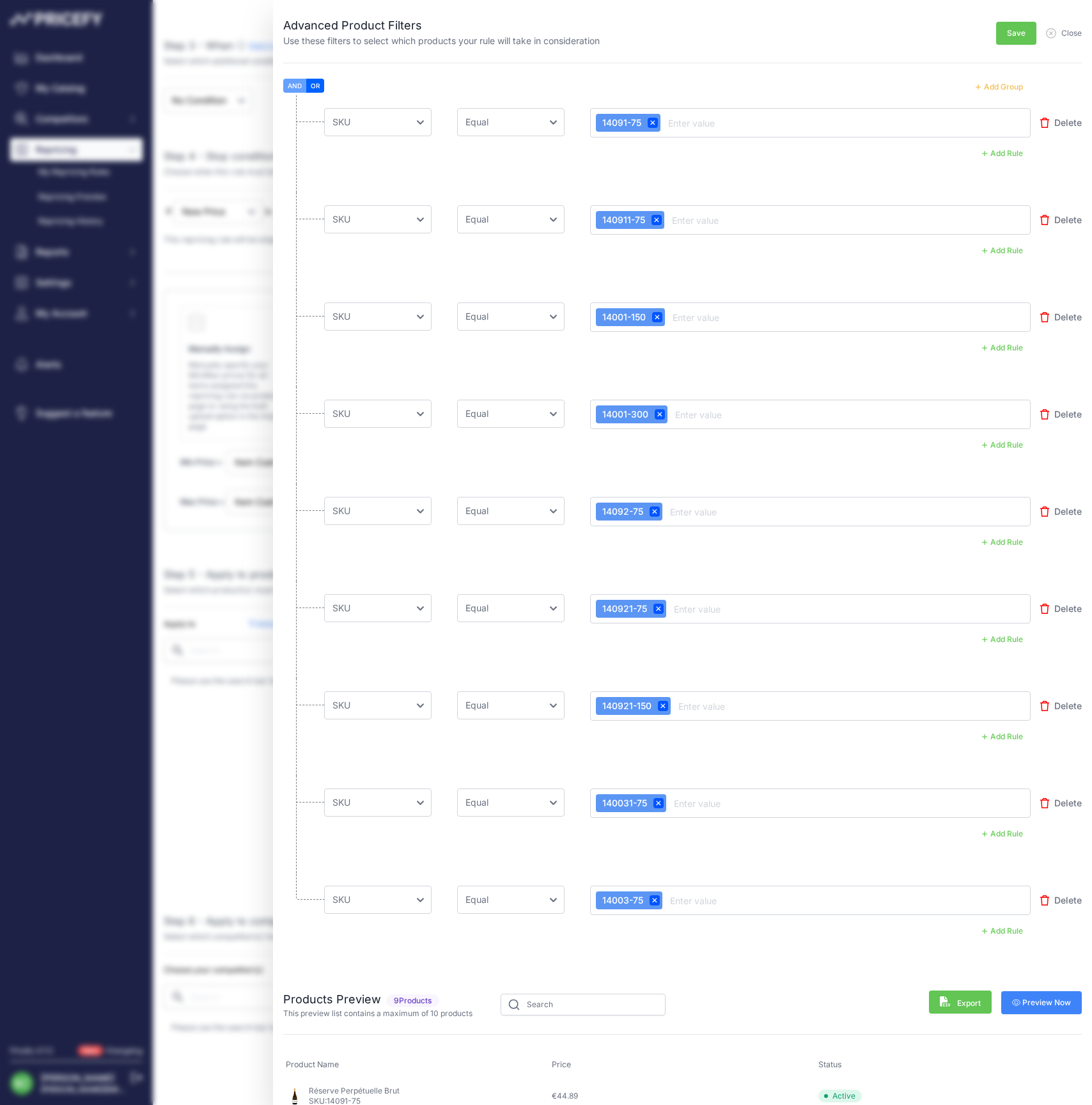
scroll to position [0, 0]
click at [1009, 31] on span "Save" at bounding box center [1016, 33] width 19 height 11
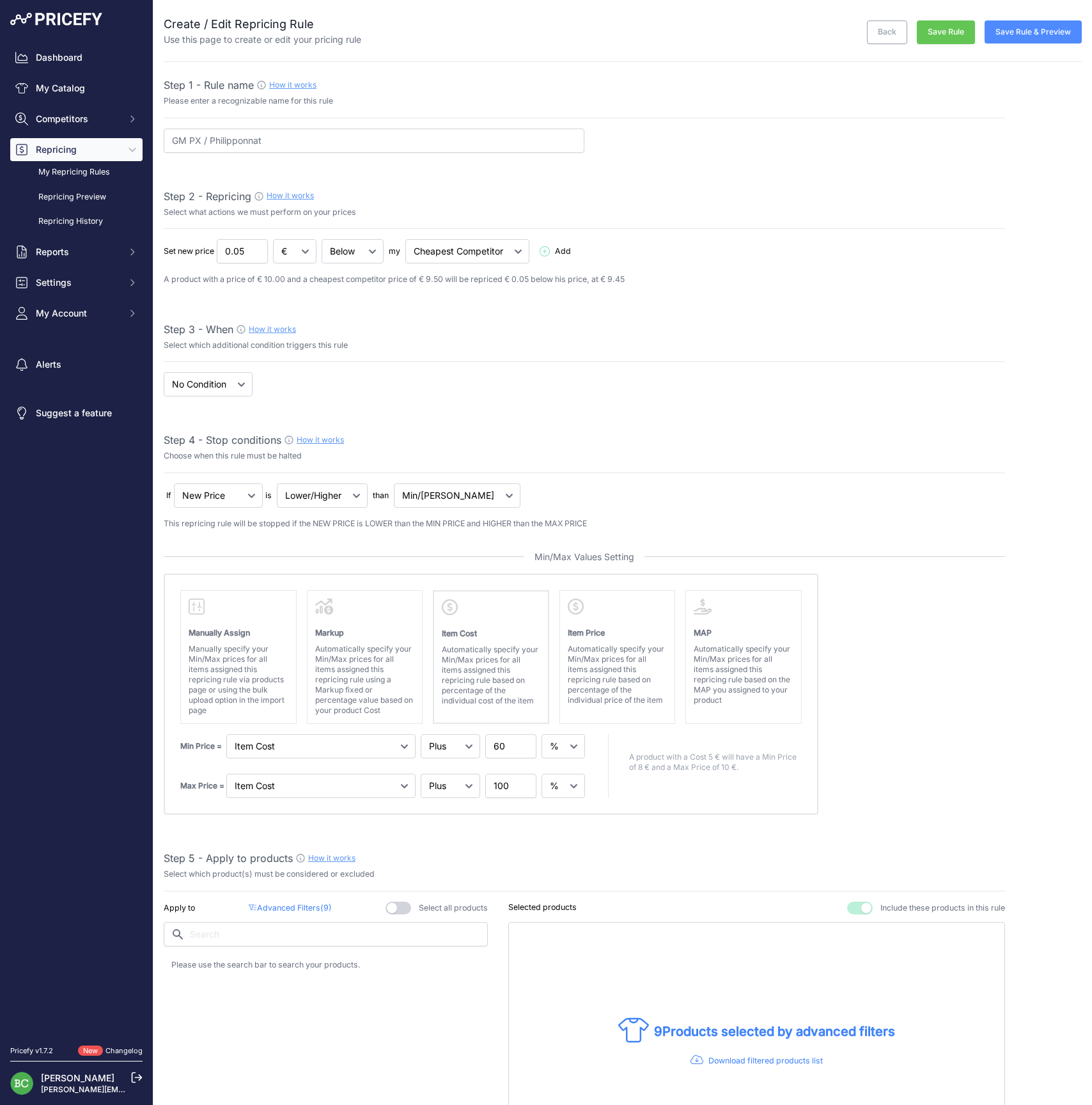
click at [1028, 35] on button "Save Rule & Preview" at bounding box center [1032, 32] width 97 height 23
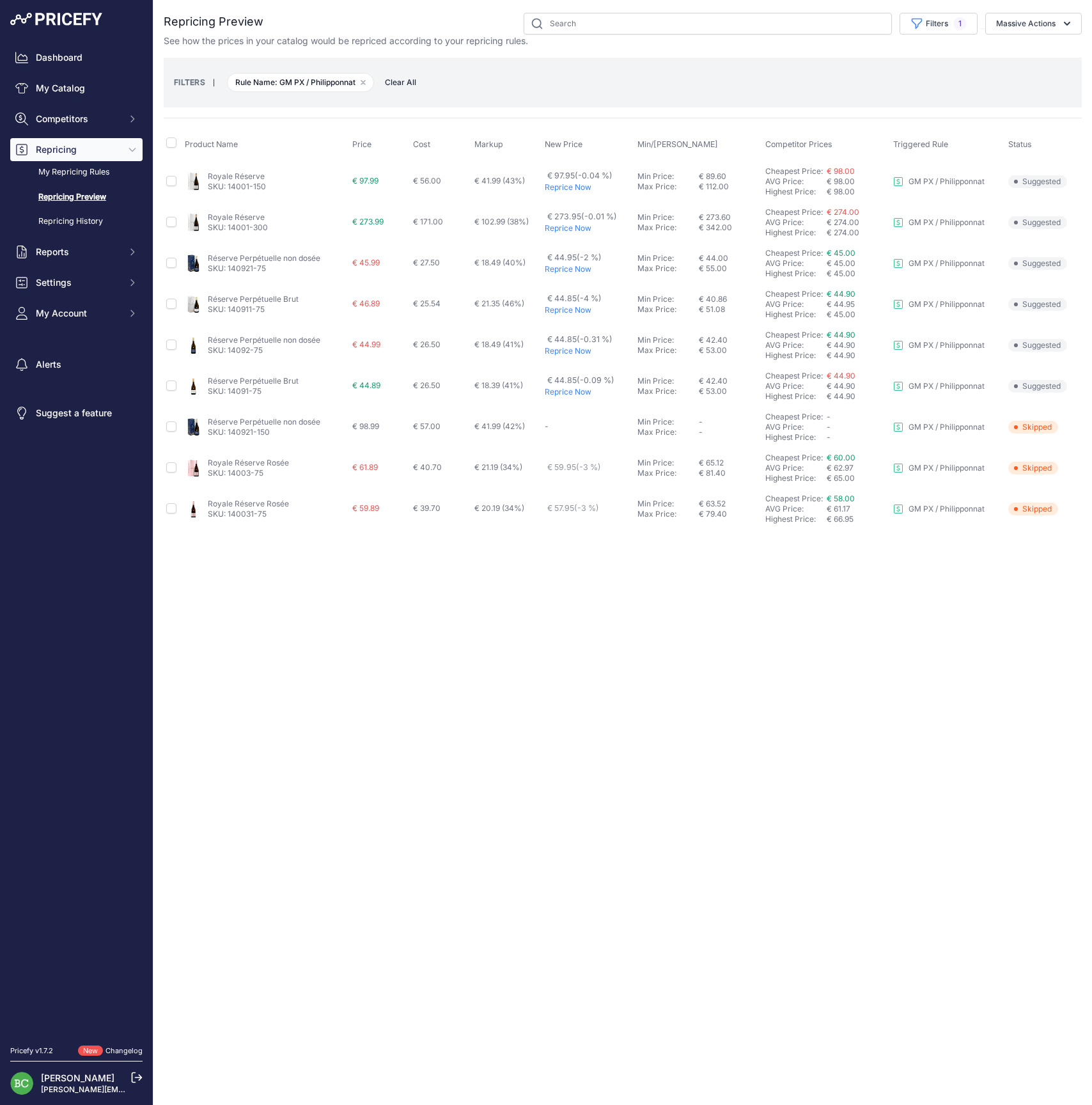
click at [241, 461] on link "Royale Réserve Rosée" at bounding box center [248, 462] width 81 height 10
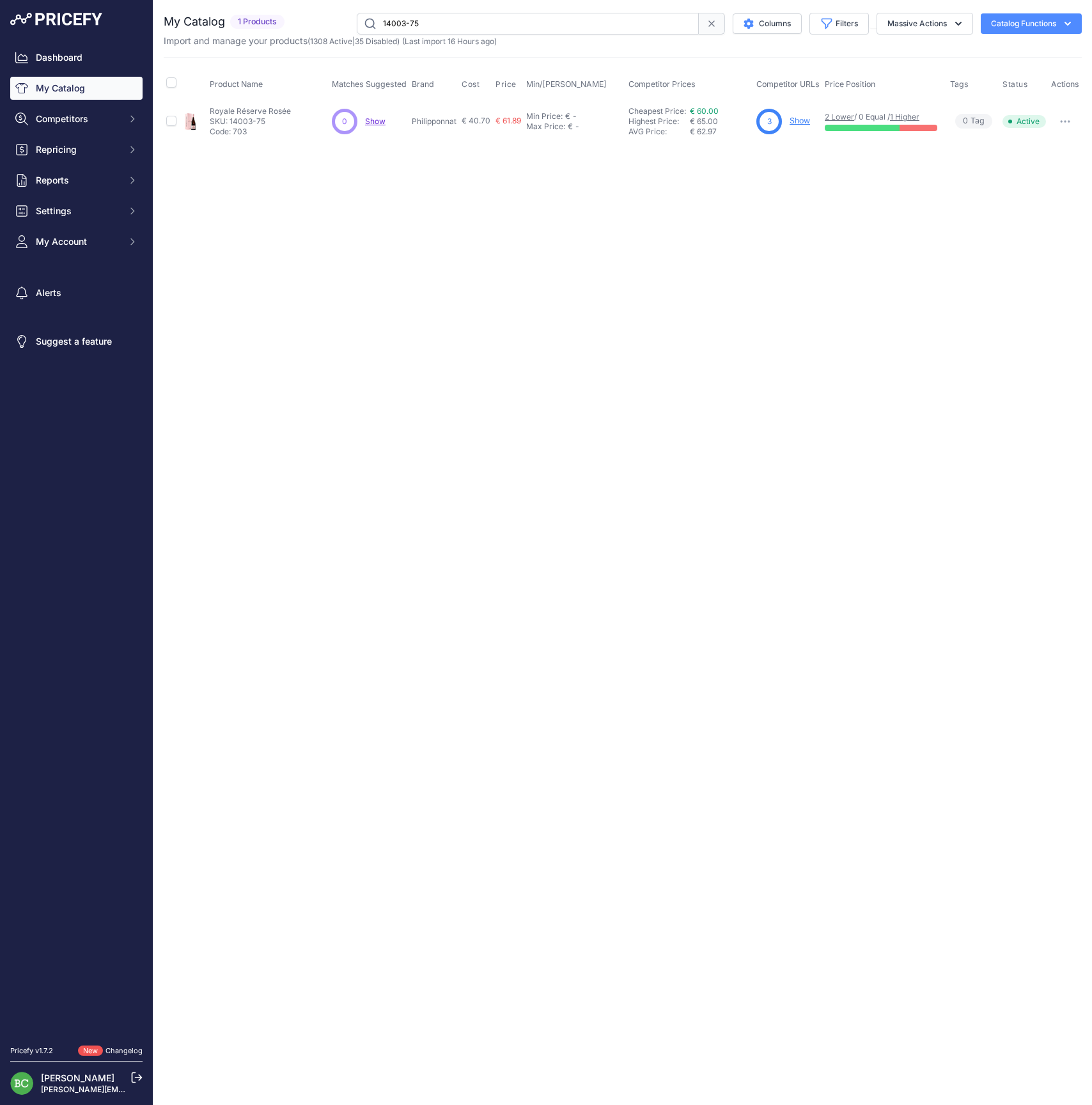
click at [801, 119] on link "Show" at bounding box center [799, 120] width 20 height 10
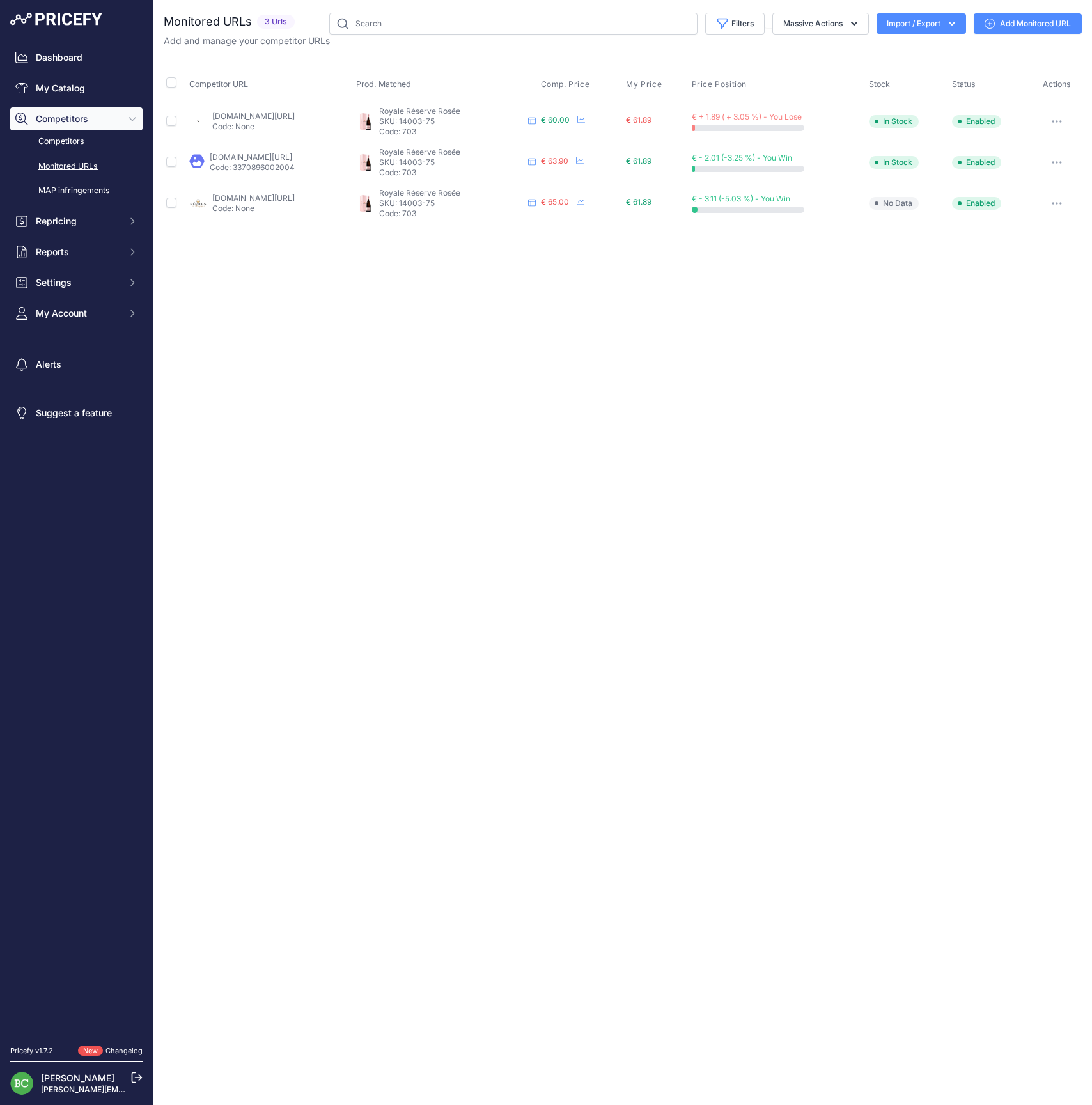
click at [236, 113] on link "enviedechamp.com/fr/champagne-philipponnat/896-reserve-rose.html?search_query=p…" at bounding box center [253, 116] width 82 height 10
click at [62, 227] on span "Repricing" at bounding box center [77, 221] width 84 height 13
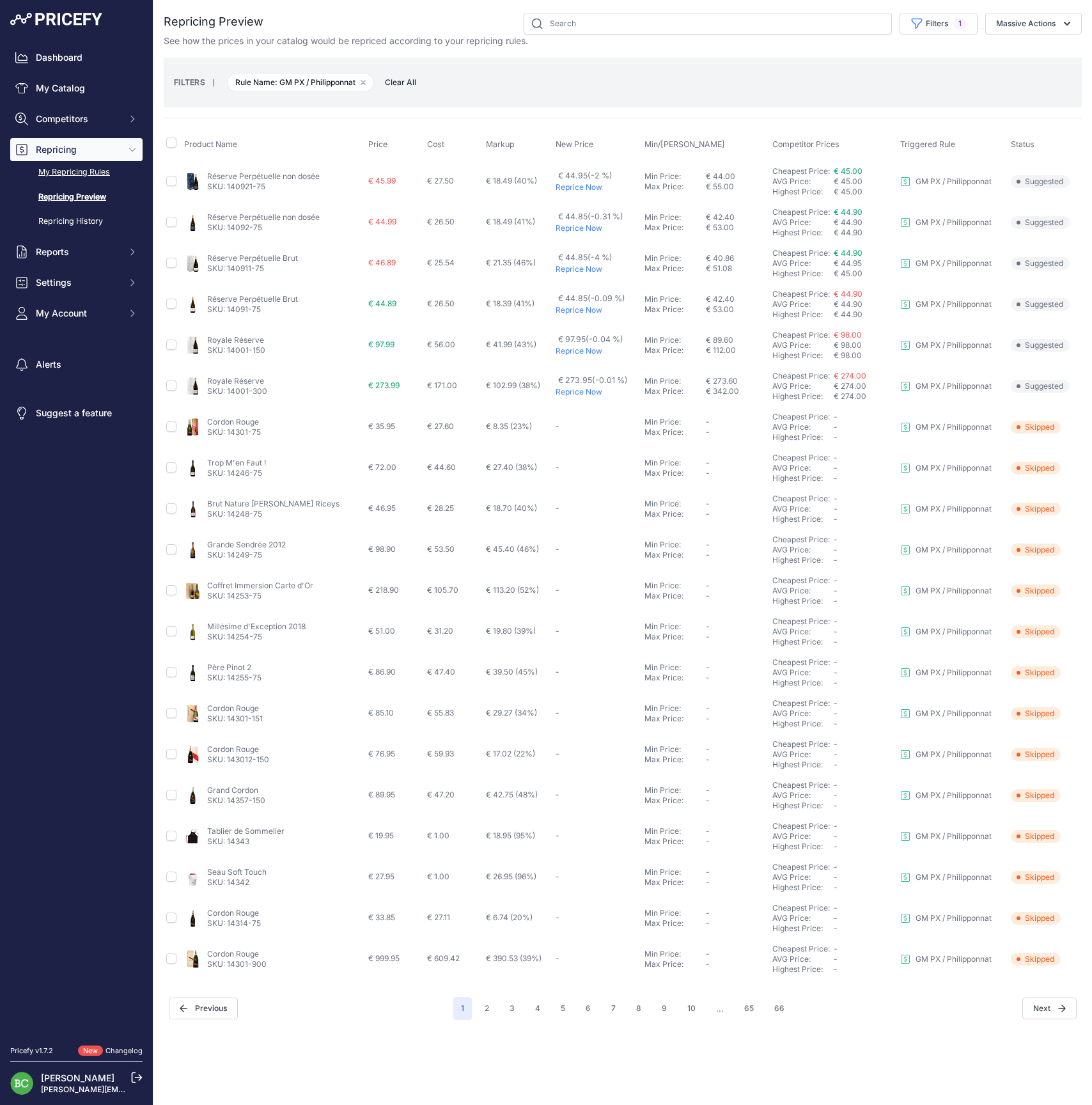
click at [69, 184] on link "My Repricing Rules" at bounding box center [76, 172] width 132 height 23
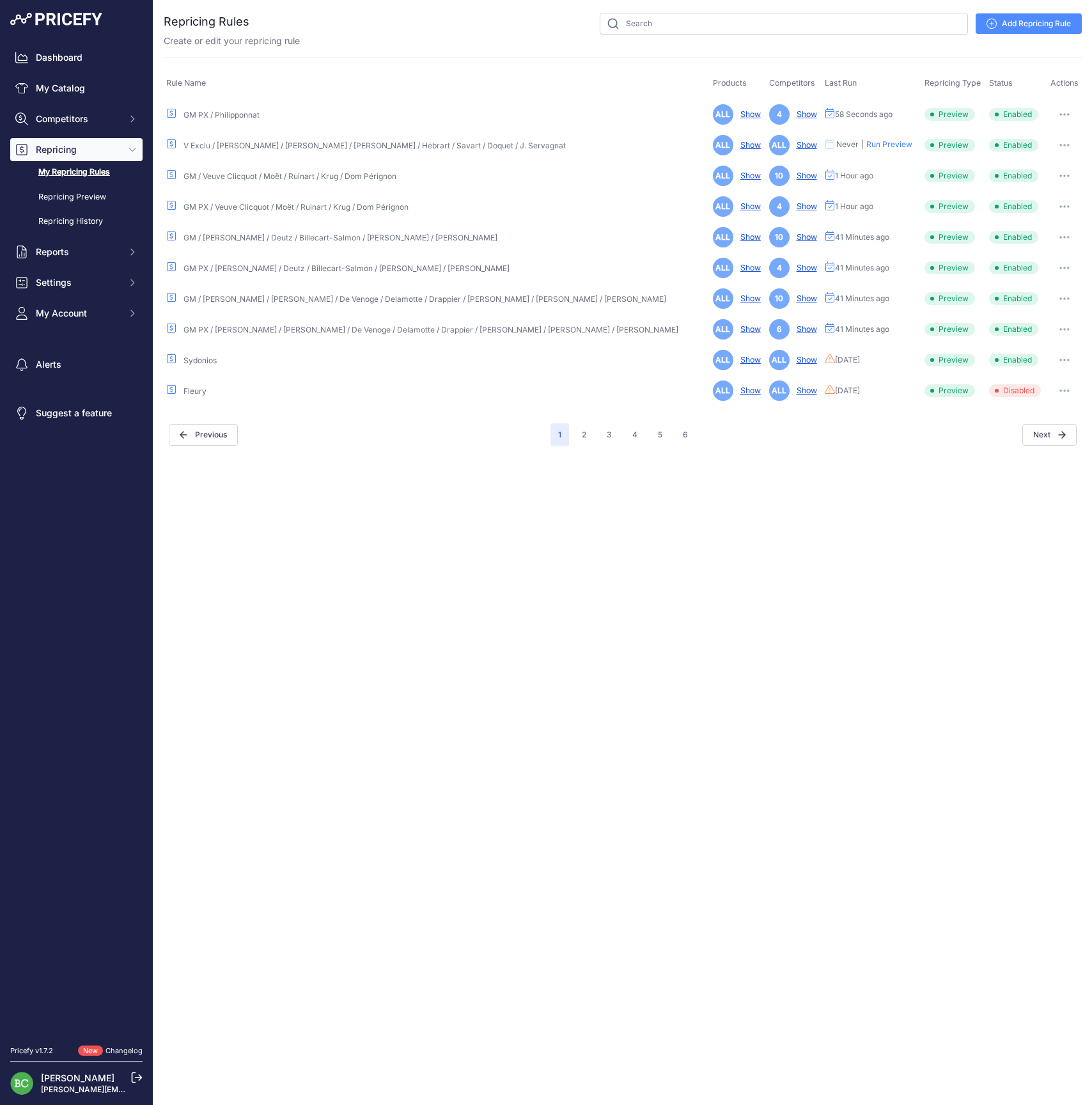
click at [1055, 111] on button "button" at bounding box center [1064, 115] width 26 height 18
click at [1029, 138] on link "Edit" at bounding box center [1038, 141] width 82 height 20
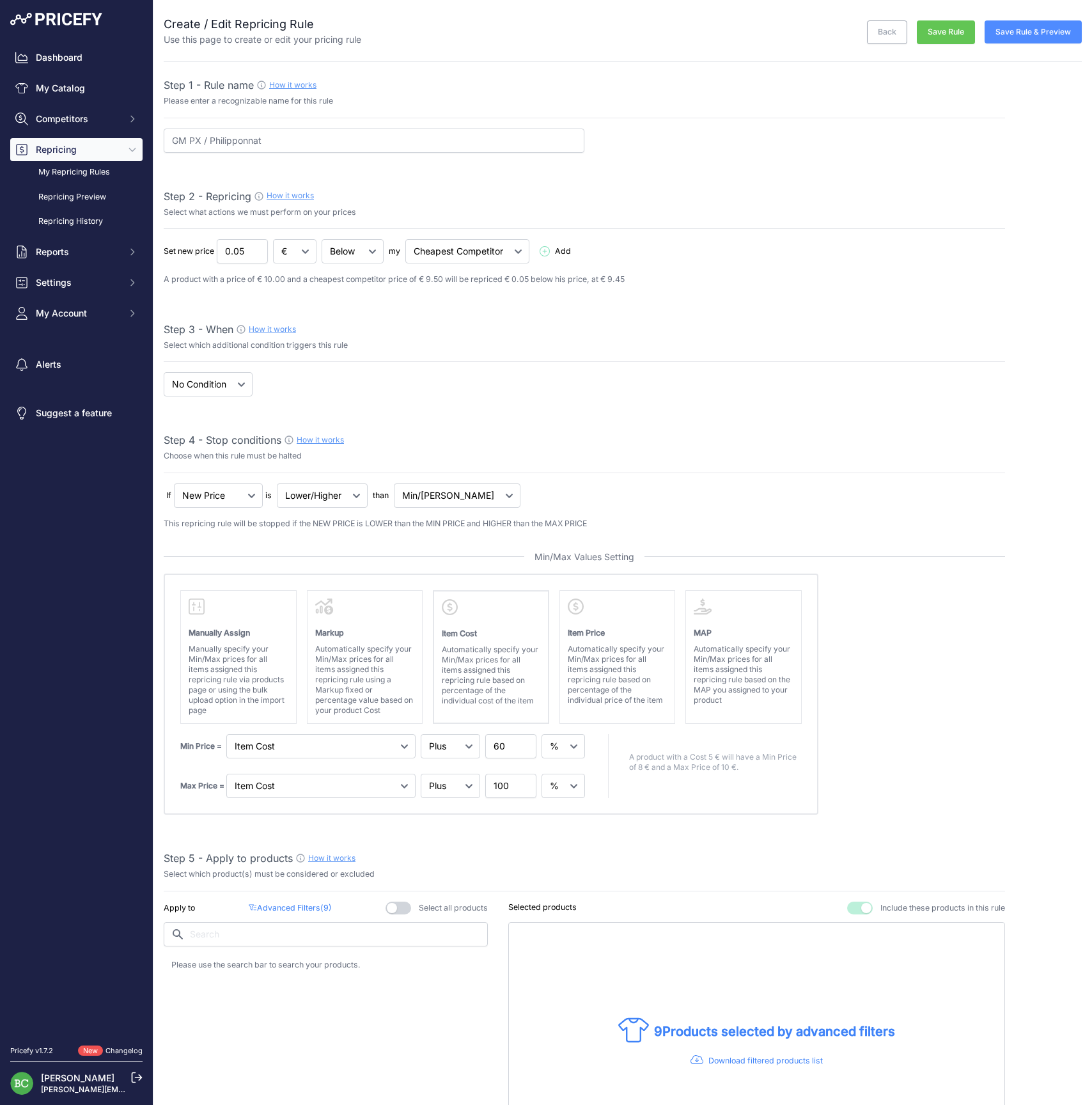
select select "percentage"
select select "7"
click at [1018, 33] on button "Save Rule & Preview" at bounding box center [1032, 32] width 97 height 23
click at [1023, 35] on button "Save Rule & Preview" at bounding box center [1025, 32] width 113 height 23
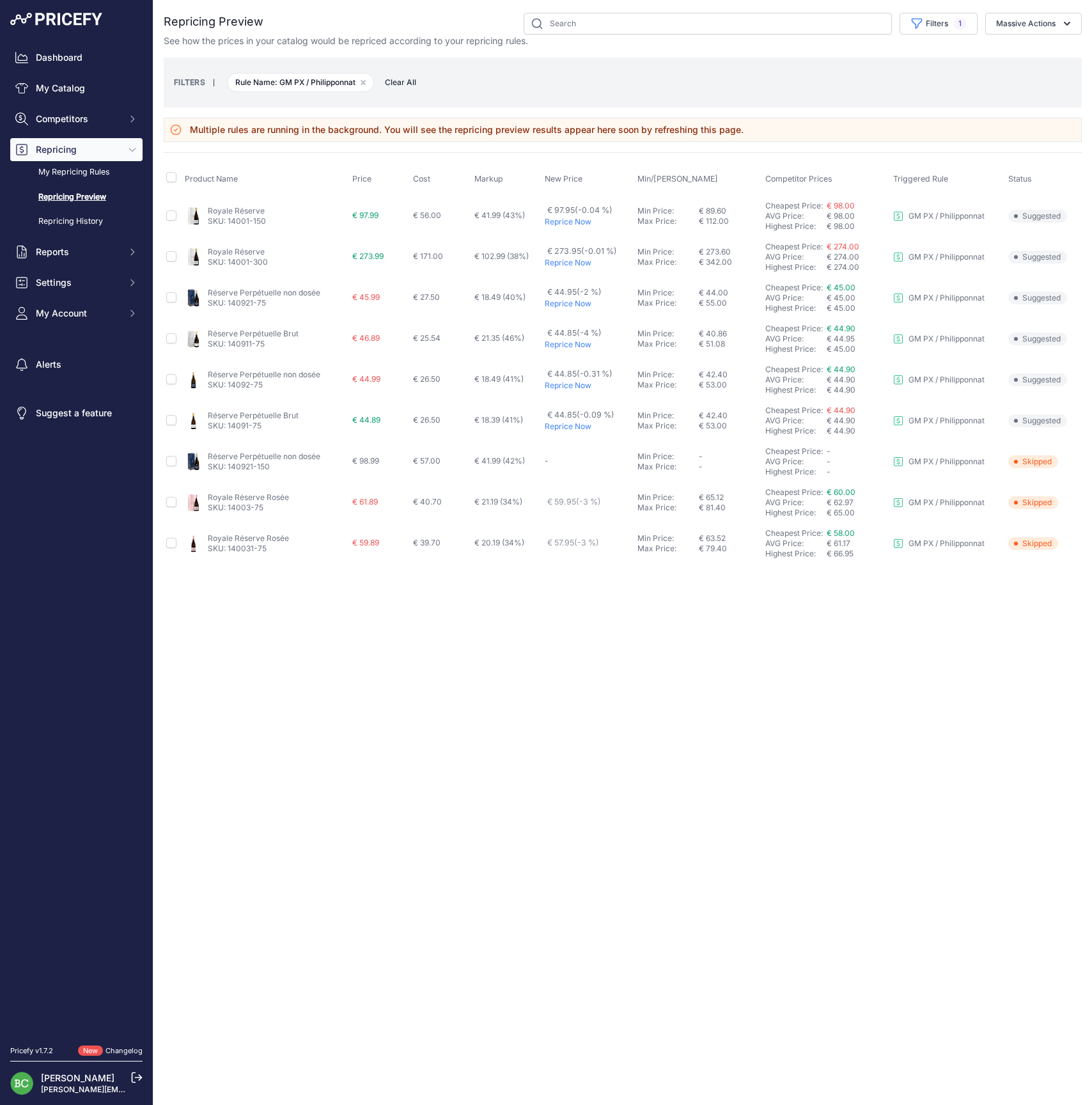
click at [241, 539] on link "Royale Réserve Rosée" at bounding box center [248, 538] width 81 height 10
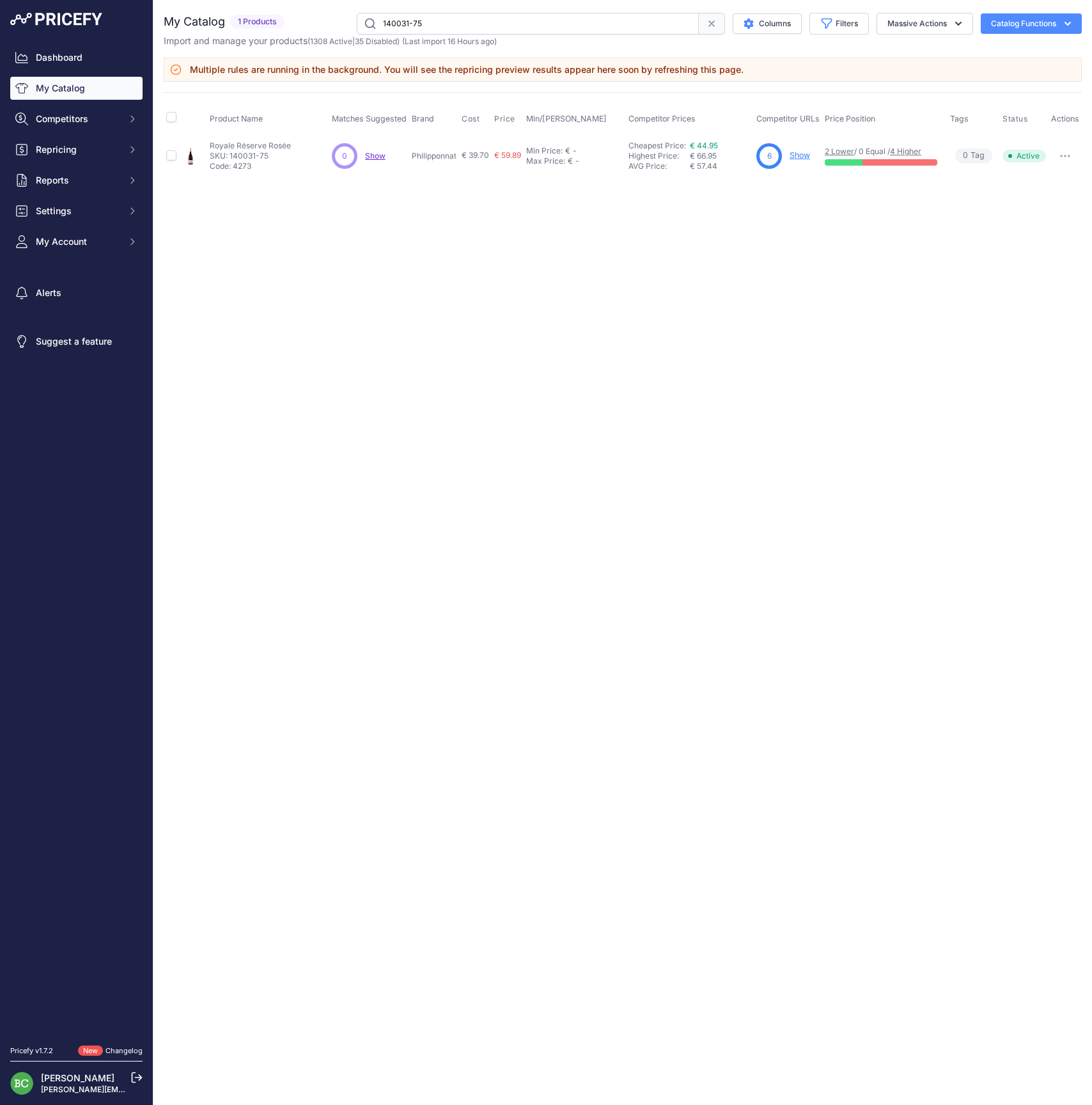
click at [806, 154] on link "Show" at bounding box center [799, 155] width 20 height 10
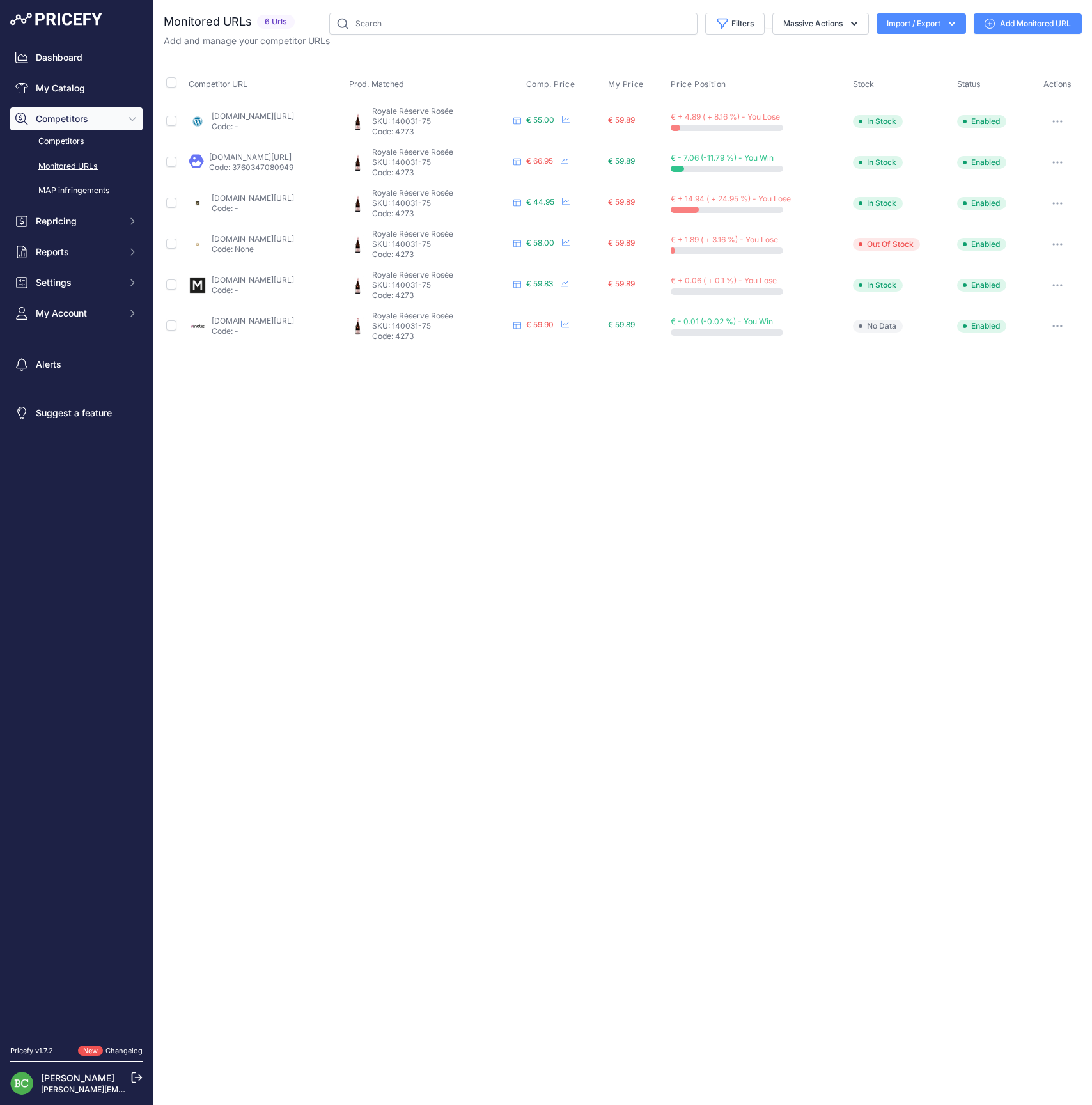
click at [258, 196] on link "[DOMAIN_NAME][URL]" at bounding box center [252, 198] width 82 height 10
click at [59, 227] on span "Repricing" at bounding box center [77, 221] width 84 height 13
click at [67, 253] on link "My Repricing Rules" at bounding box center [76, 244] width 132 height 23
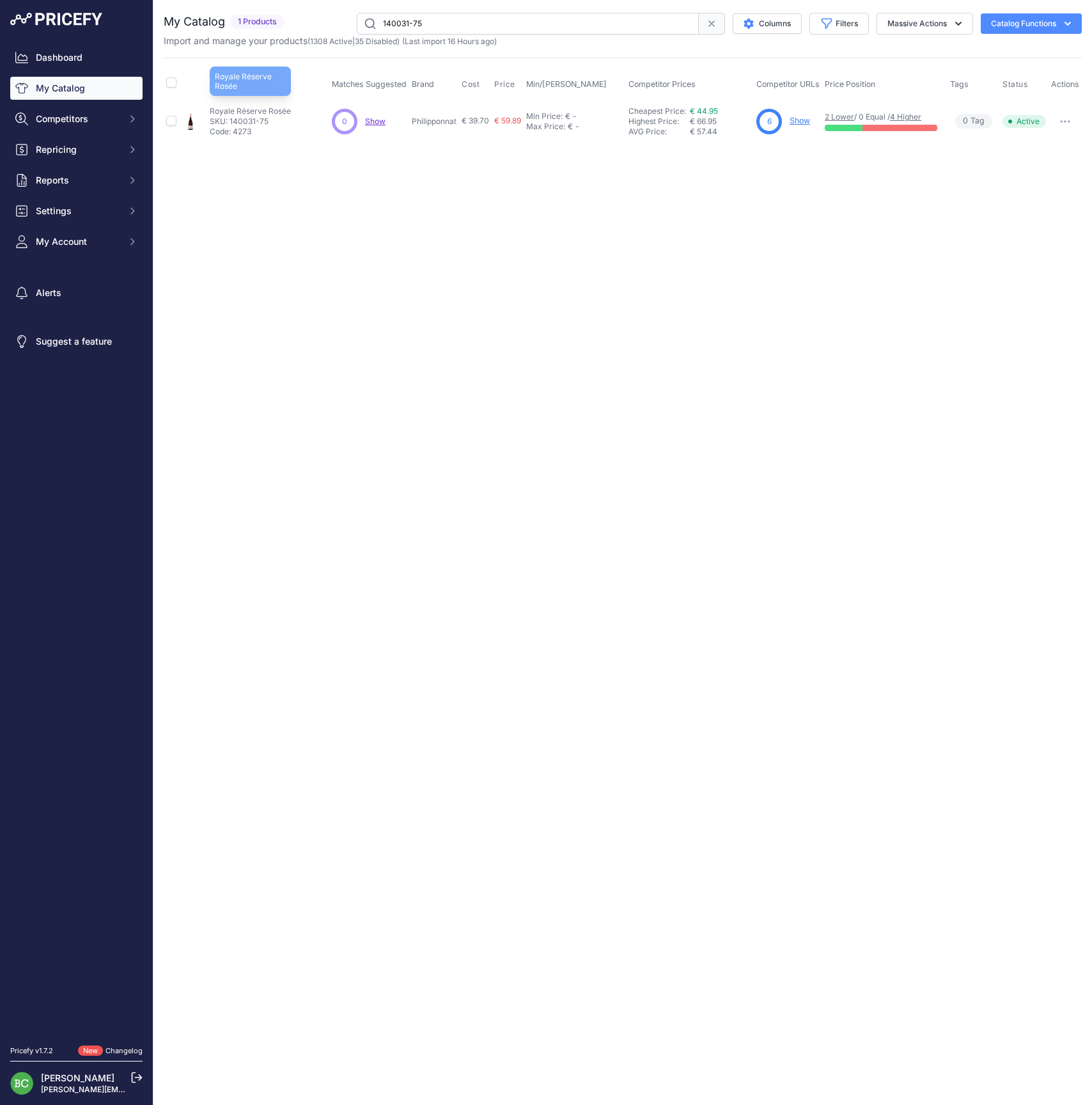
click at [246, 109] on p "Royale Réserve Rosée" at bounding box center [250, 111] width 81 height 11
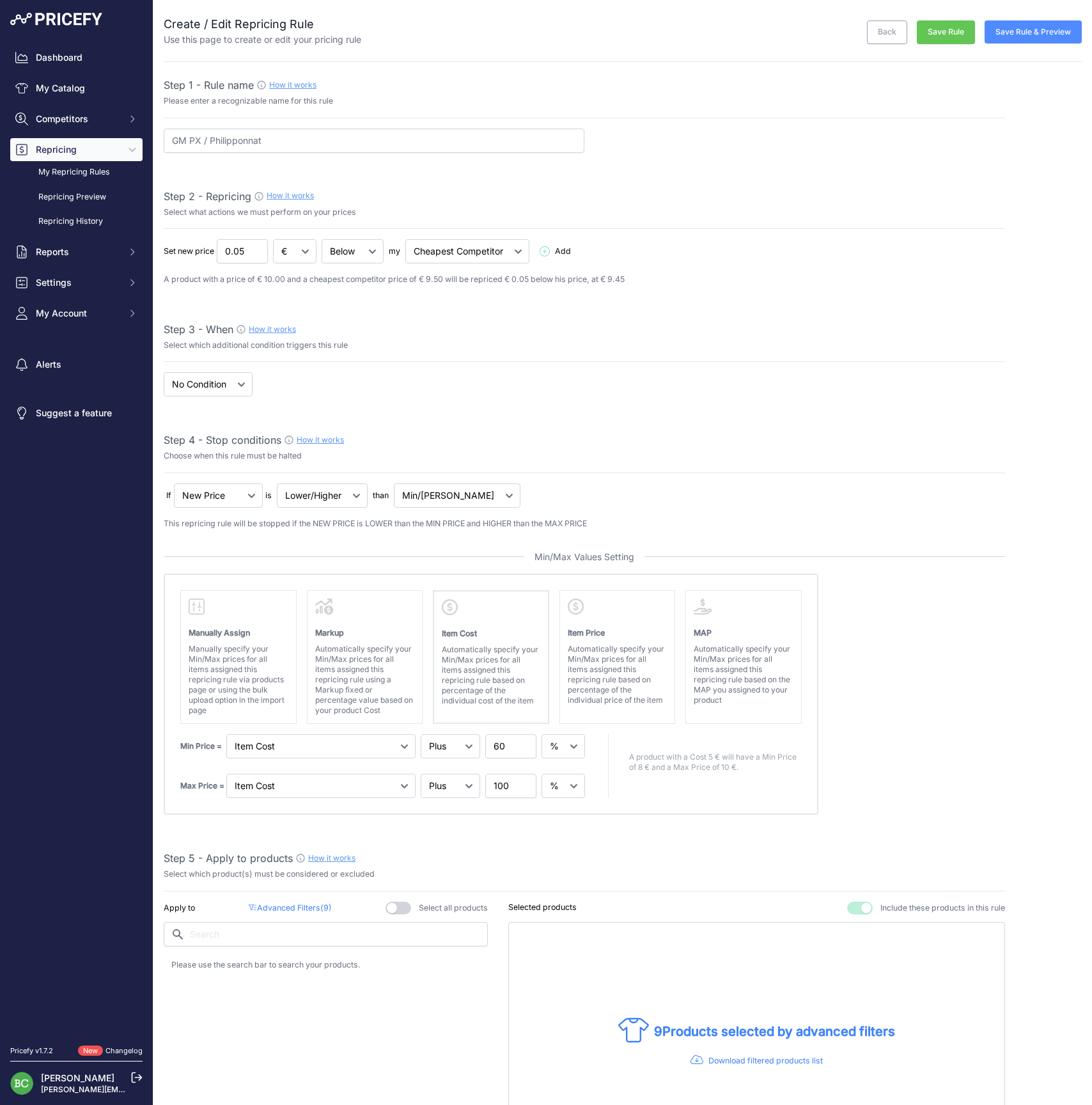
select select "percentage"
select select "7"
click at [1016, 33] on button "Save Rule & Preview" at bounding box center [1032, 32] width 97 height 23
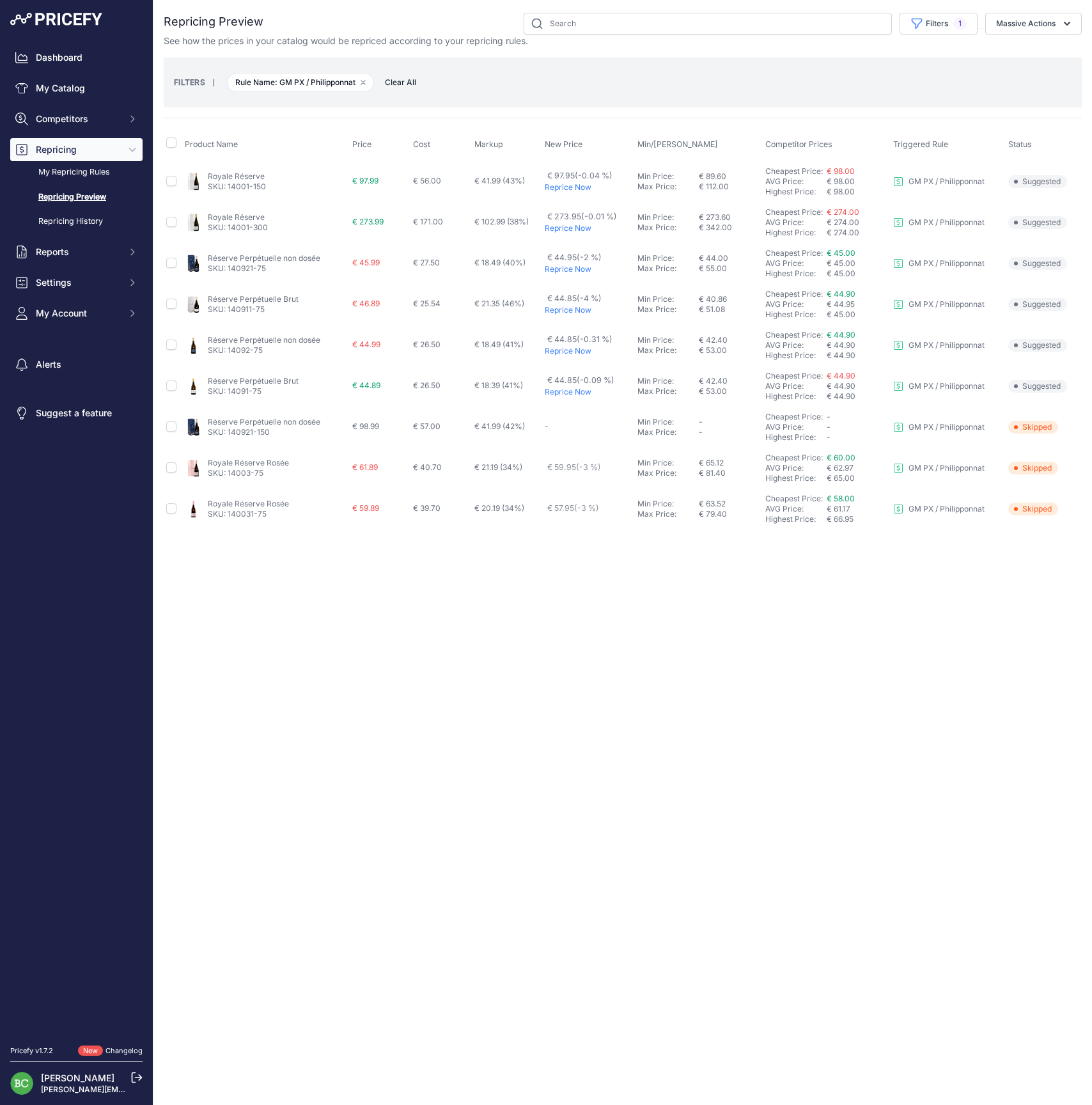
click at [231, 505] on link "Royale Réserve Rosée" at bounding box center [248, 503] width 81 height 10
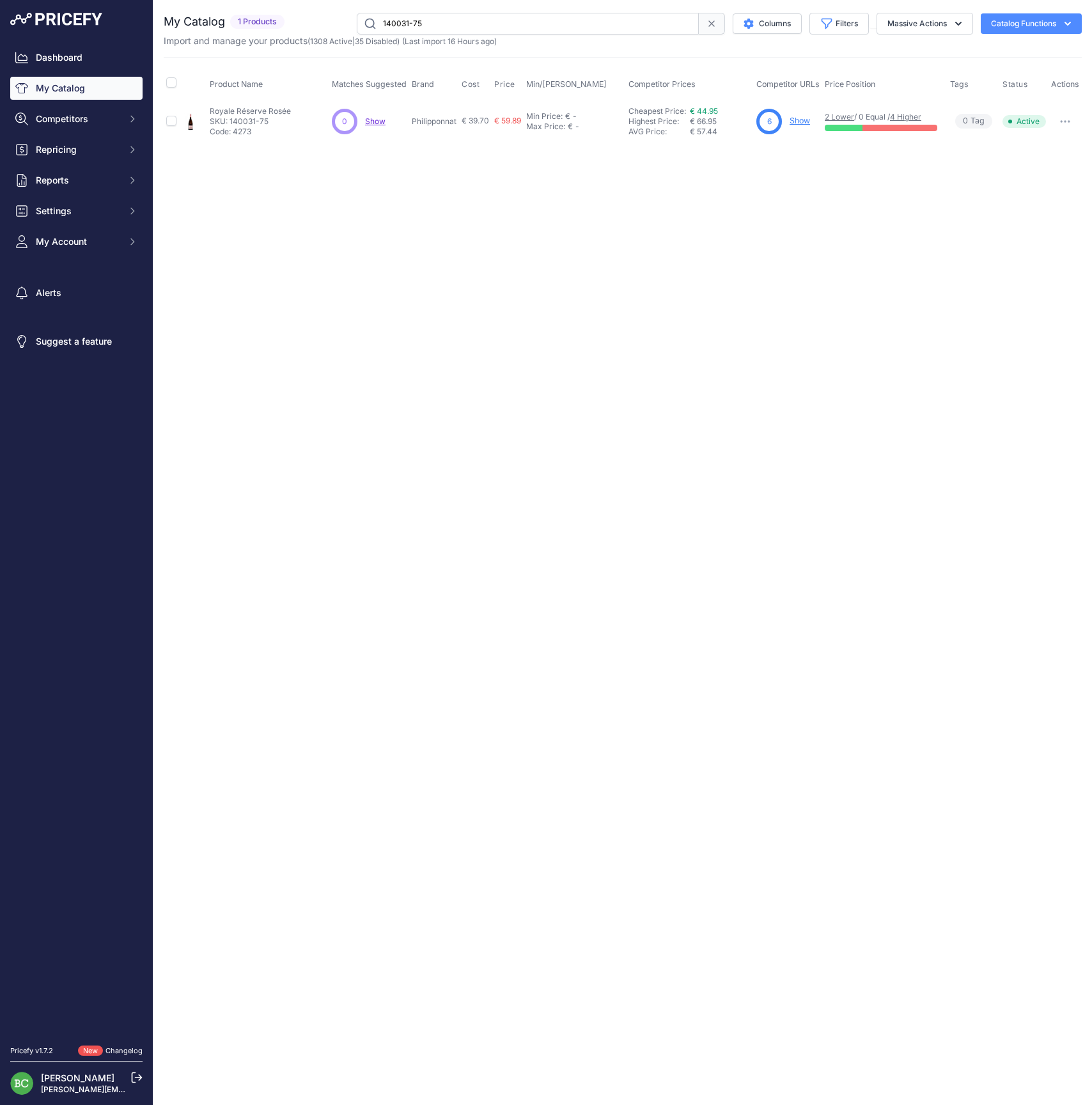
click at [800, 119] on link "Show" at bounding box center [799, 120] width 20 height 10
